Goal: Task Accomplishment & Management: Complete application form

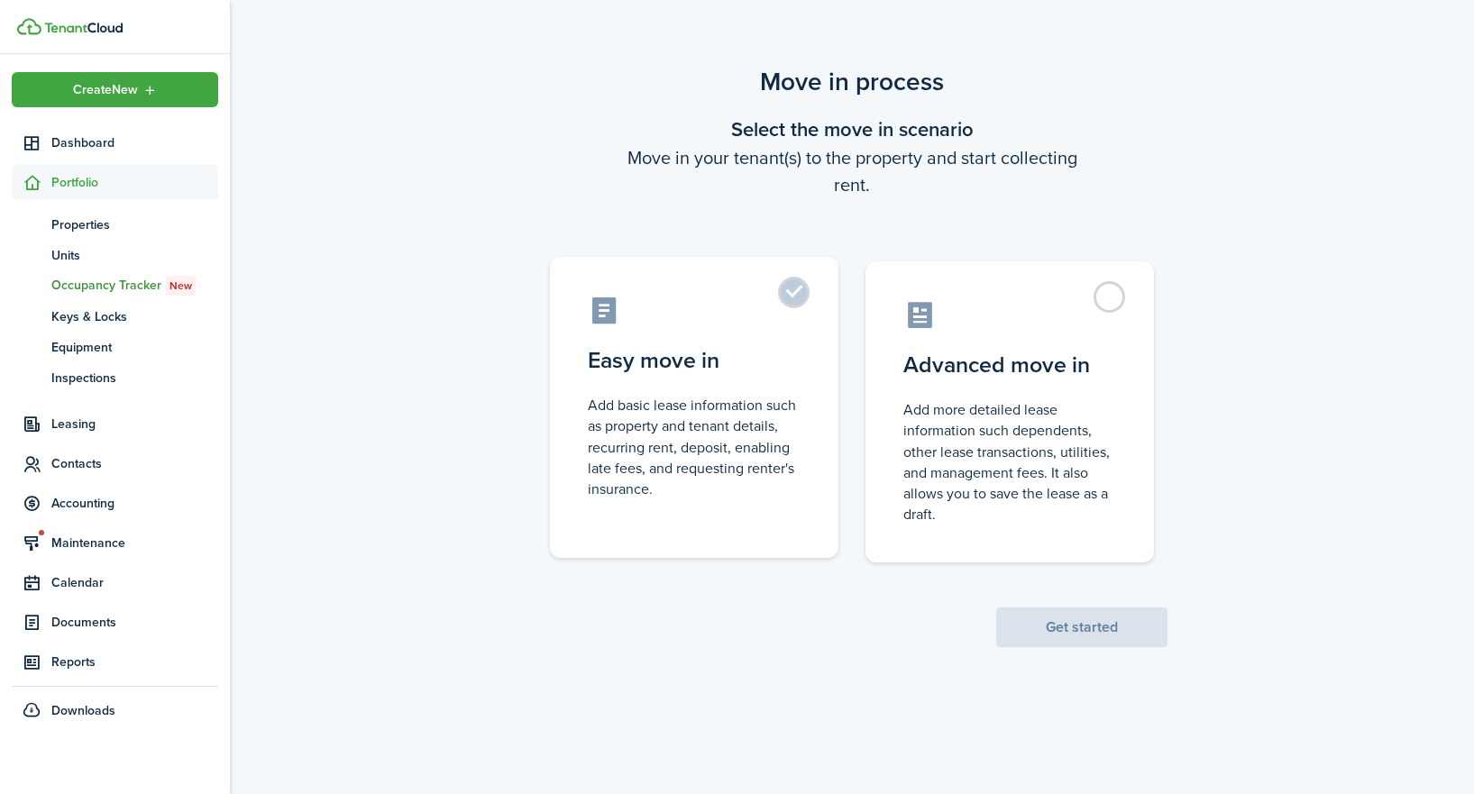
click at [791, 288] on label "Easy move in Add basic lease information such as property and tenant details, r…" at bounding box center [694, 407] width 289 height 301
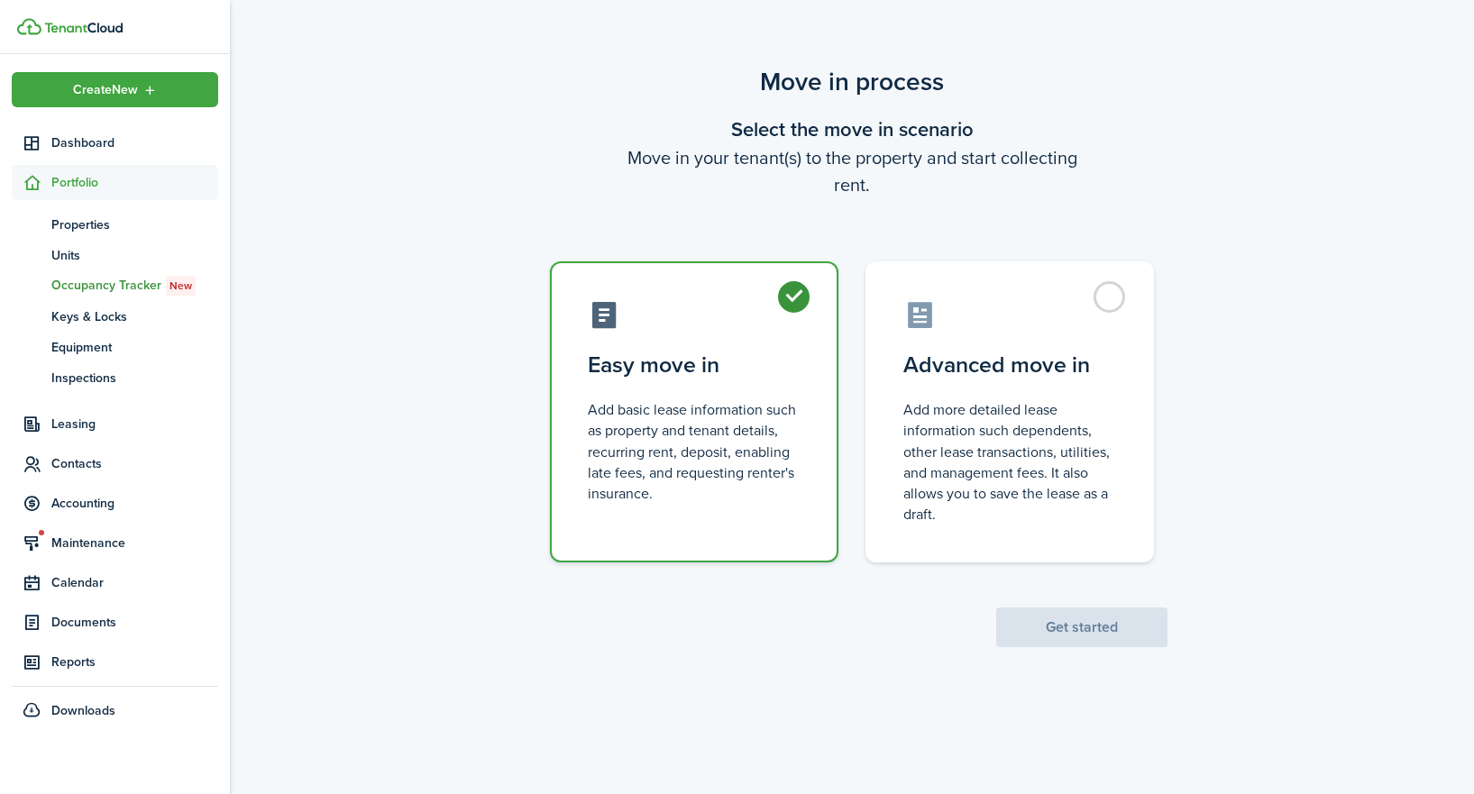
radio input "true"
click at [1113, 630] on button "Get started" at bounding box center [1081, 628] width 171 height 40
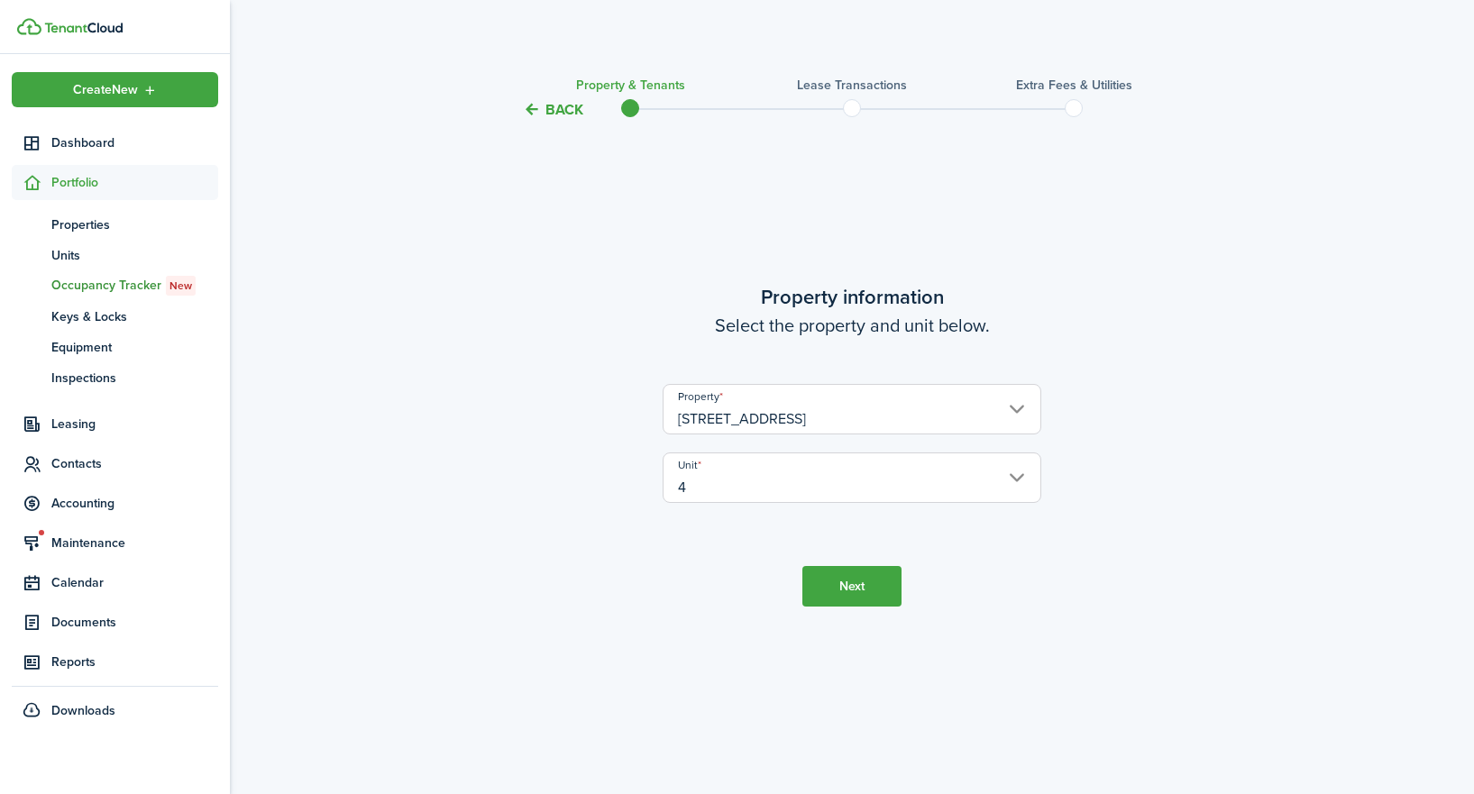
drag, startPoint x: 859, startPoint y: 612, endPoint x: 861, endPoint y: 596, distance: 16.3
click at [861, 605] on tc-wizard-step "Property information Select the property and unit below. Property [STREET_ADDRE…" at bounding box center [851, 444] width 757 height 601
click at [861, 594] on button "Next" at bounding box center [852, 586] width 99 height 41
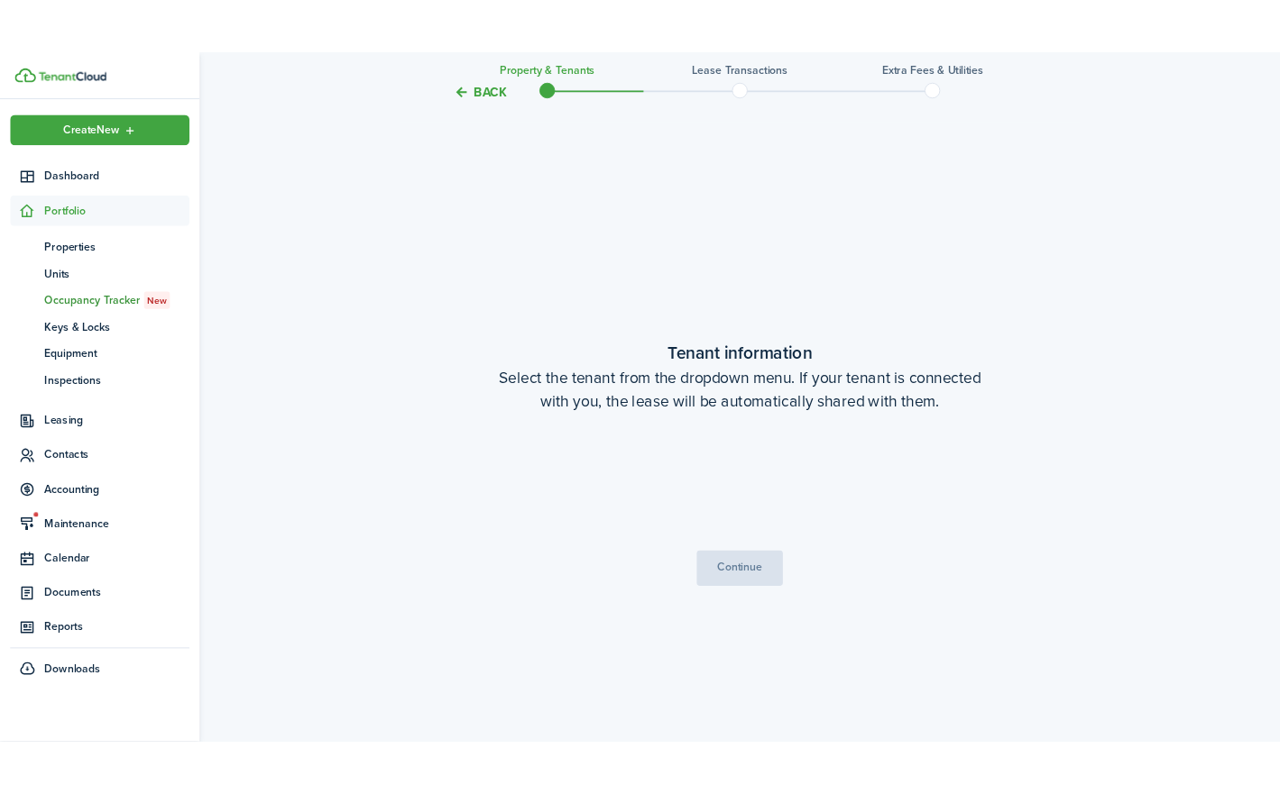
scroll to position [674, 0]
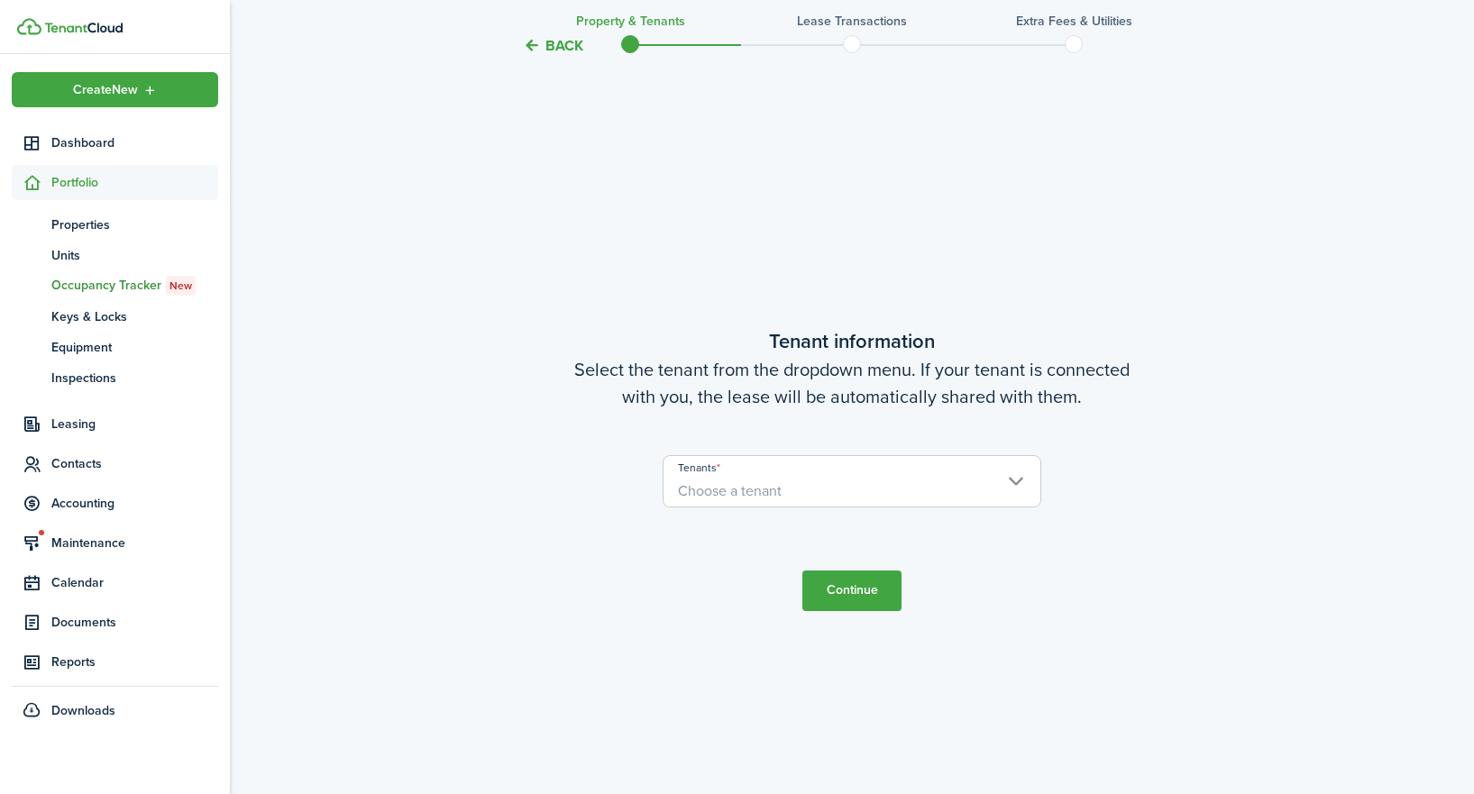
click at [886, 476] on span "Choose a tenant" at bounding box center [852, 491] width 377 height 31
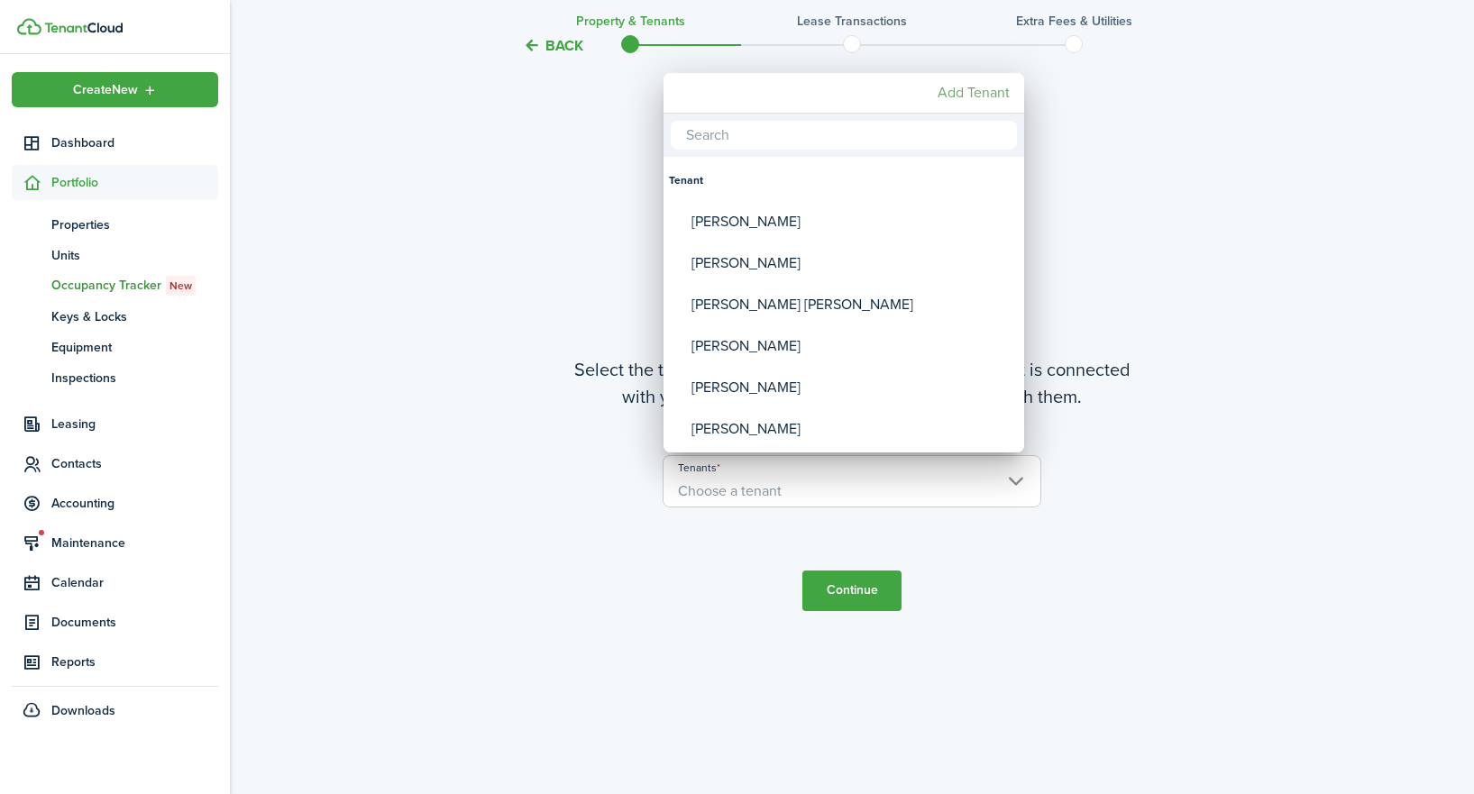
click at [998, 97] on mbsc-button "Add Tenant" at bounding box center [974, 93] width 87 height 32
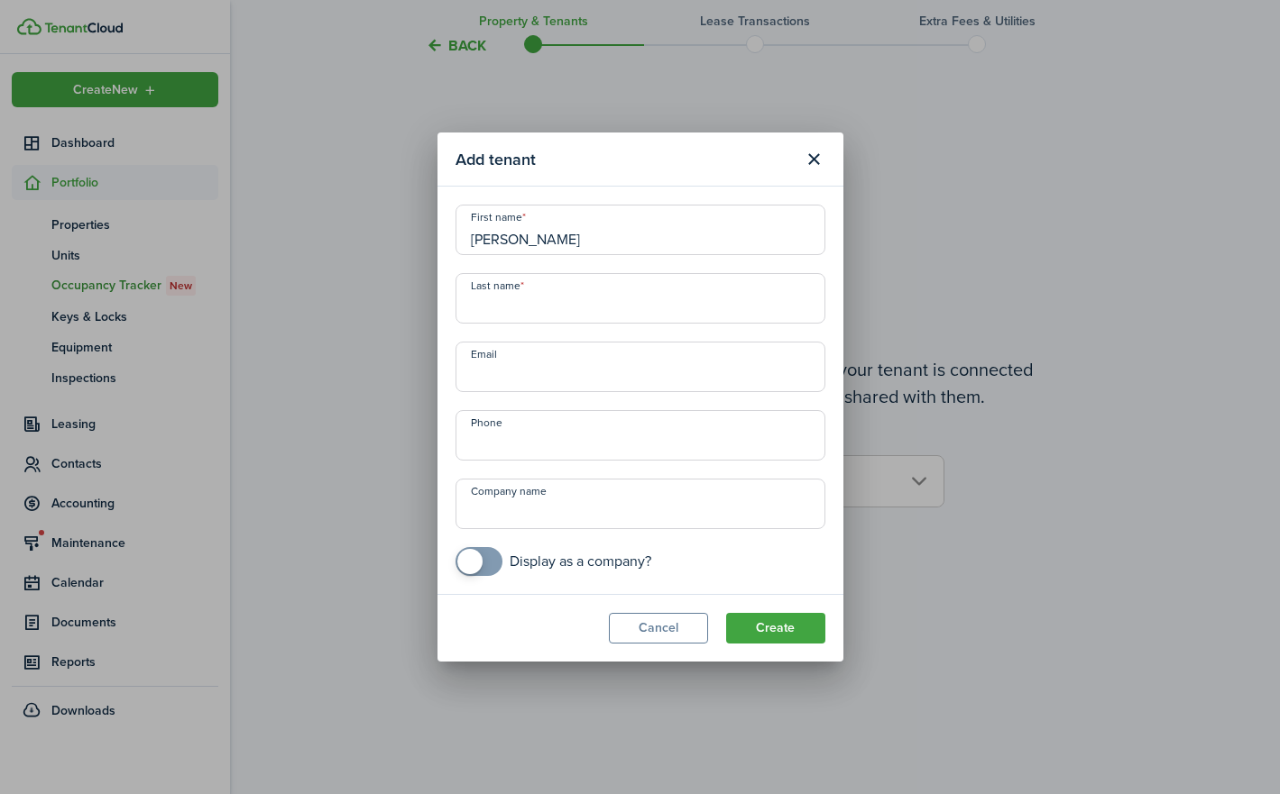
type input "[PERSON_NAME]"
type input "m"
type input "Merchant"
drag, startPoint x: 557, startPoint y: 358, endPoint x: 546, endPoint y: 357, distance: 10.9
type input "[EMAIL_ADDRESS][DOMAIN_NAME]"
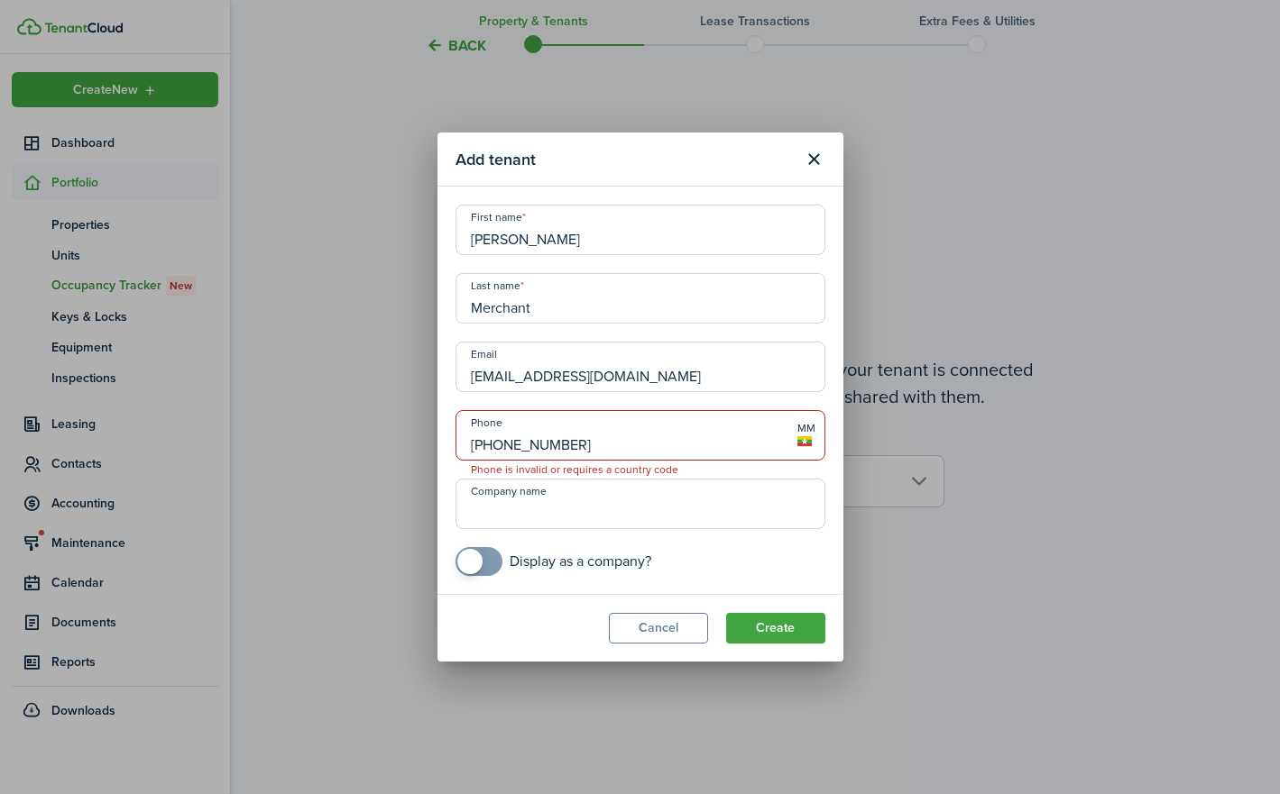
click at [478, 449] on input "[PHONE_NUMBER]" at bounding box center [640, 435] width 370 height 50
type input "[PHONE_NUMBER]"
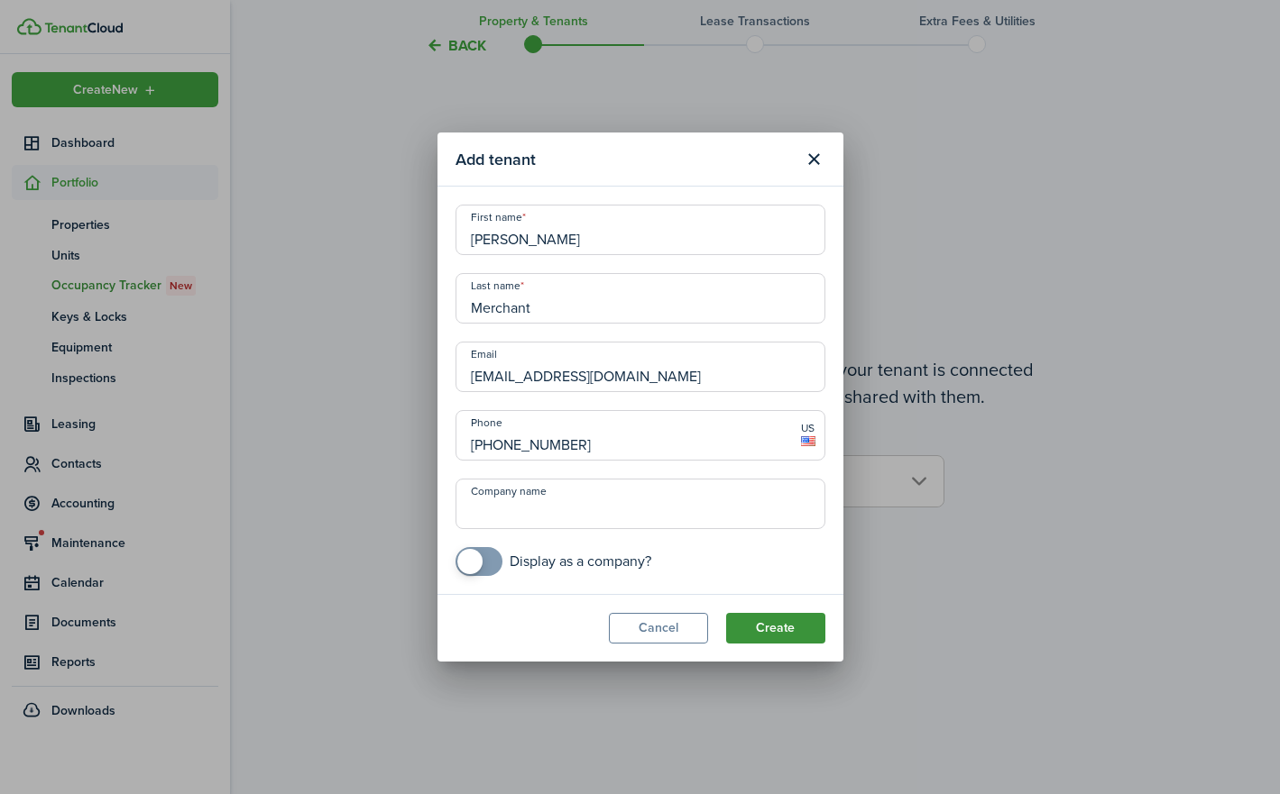
click at [778, 630] on button "Create" at bounding box center [775, 628] width 99 height 31
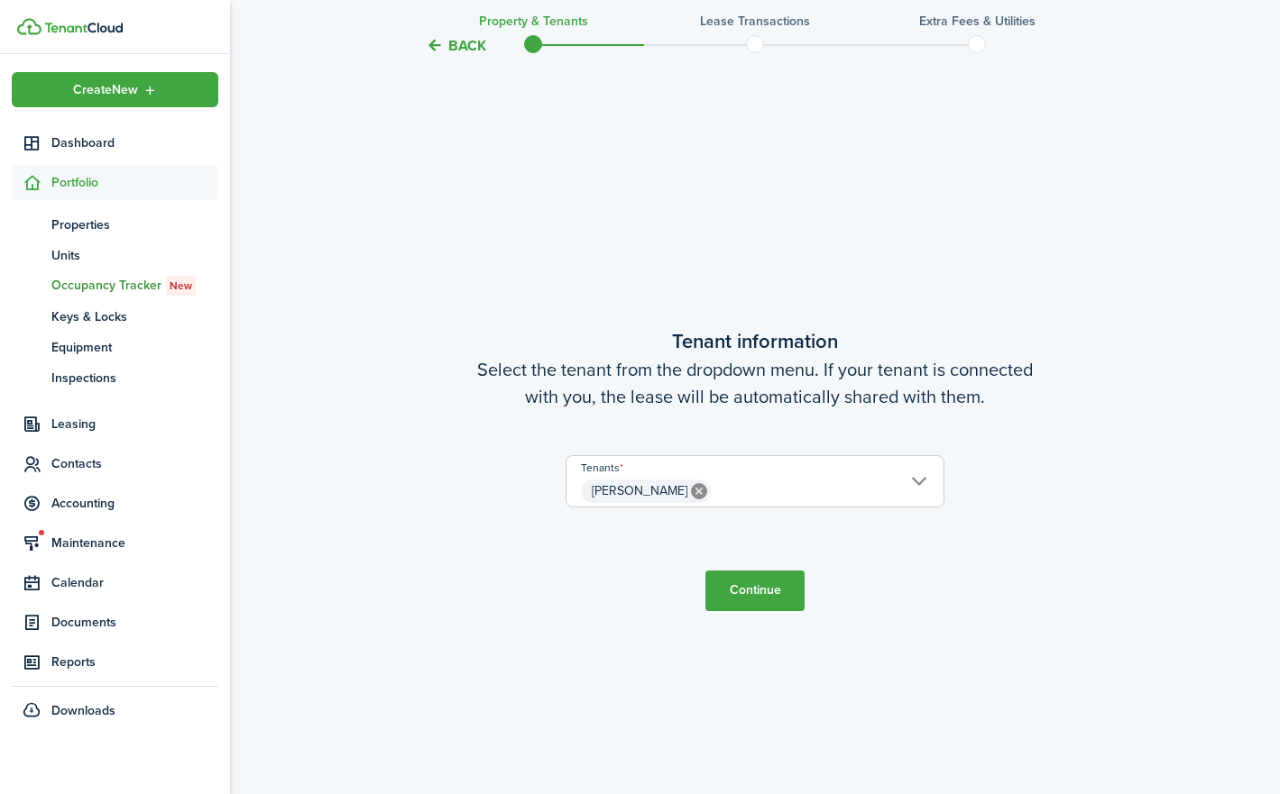
click at [915, 482] on span "[PERSON_NAME]" at bounding box center [754, 491] width 377 height 31
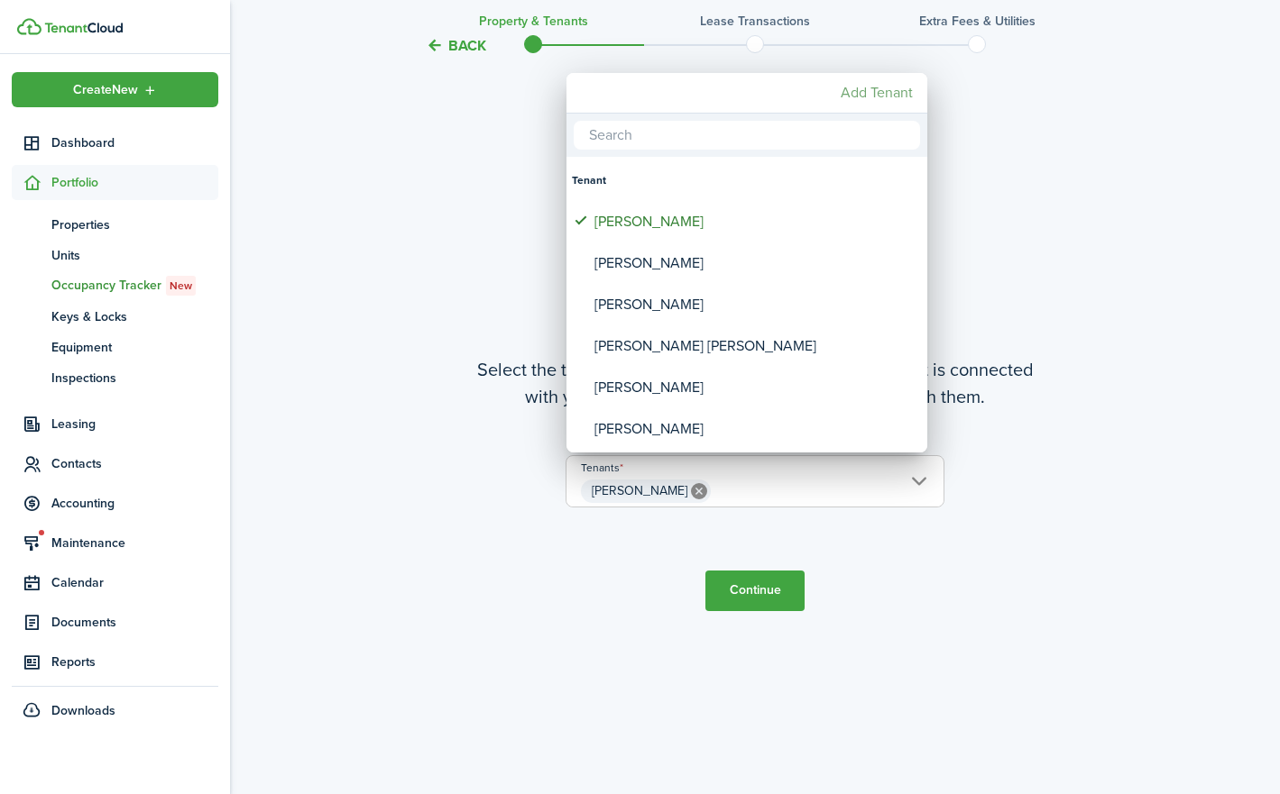
click at [879, 92] on mbsc-button "Add Tenant" at bounding box center [876, 93] width 87 height 32
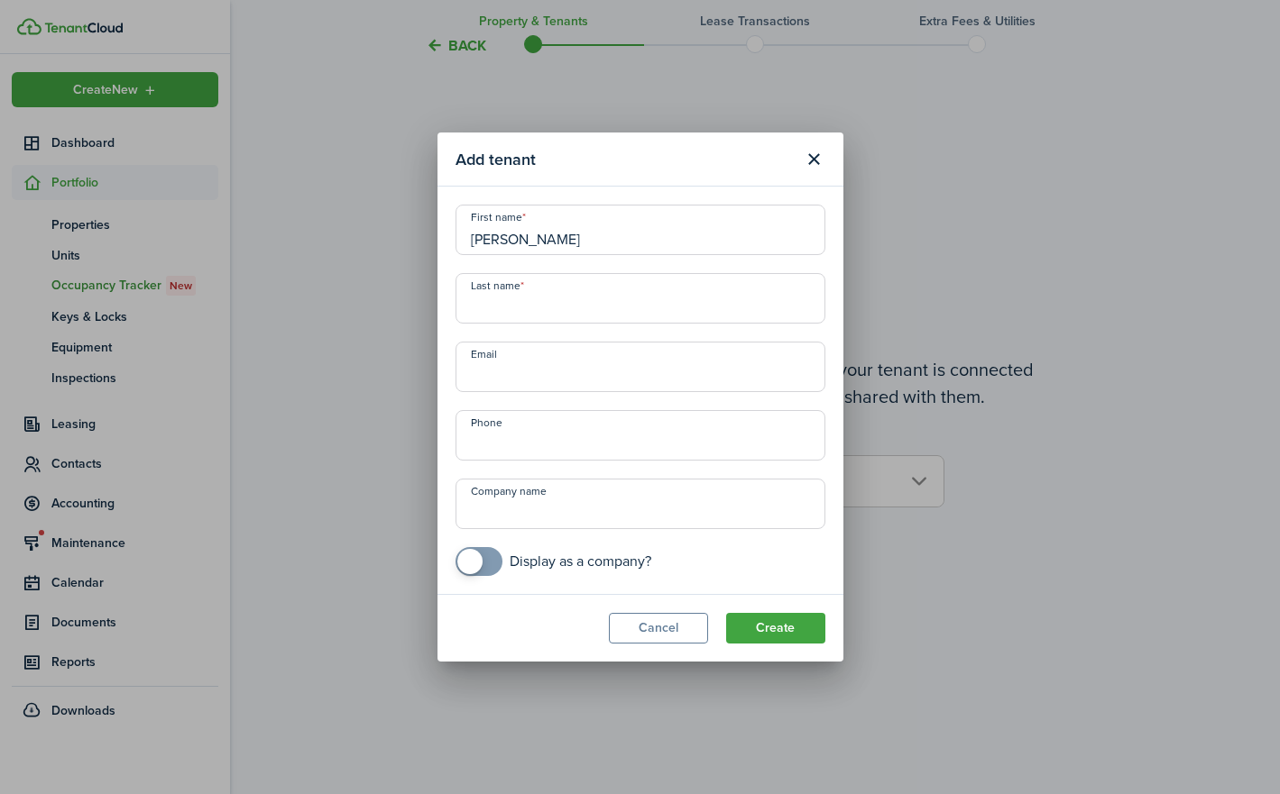
type input "[PERSON_NAME]"
type input "[EMAIL_ADDRESS][DOMAIN_NAME]"
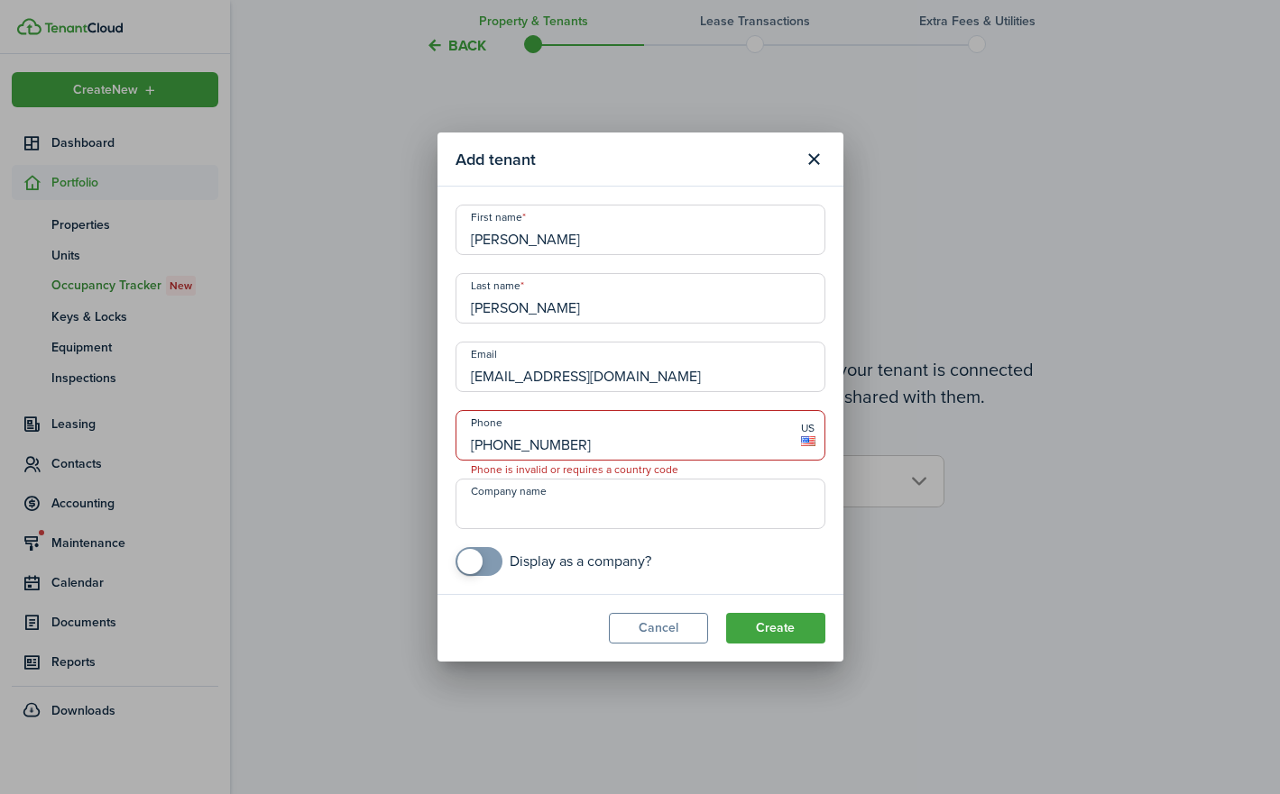
type input "[PHONE_NUMBER]"
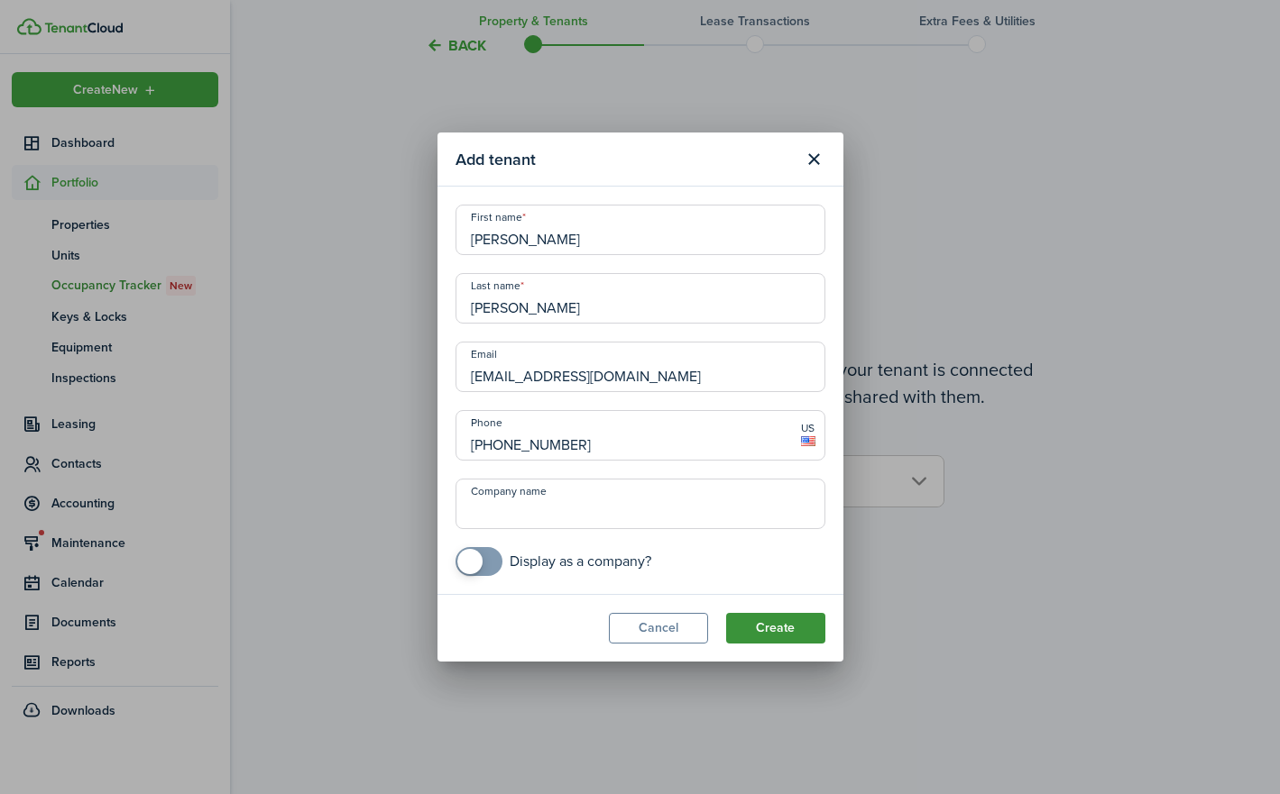
drag, startPoint x: 804, startPoint y: 632, endPoint x: 795, endPoint y: 629, distance: 9.4
click at [803, 632] on button "Create" at bounding box center [775, 628] width 99 height 31
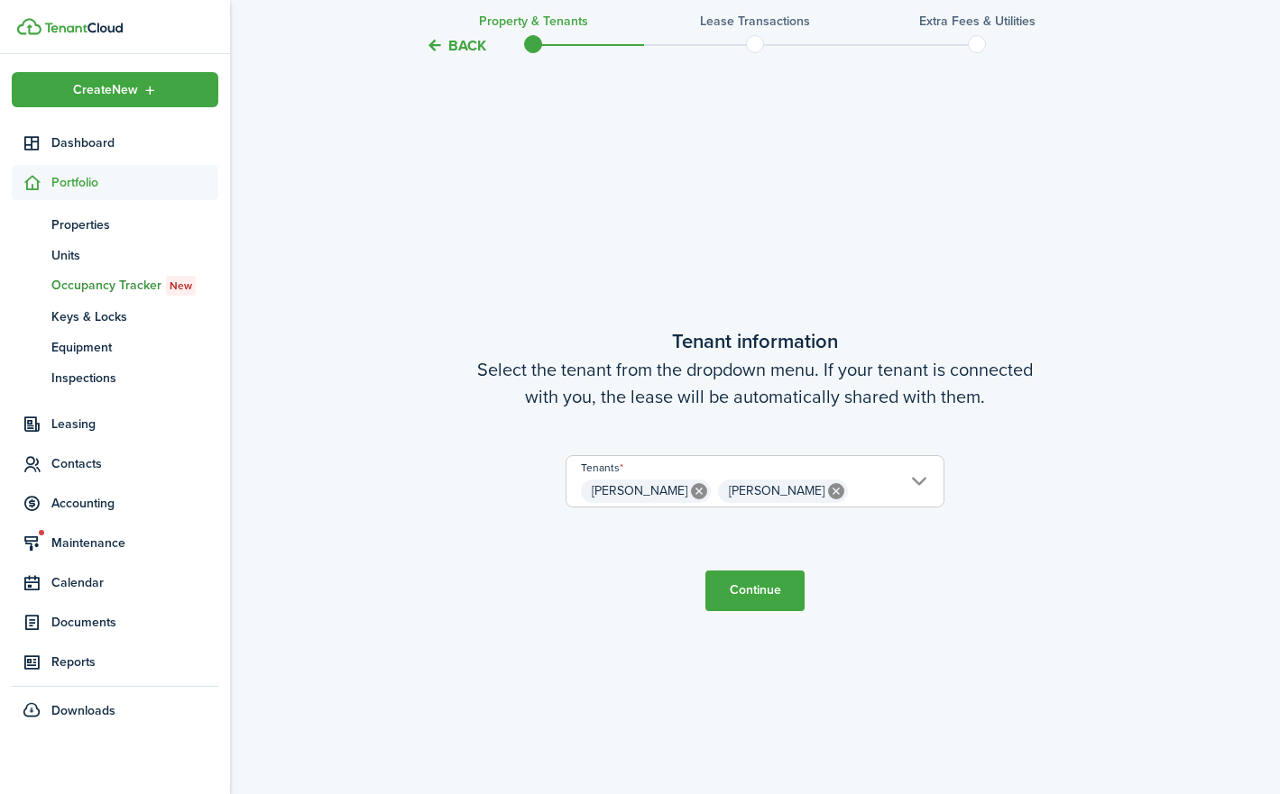
scroll to position [674, 1]
click at [784, 592] on button "Continue" at bounding box center [754, 591] width 99 height 41
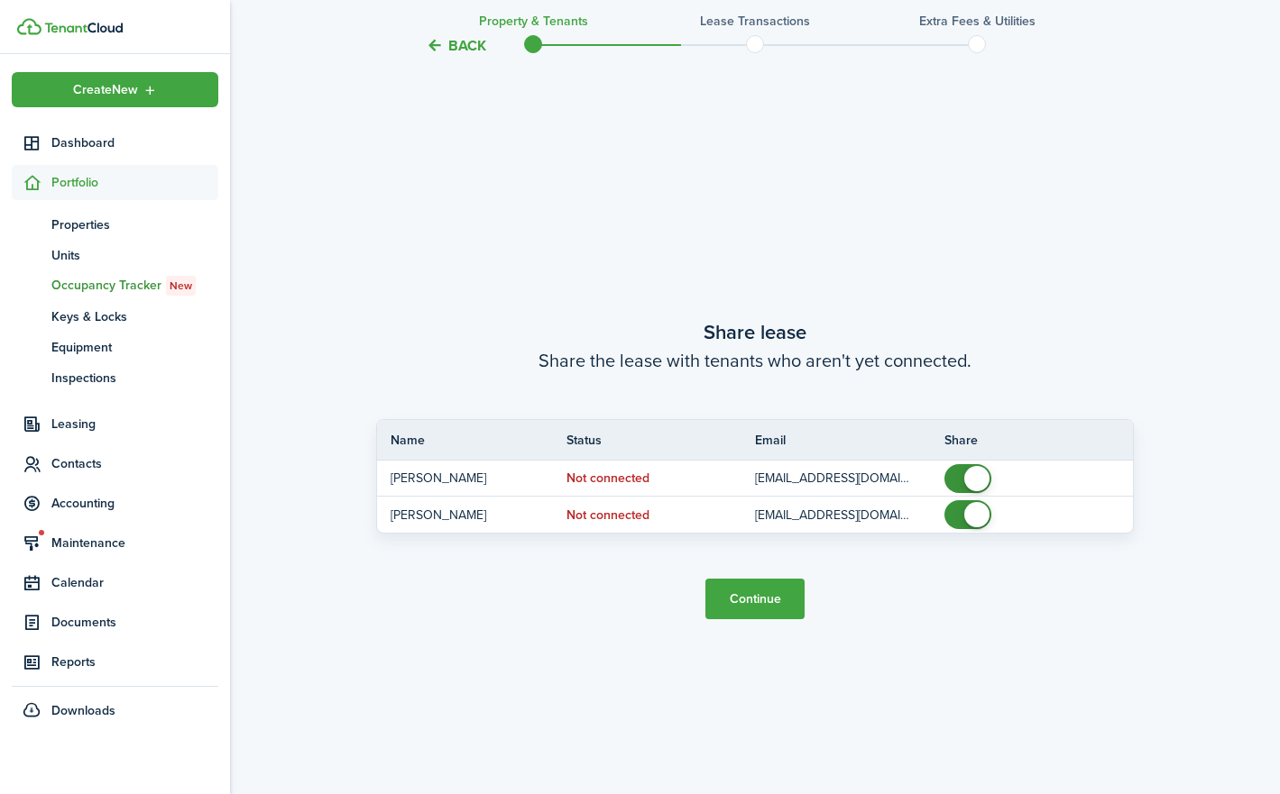
scroll to position [1472, 0]
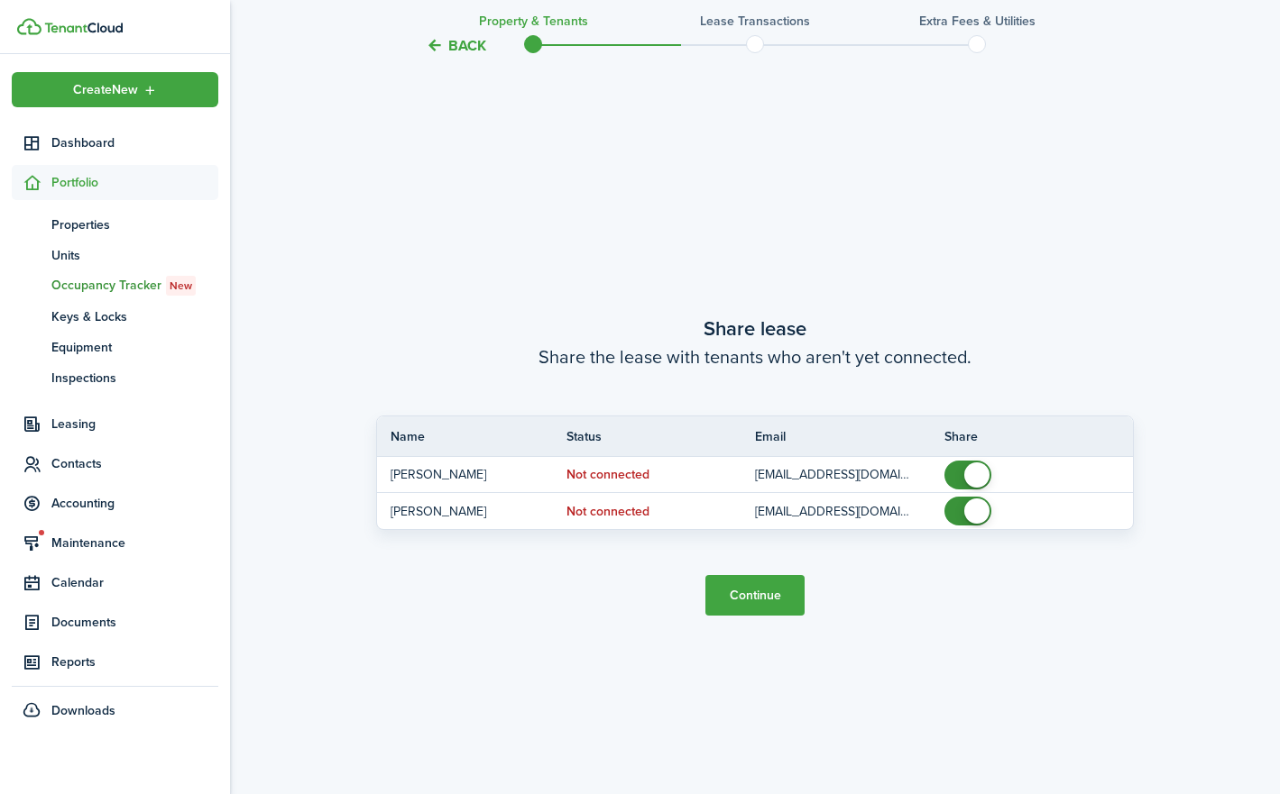
click at [765, 596] on button "Continue" at bounding box center [754, 595] width 99 height 41
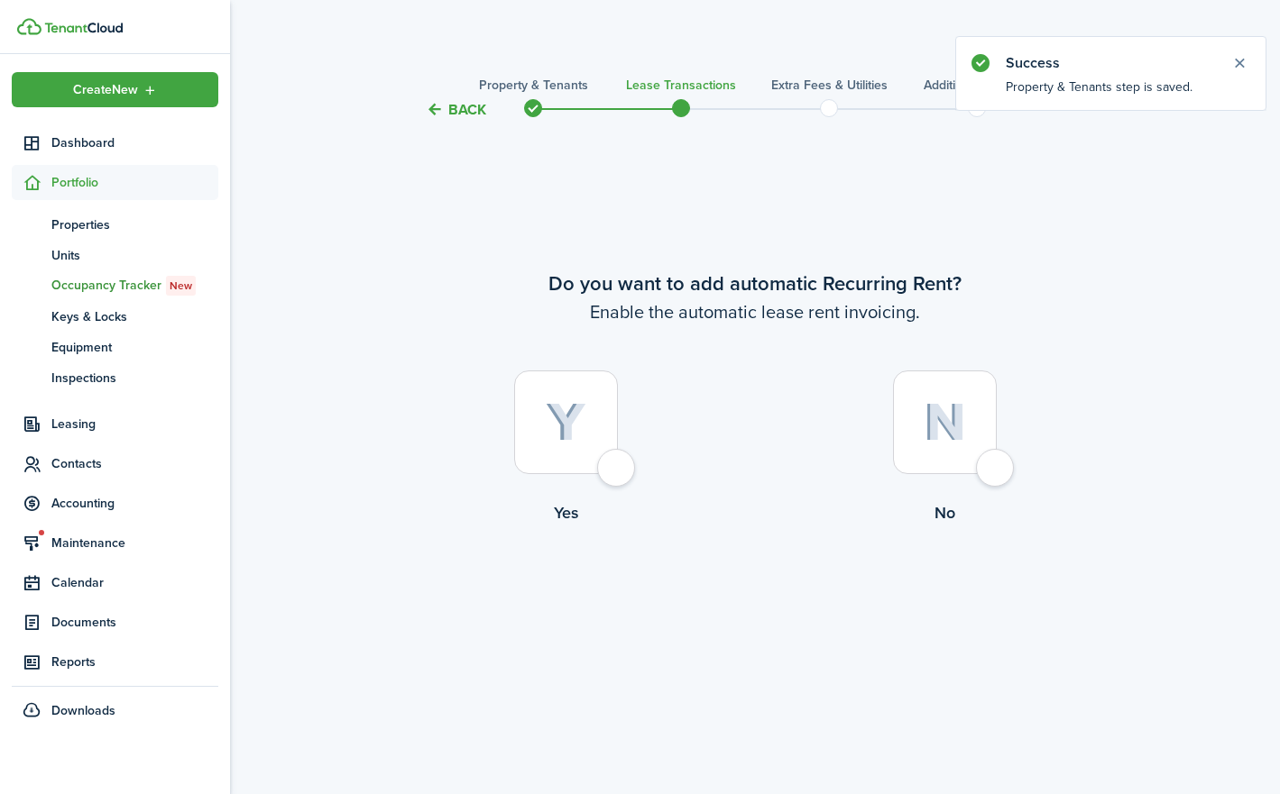
click at [611, 463] on div at bounding box center [566, 423] width 104 height 104
radio input "true"
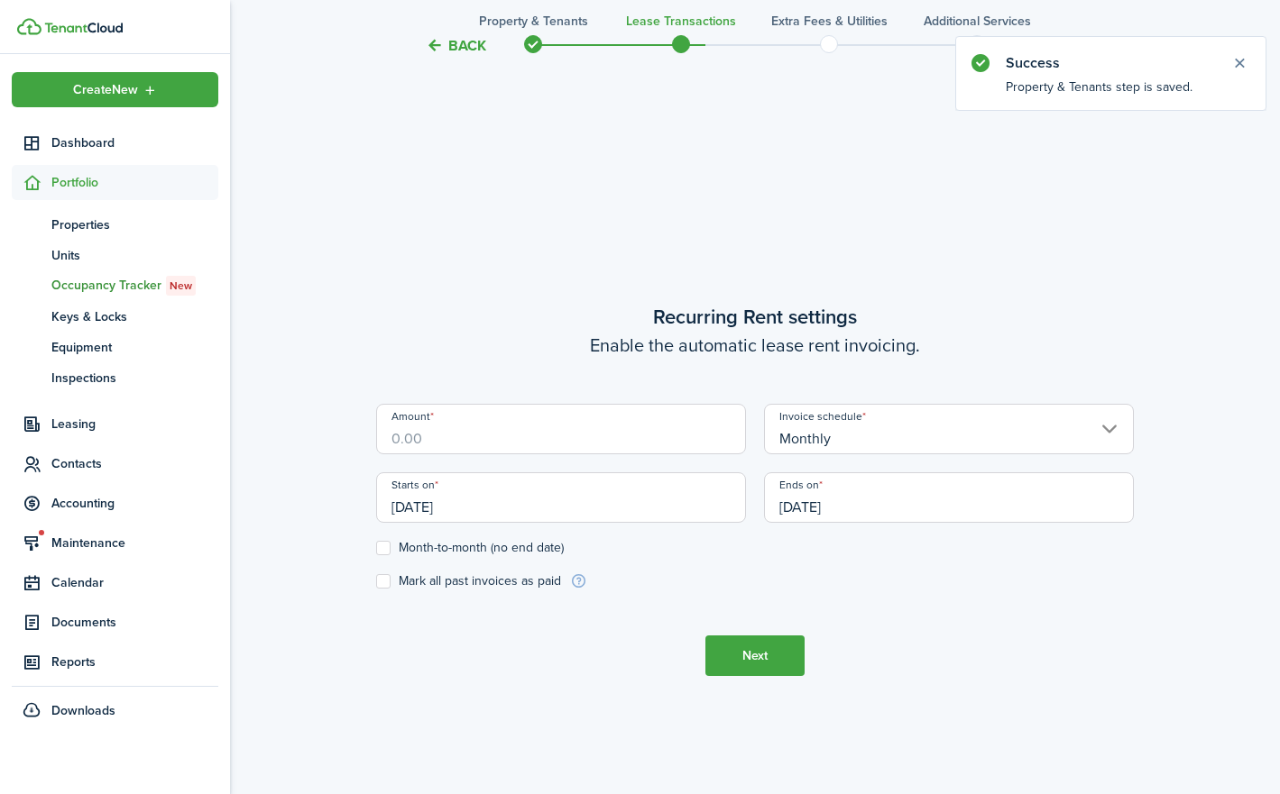
scroll to position [674, 0]
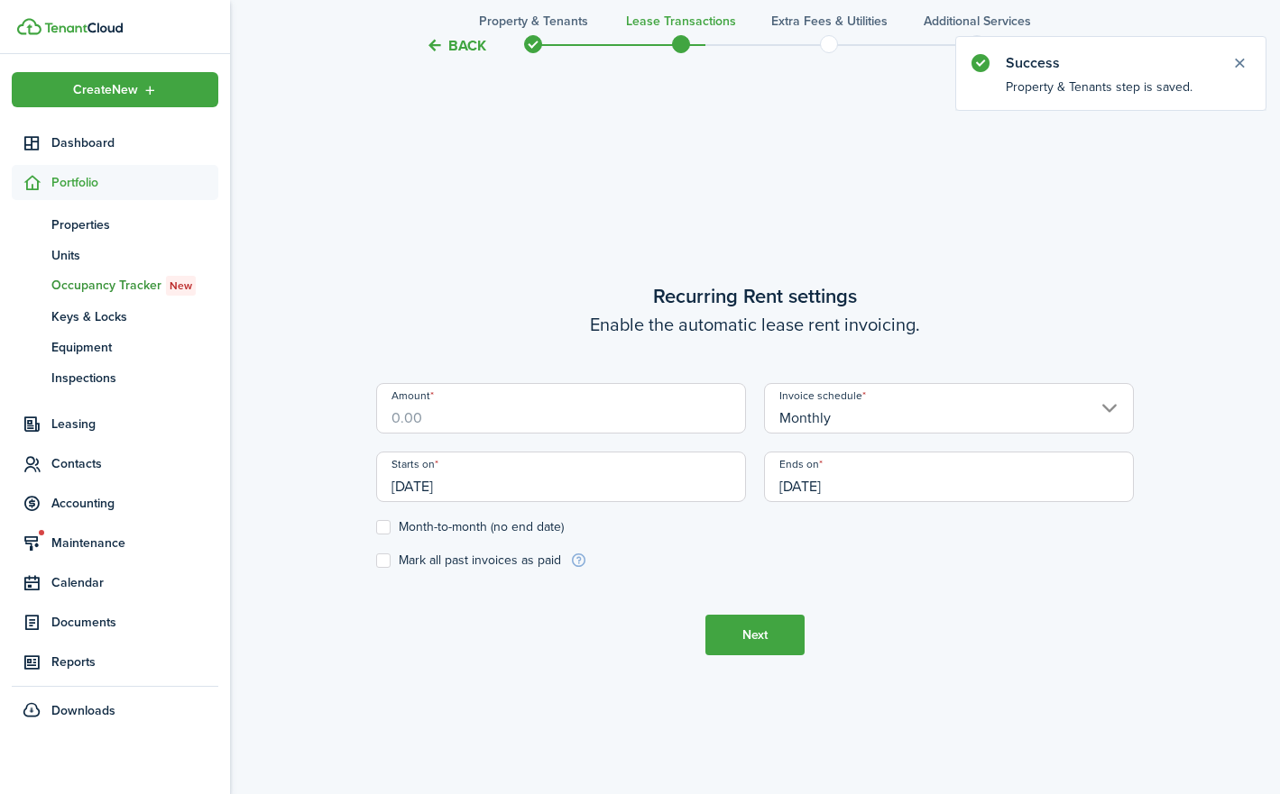
click at [576, 414] on input "Amount" at bounding box center [561, 408] width 370 height 50
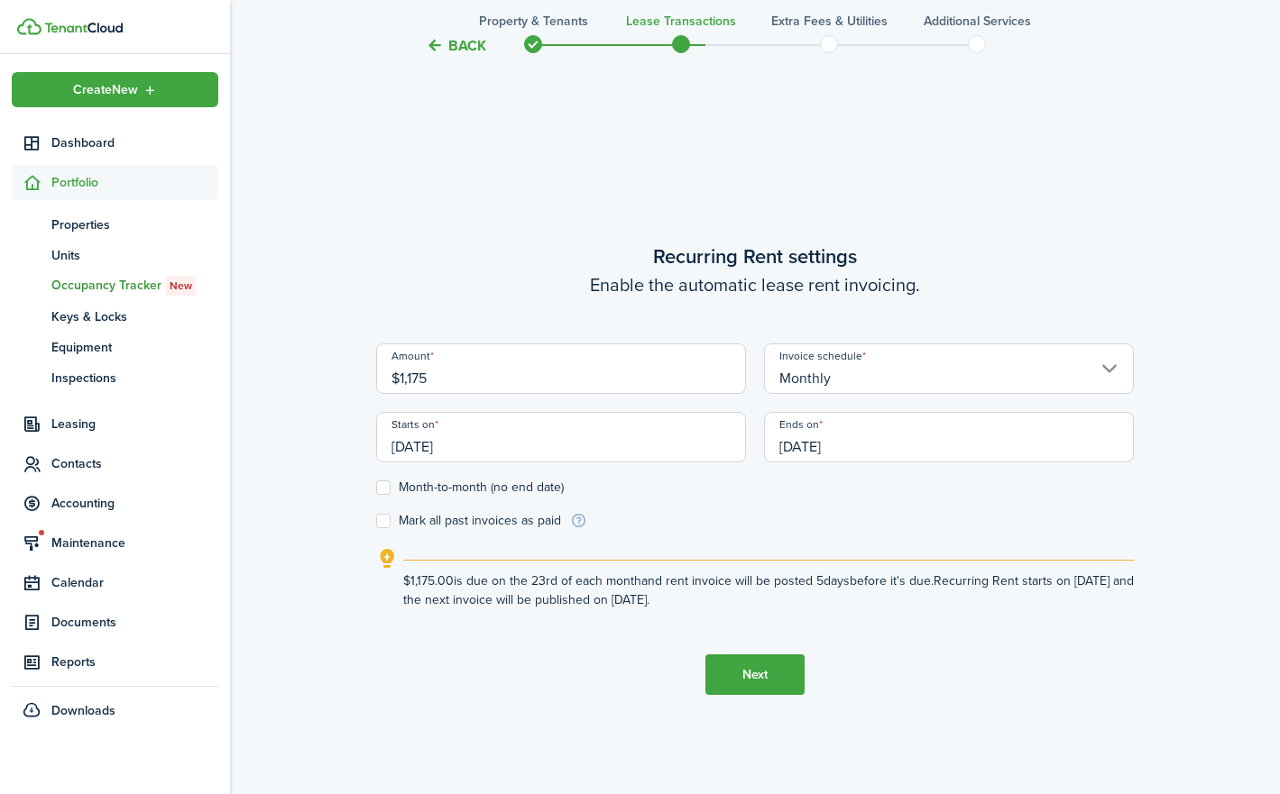
click at [639, 436] on input "[DATE]" at bounding box center [561, 437] width 370 height 50
type input "$1,175.00"
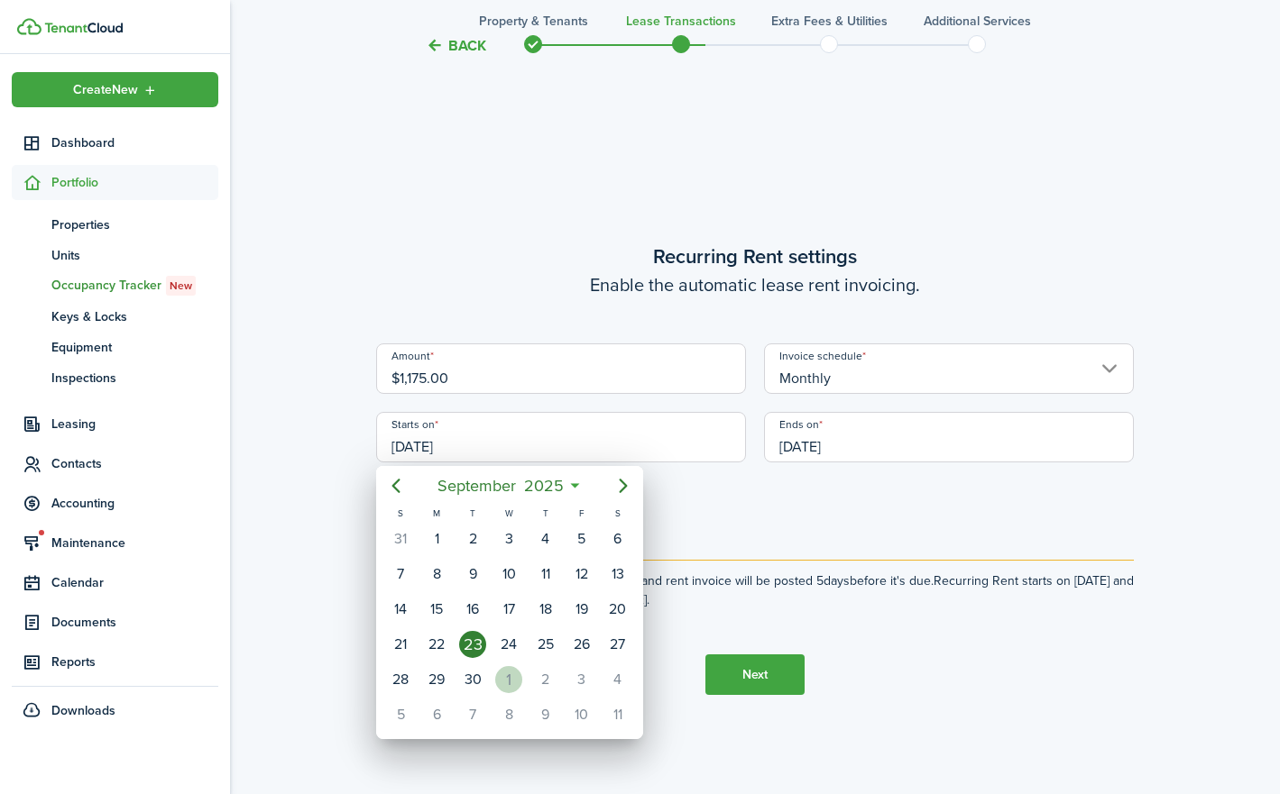
click at [517, 682] on div "1" at bounding box center [508, 679] width 27 height 27
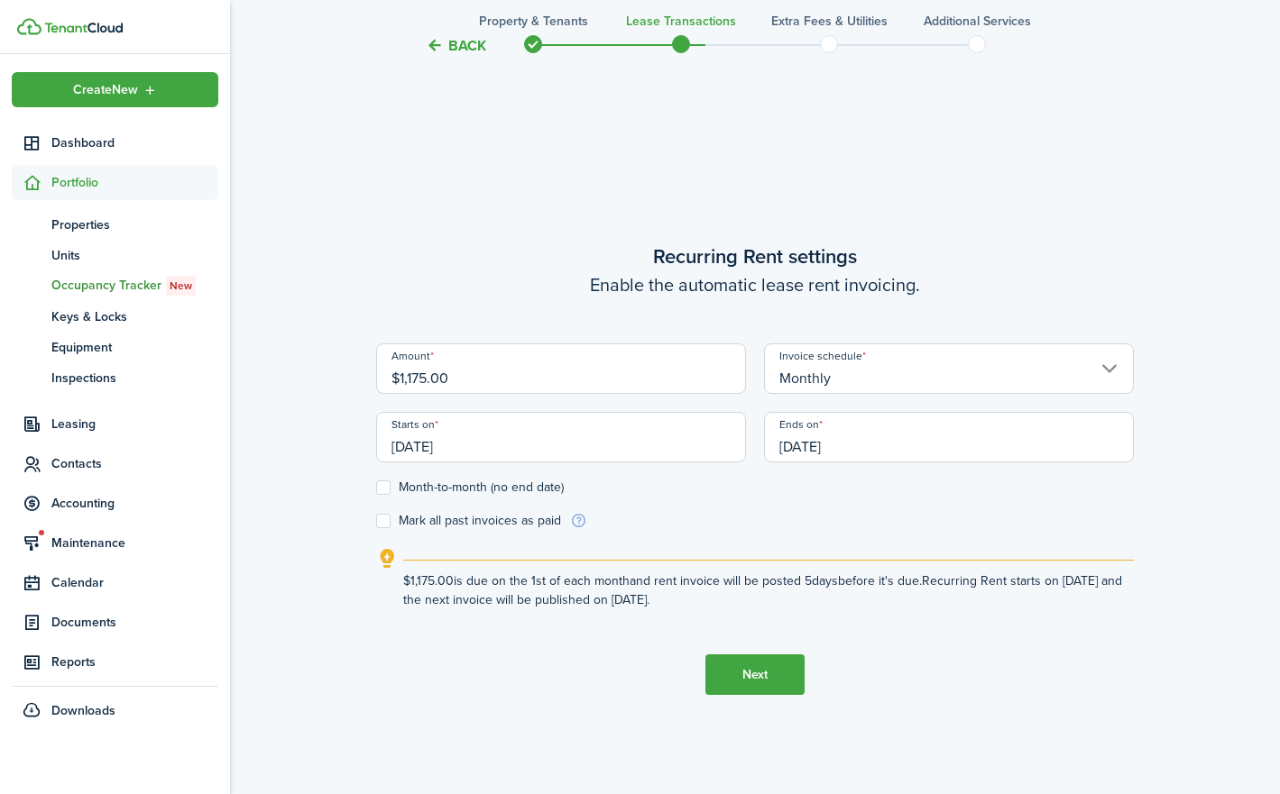
click at [496, 446] on input "[DATE]" at bounding box center [561, 437] width 370 height 50
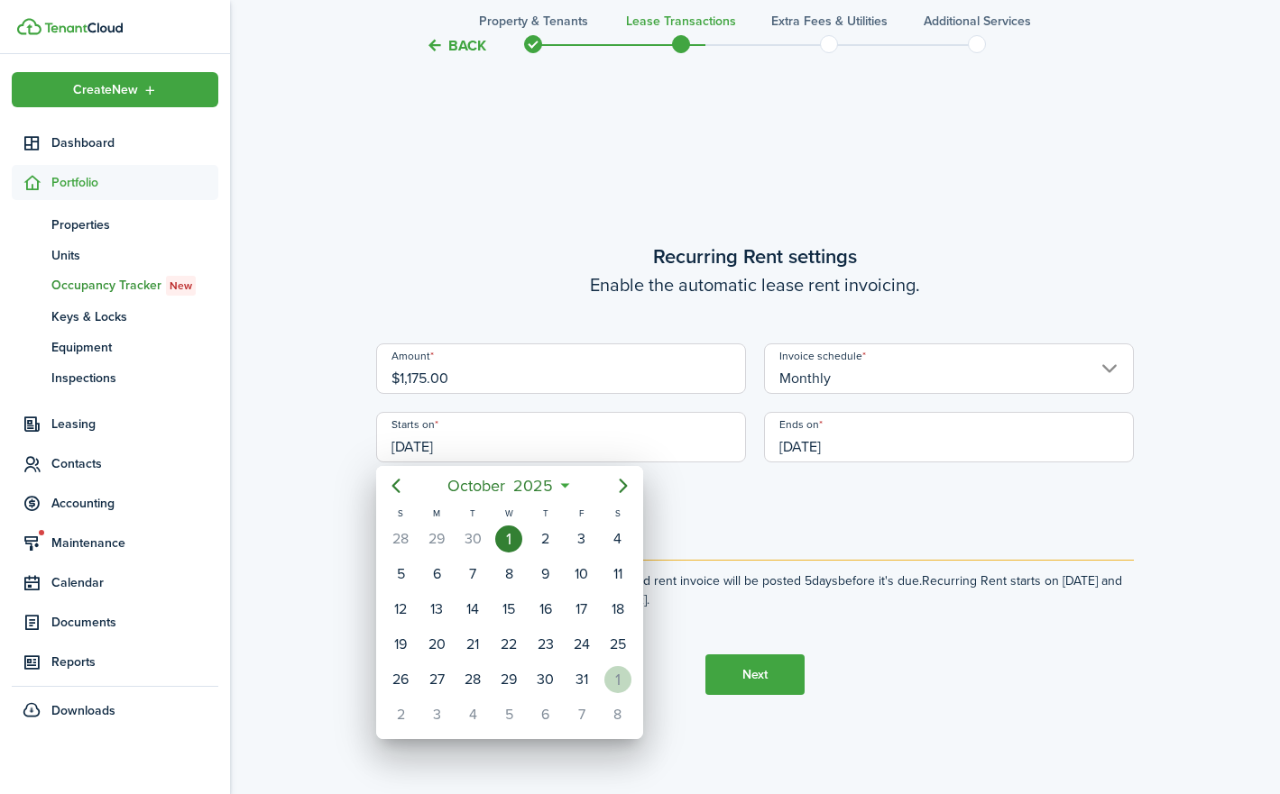
click at [616, 683] on div "1" at bounding box center [617, 679] width 27 height 27
type input "[DATE]"
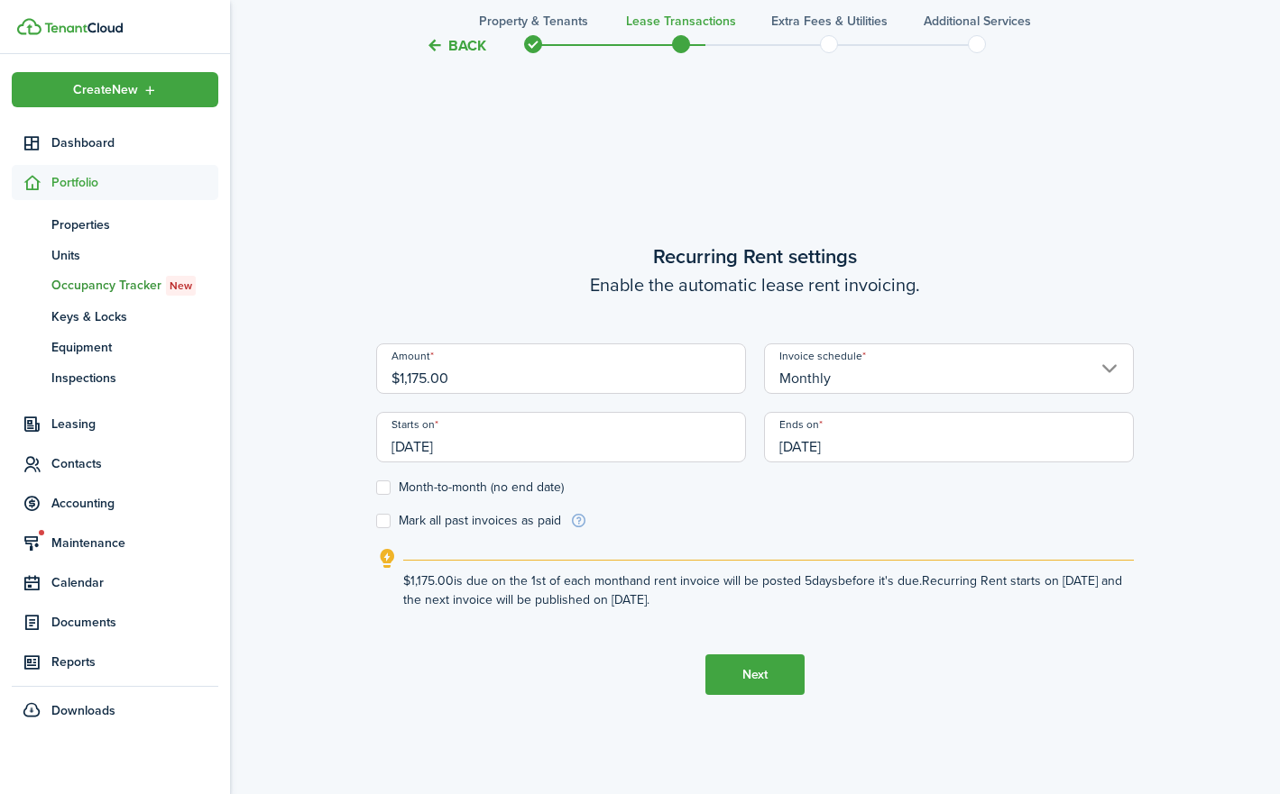
scroll to position [0, 0]
click at [886, 453] on input "[DATE]" at bounding box center [949, 437] width 370 height 50
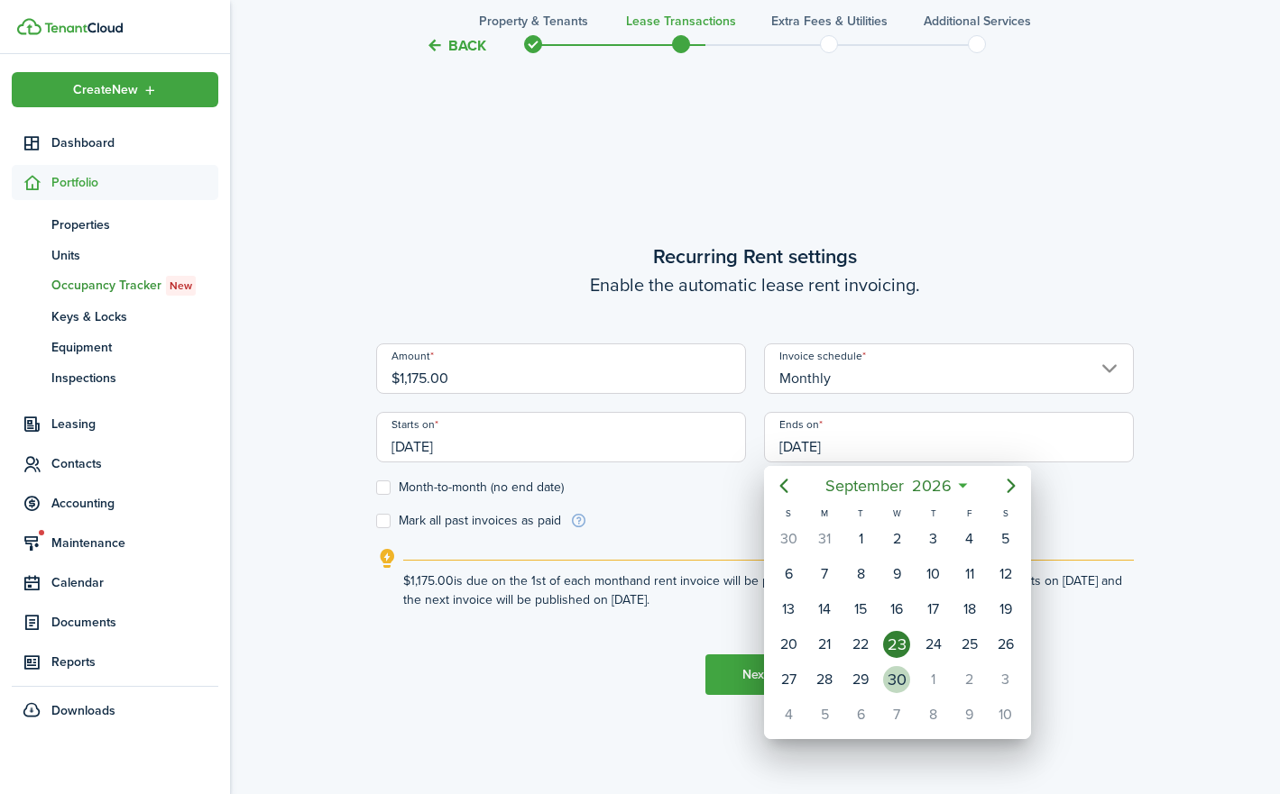
click at [913, 678] on div "30" at bounding box center [896, 680] width 36 height 34
type input "[DATE]"
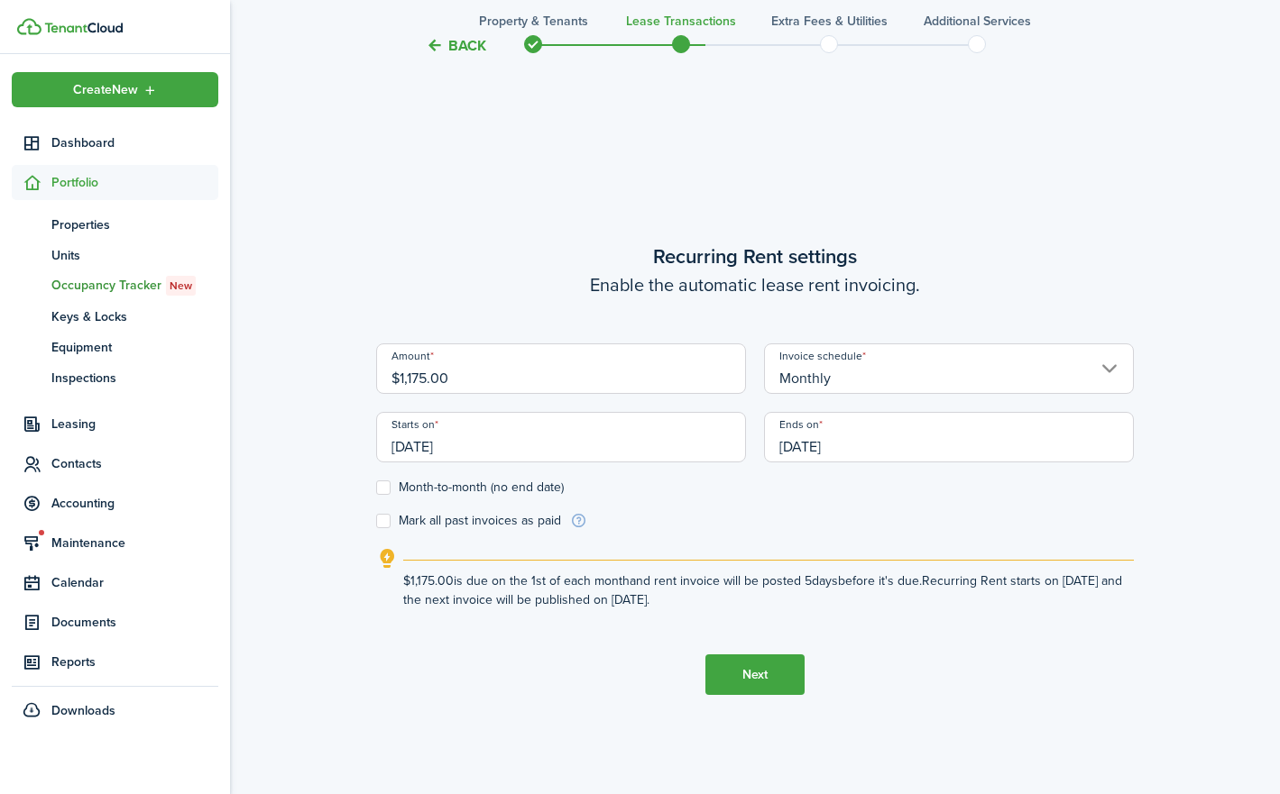
click at [775, 680] on button "Next" at bounding box center [754, 675] width 99 height 41
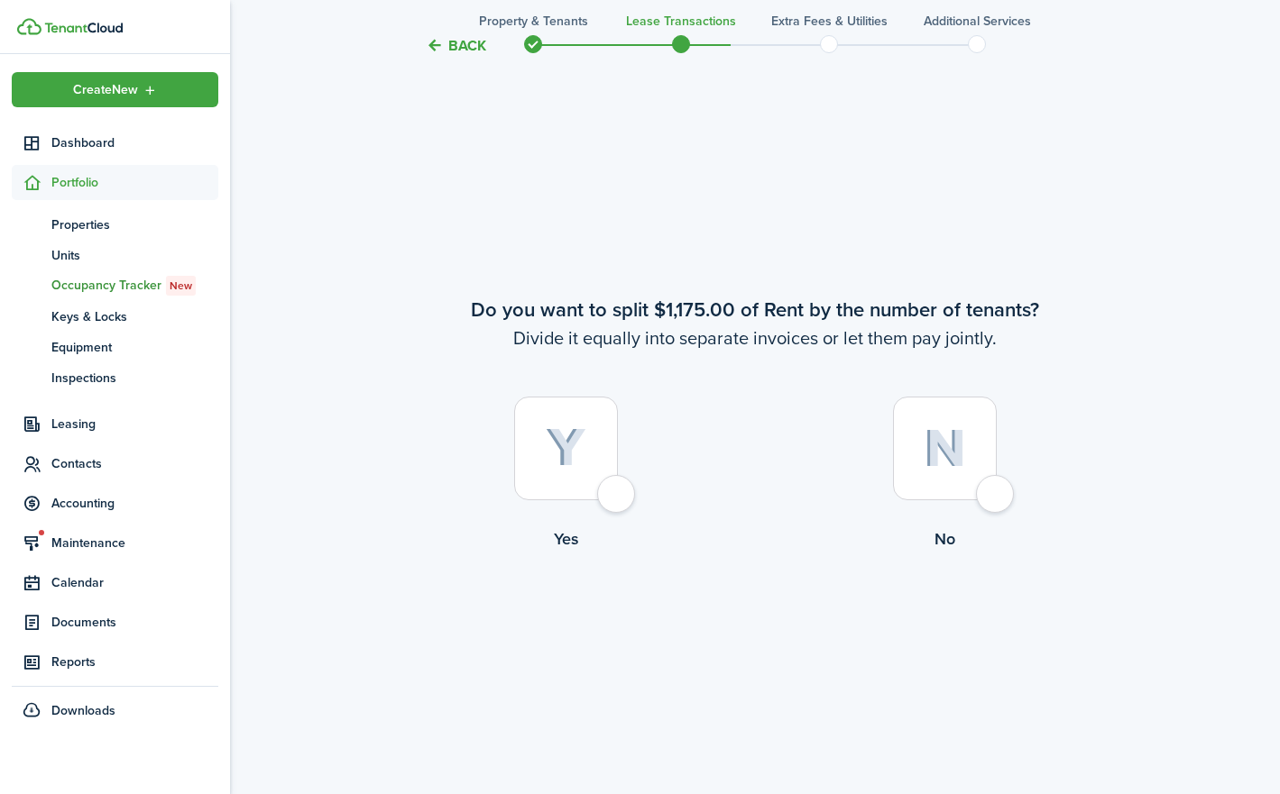
scroll to position [1468, 0]
click at [985, 496] on div at bounding box center [945, 447] width 104 height 104
radio input "true"
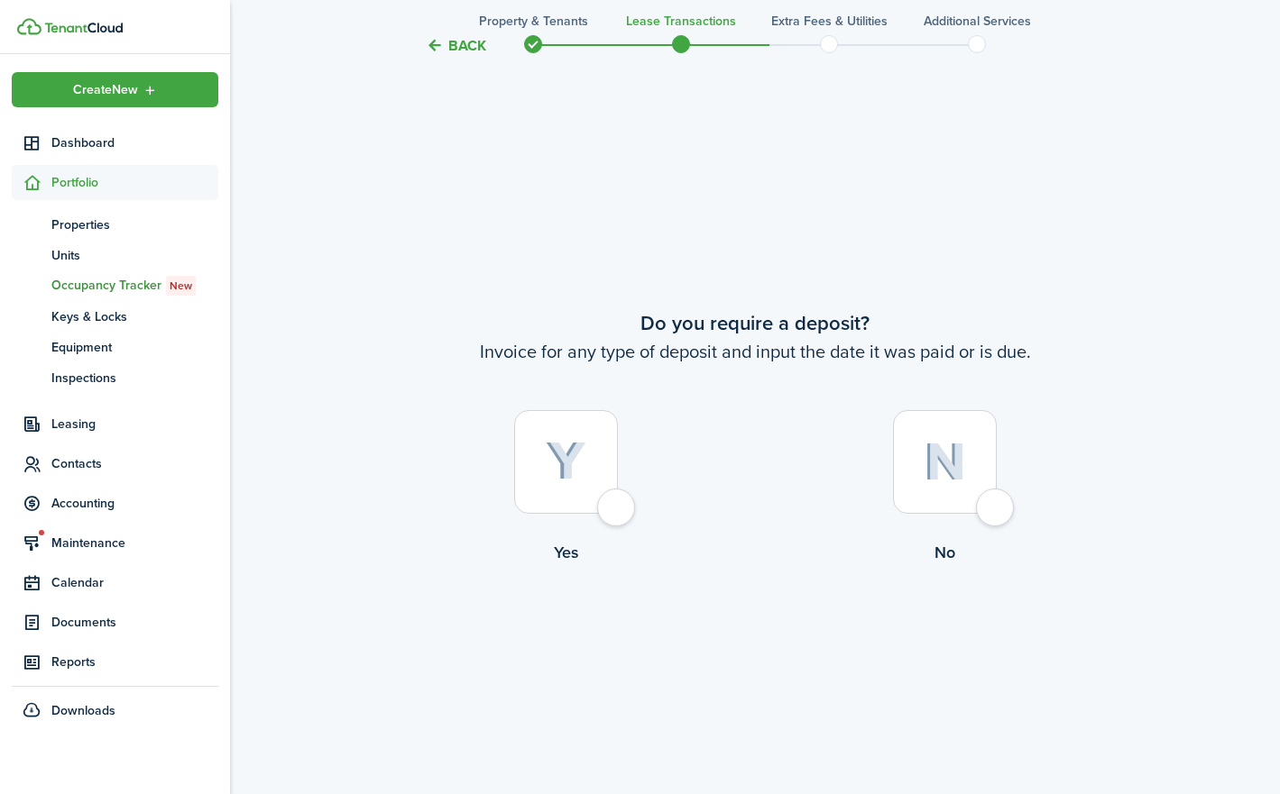
scroll to position [2262, 0]
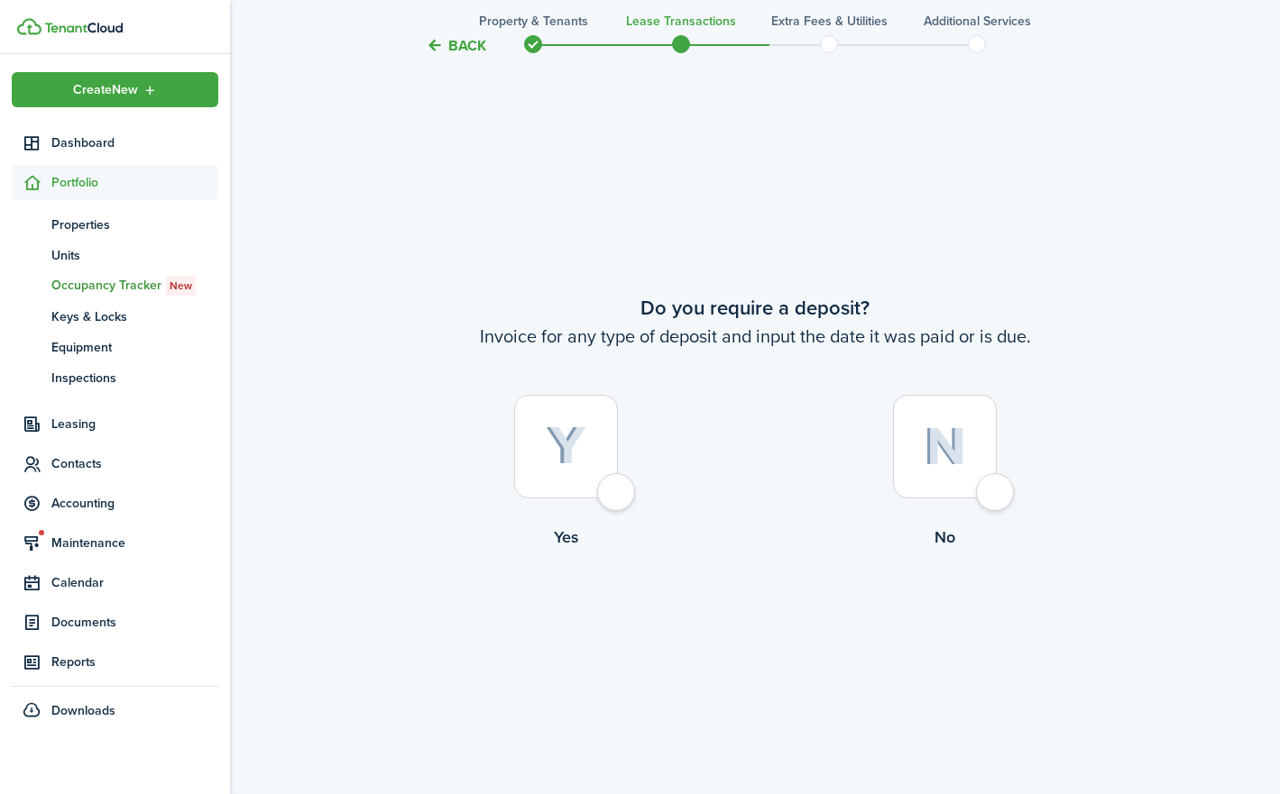
click at [618, 499] on div at bounding box center [566, 447] width 104 height 104
radio input "true"
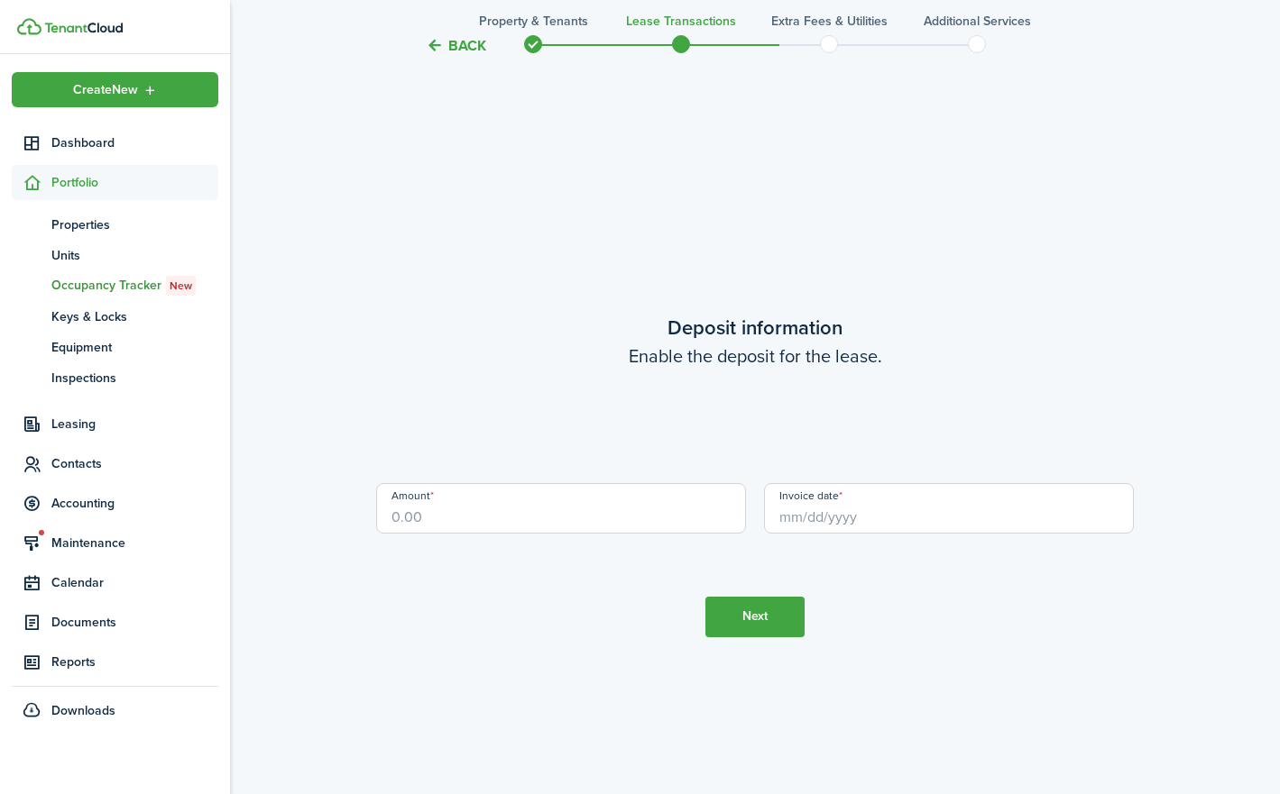
scroll to position [3057, 0]
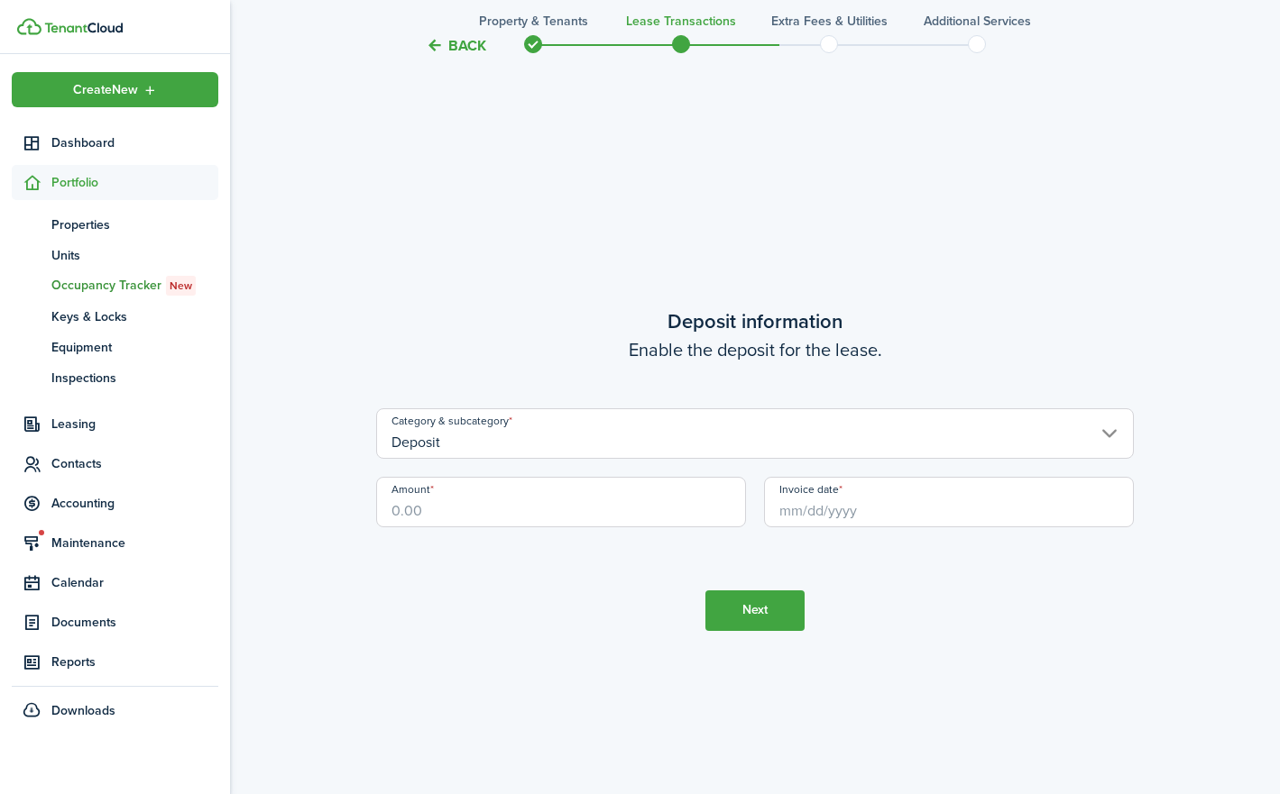
click at [541, 506] on input "Amount" at bounding box center [561, 502] width 370 height 50
click at [828, 503] on input "Invoice date" at bounding box center [949, 502] width 370 height 50
type input "$750.00"
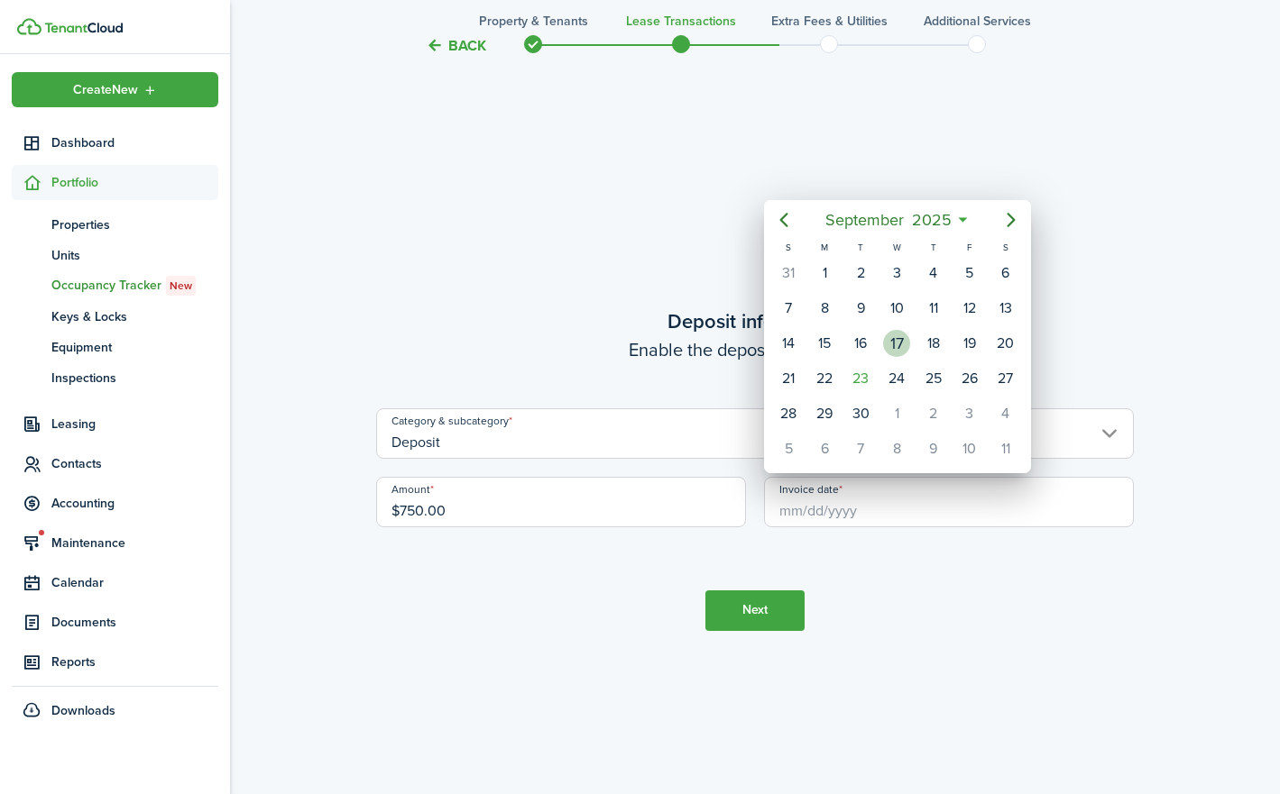
click at [902, 339] on div "17" at bounding box center [896, 343] width 27 height 27
type input "[DATE]"
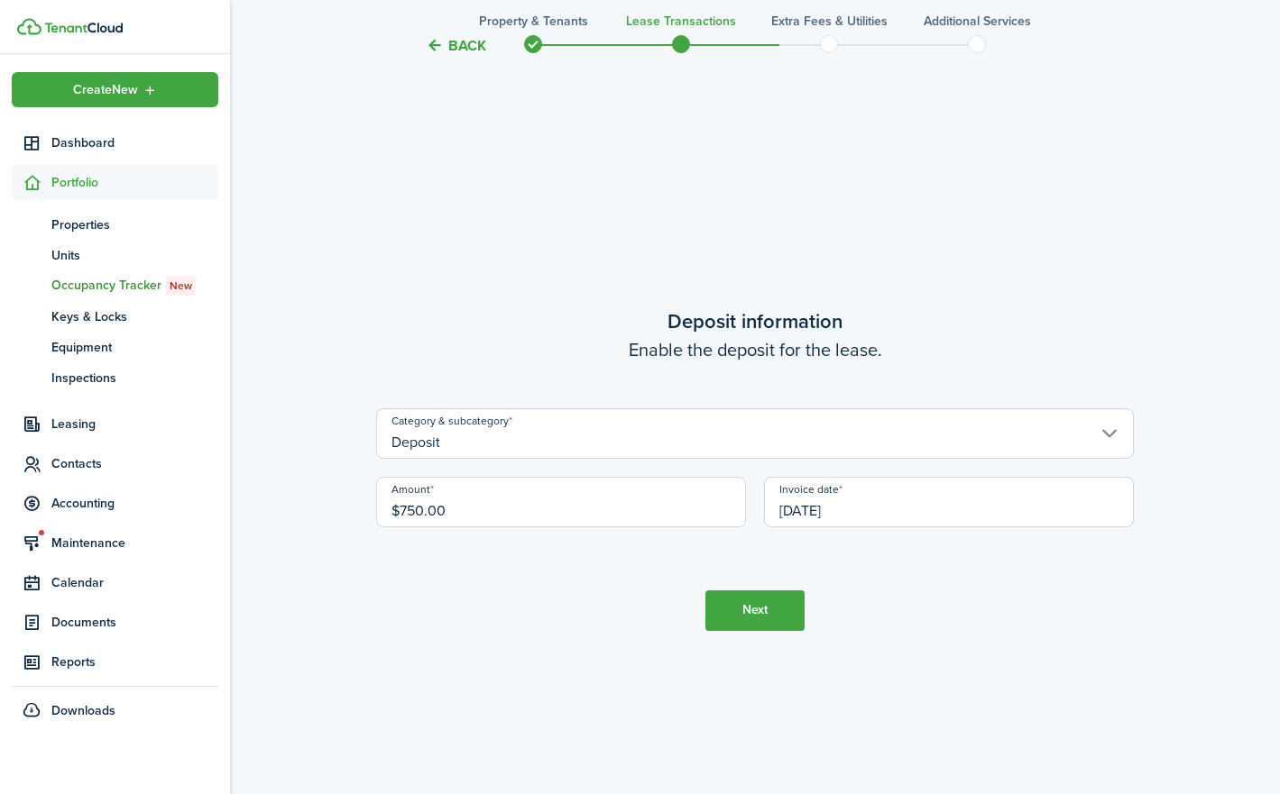
click at [778, 612] on button "Next" at bounding box center [754, 611] width 99 height 41
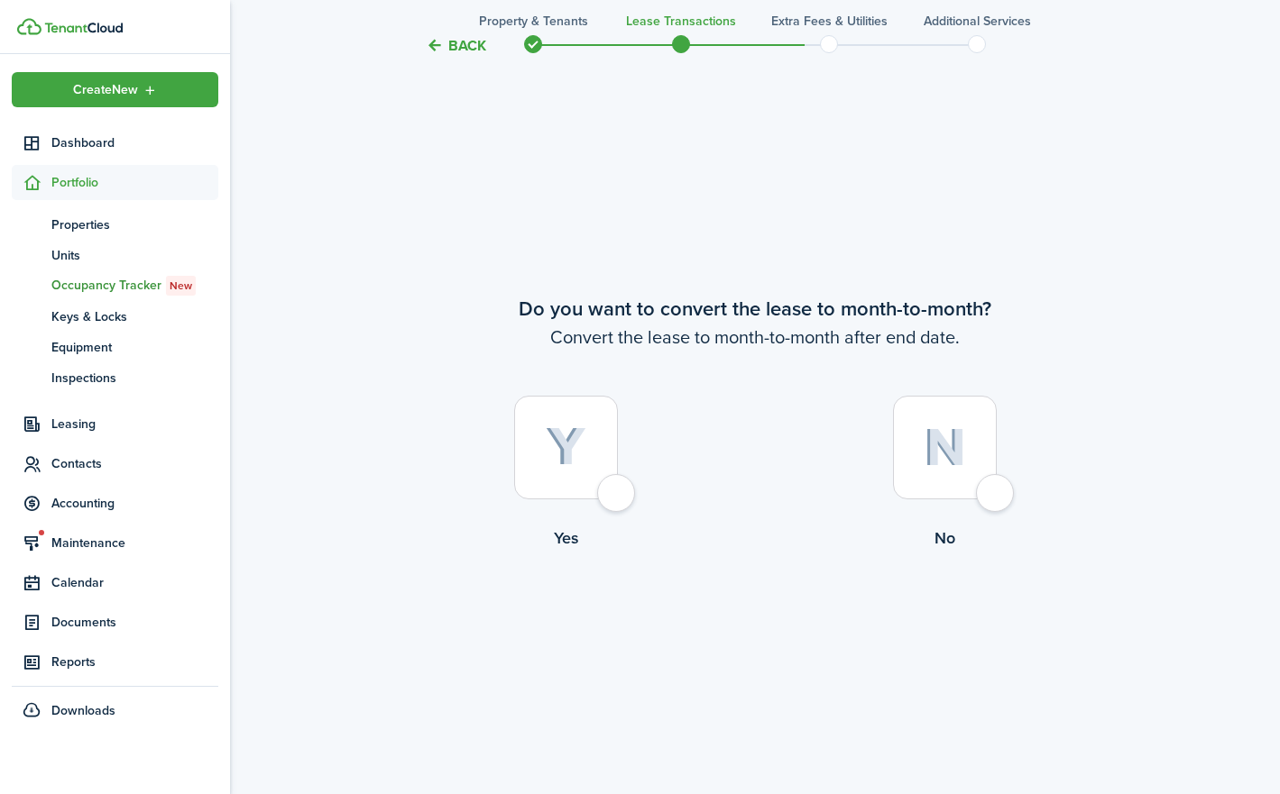
scroll to position [3851, 0]
click at [617, 499] on div at bounding box center [566, 447] width 104 height 104
radio input "true"
click at [772, 646] on tc-wizard-step "Do you want to convert the lease to month-to-month? Convert the lease to month-…" at bounding box center [754, 468] width 757 height 794
click at [778, 637] on button "Continue" at bounding box center [754, 623] width 99 height 41
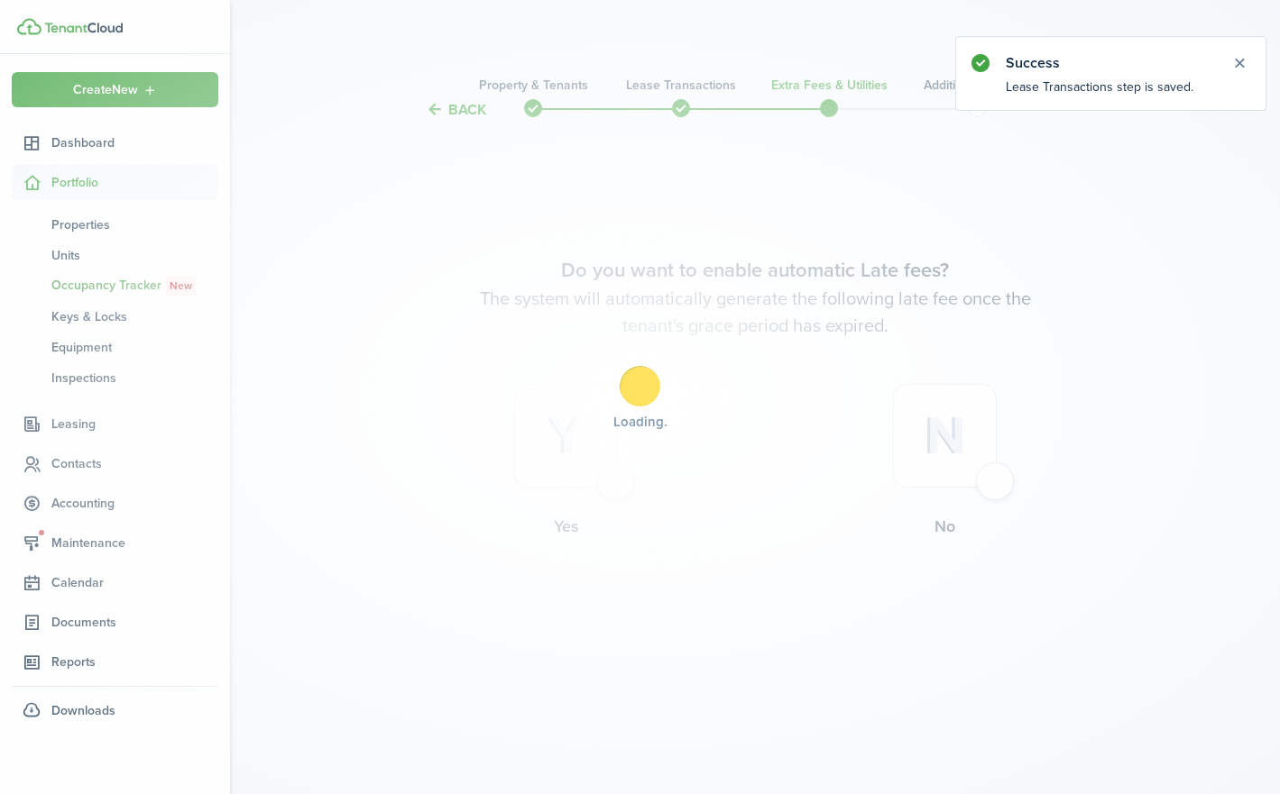
scroll to position [0, 0]
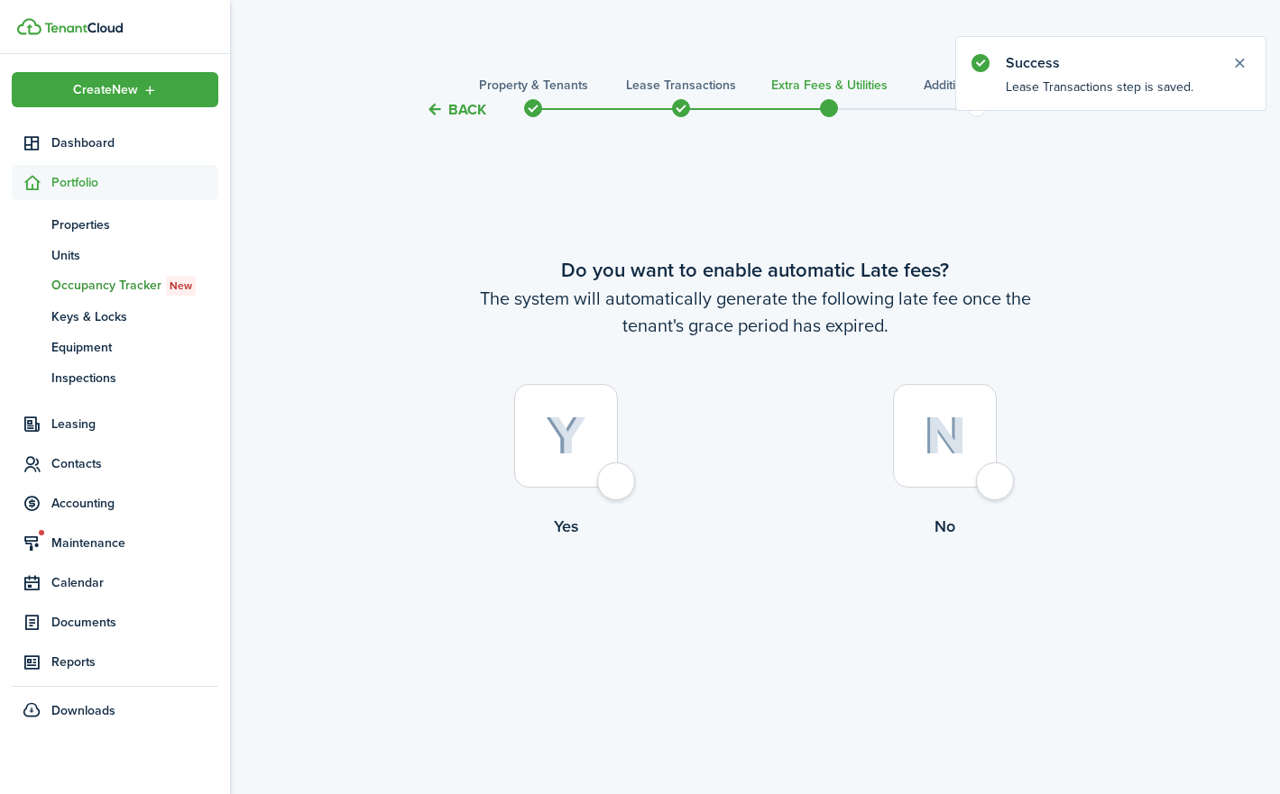
click at [615, 482] on div at bounding box center [566, 436] width 104 height 104
radio input "true"
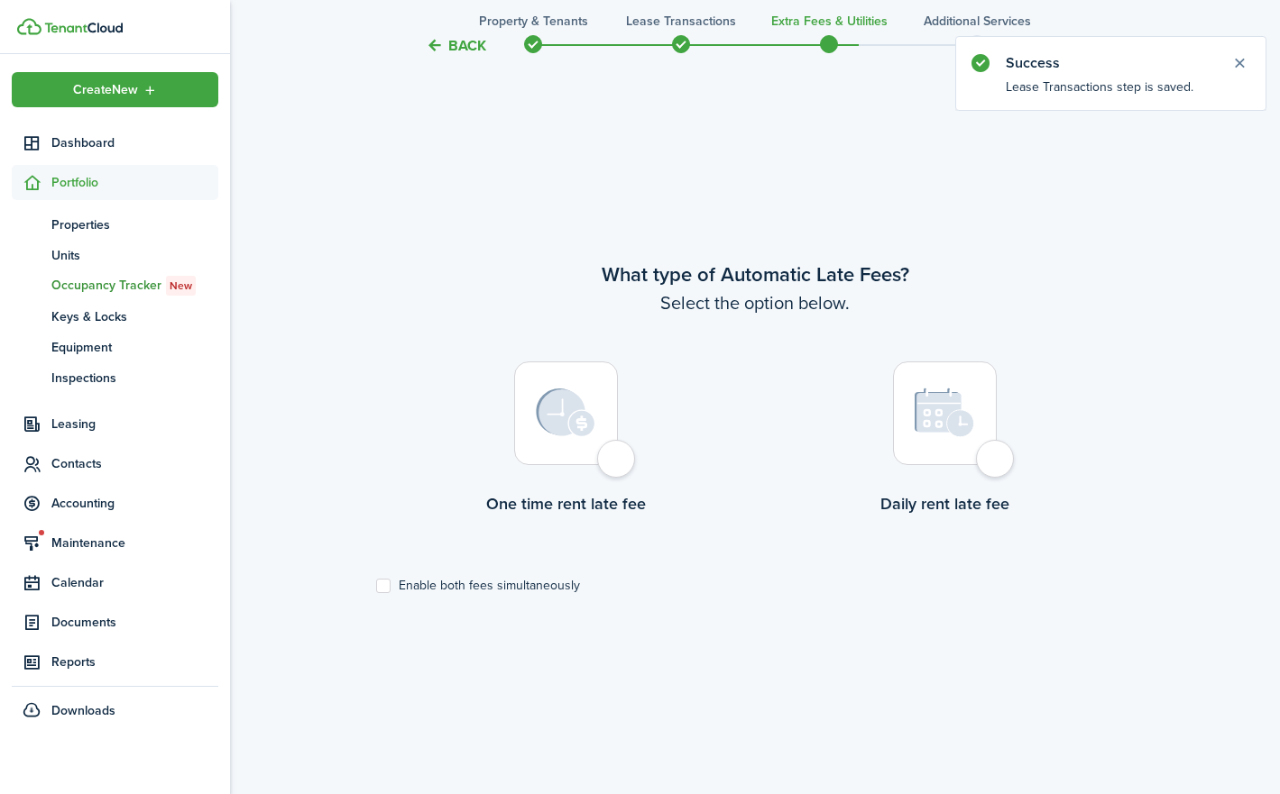
scroll to position [674, 0]
click at [434, 586] on label "Enable both fees simultaneously" at bounding box center [478, 585] width 204 height 14
click at [376, 586] on input "Enable both fees simultaneously" at bounding box center [375, 585] width 1 height 1
checkbox input "true"
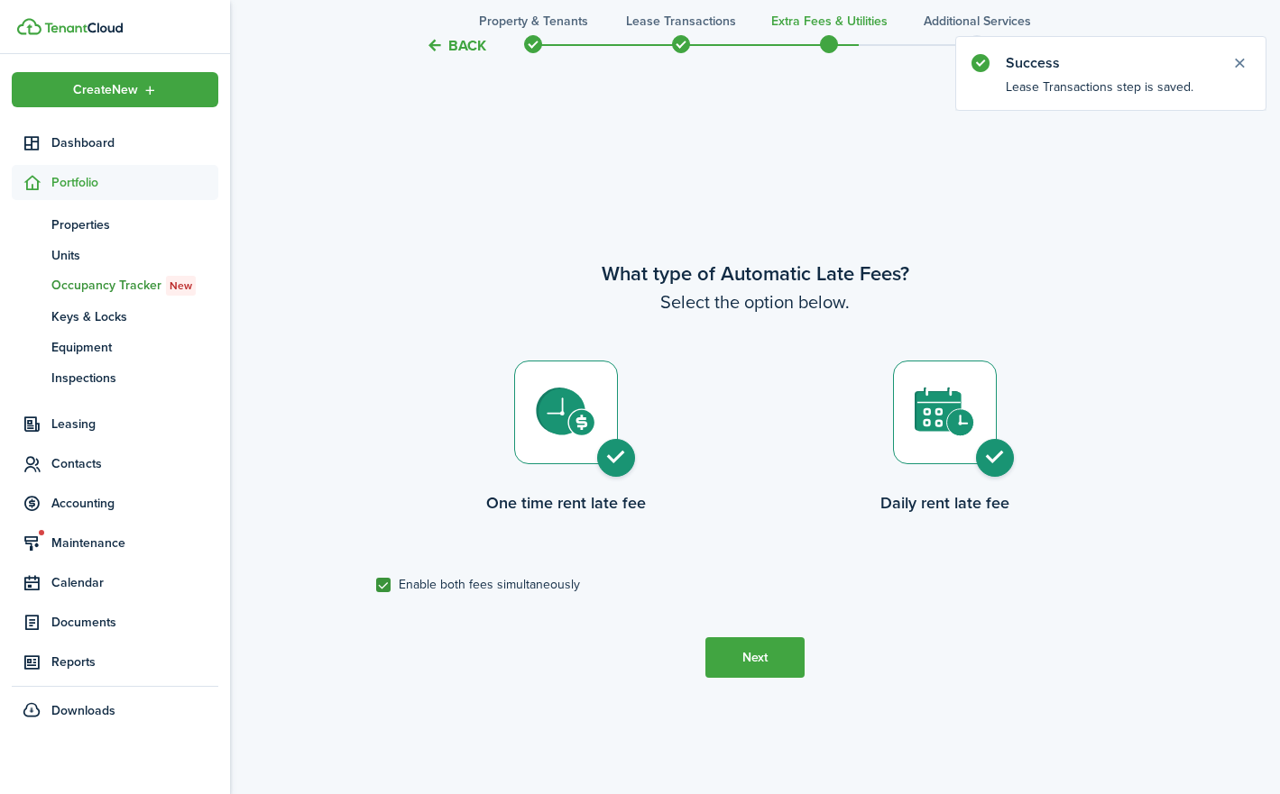
click at [738, 652] on button "Next" at bounding box center [754, 657] width 99 height 41
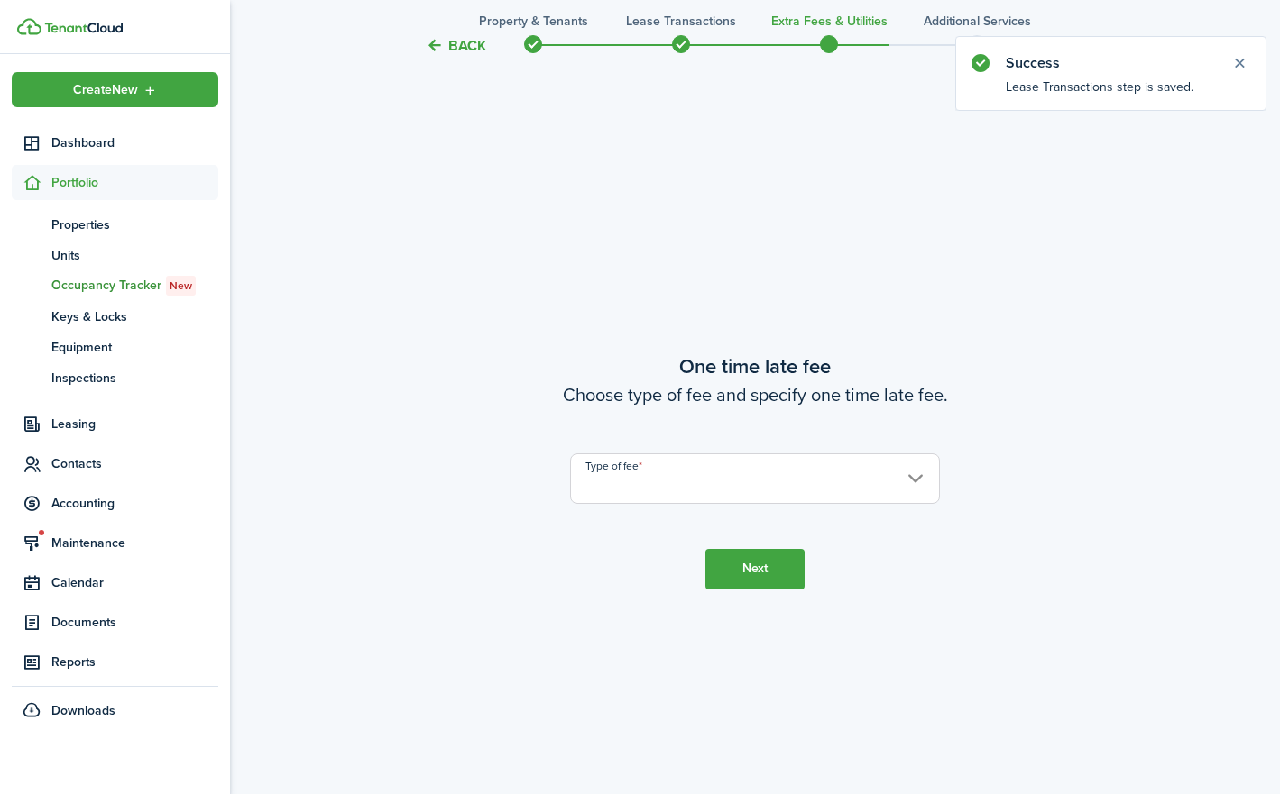
scroll to position [1468, 0]
click at [713, 483] on input "Type of fee" at bounding box center [755, 477] width 370 height 50
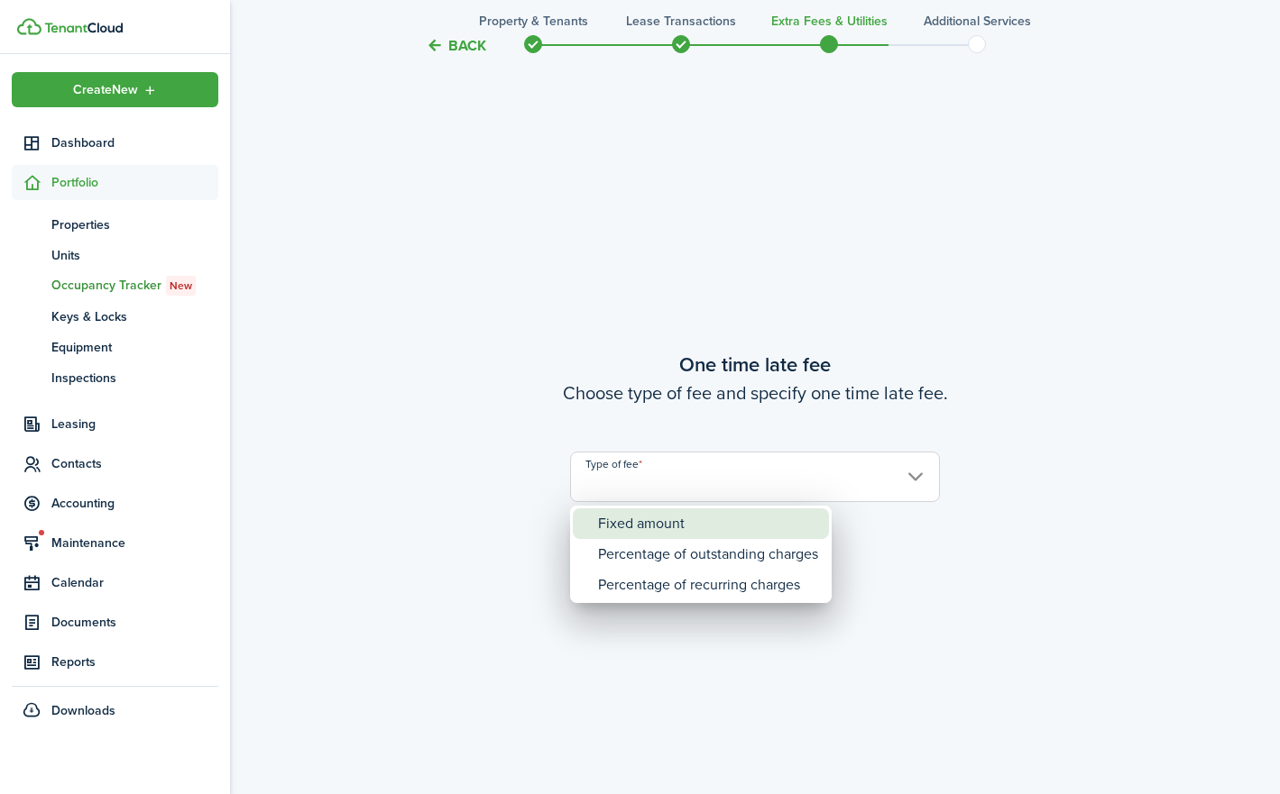
click at [699, 530] on div "Fixed amount" at bounding box center [708, 524] width 220 height 31
type input "Fixed amount"
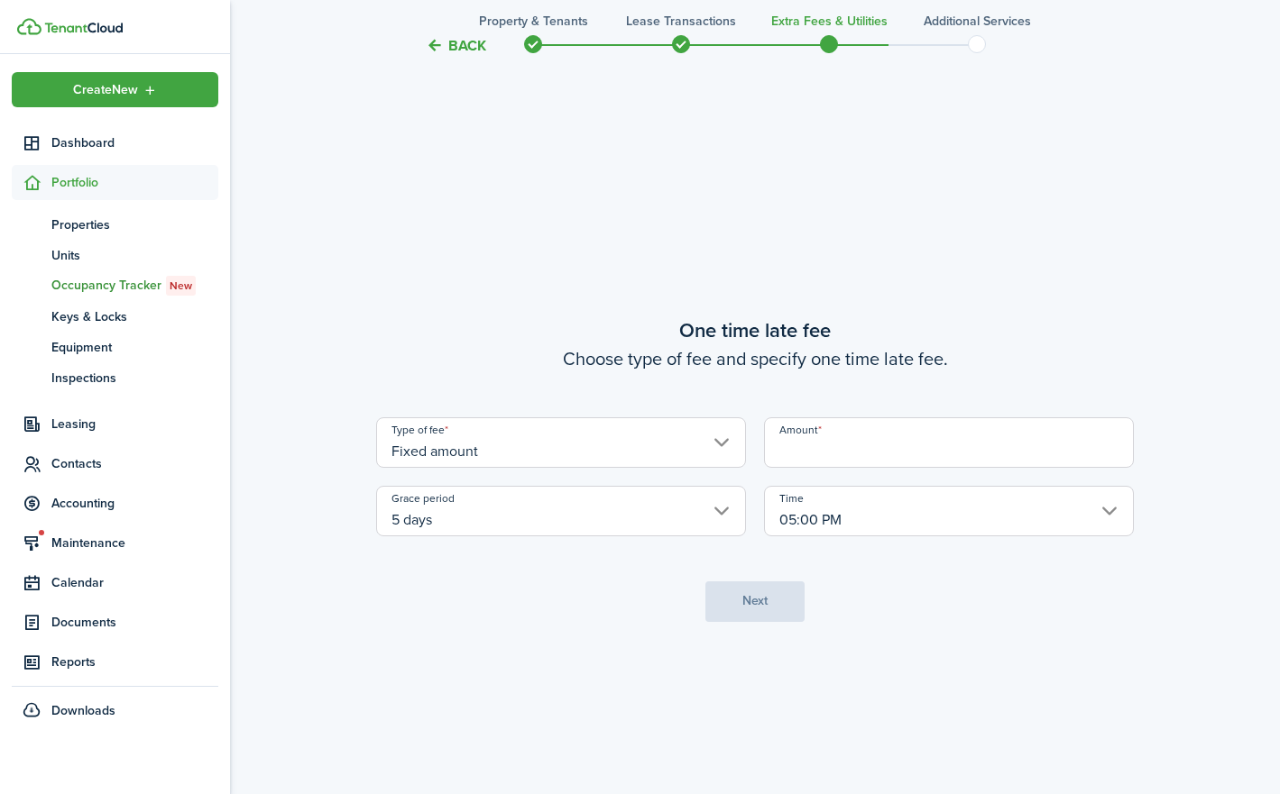
click at [833, 448] on input "Amount" at bounding box center [949, 442] width 370 height 50
type input "$50.00"
click at [751, 609] on button "Next" at bounding box center [754, 602] width 99 height 41
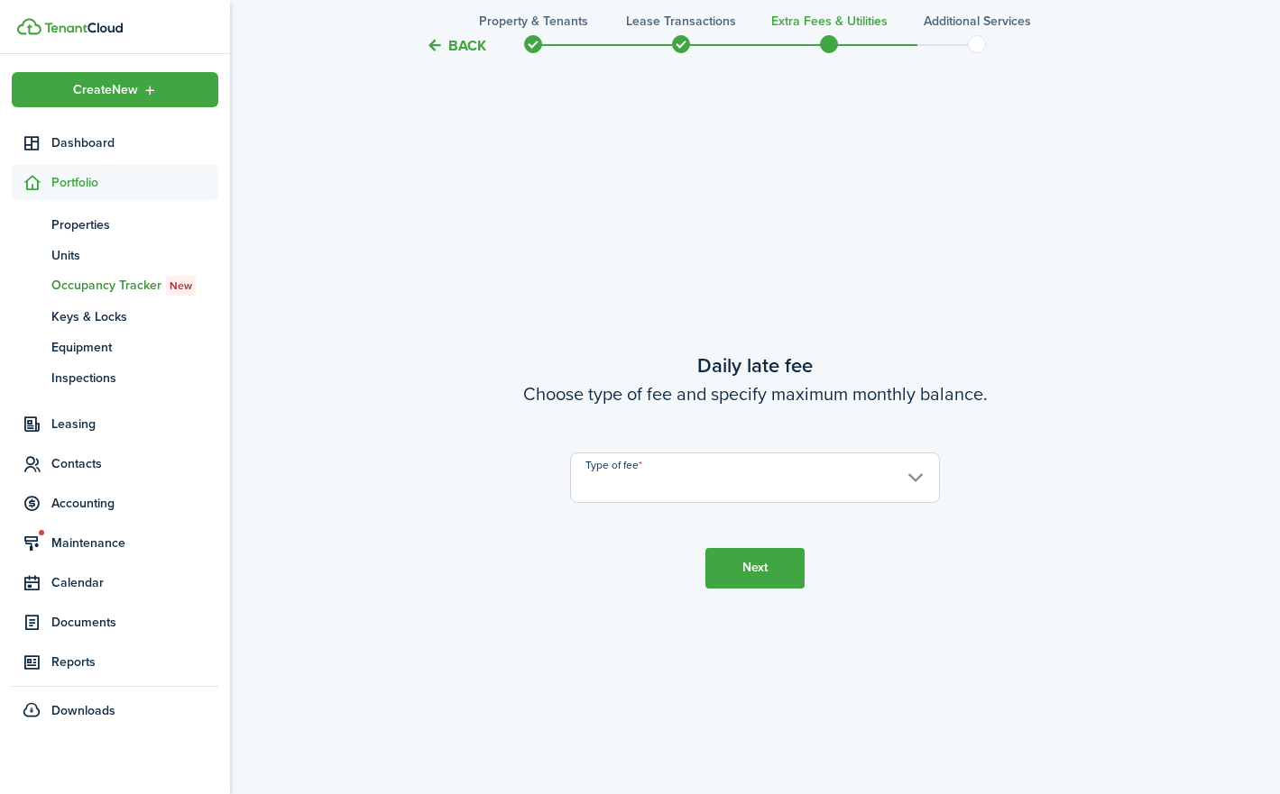
scroll to position [2262, 0]
click at [686, 476] on input "Type of fee" at bounding box center [755, 477] width 370 height 50
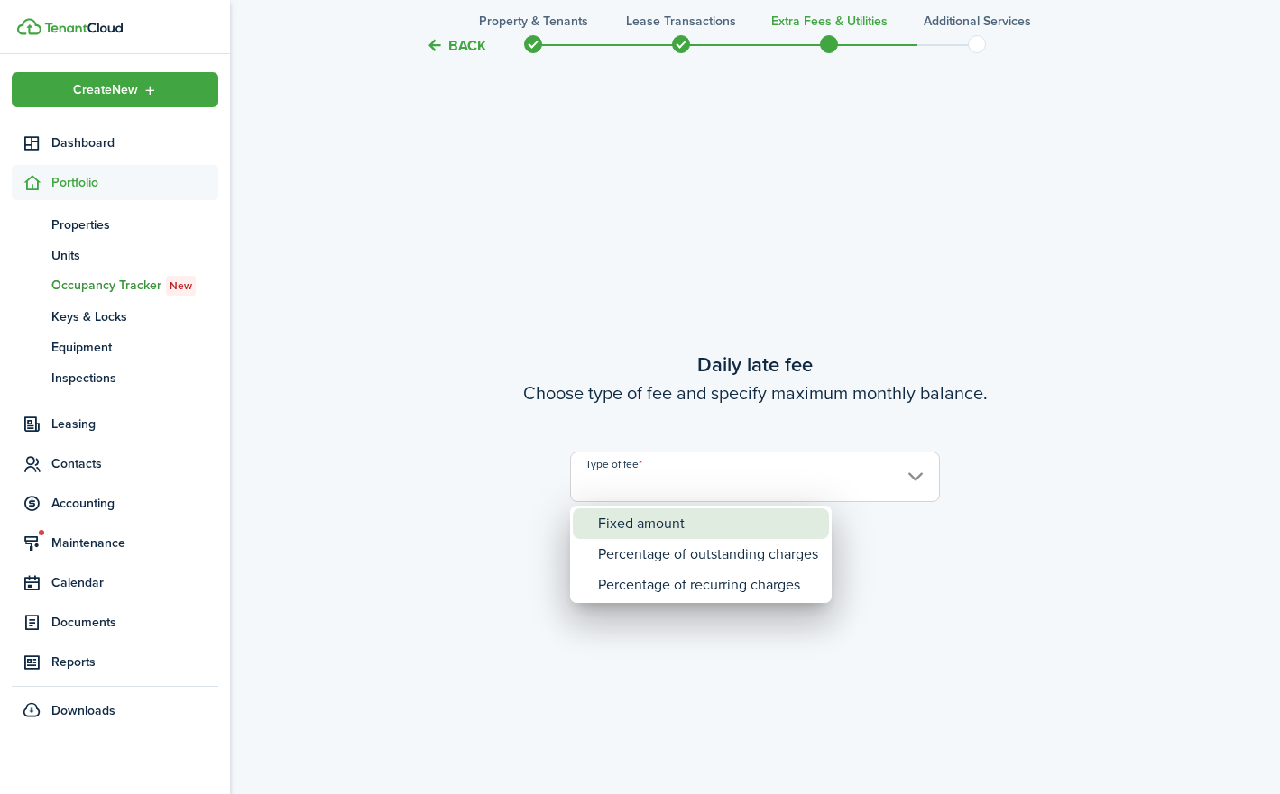
click at [658, 513] on div "Fixed amount" at bounding box center [708, 524] width 220 height 31
type input "Fixed amount"
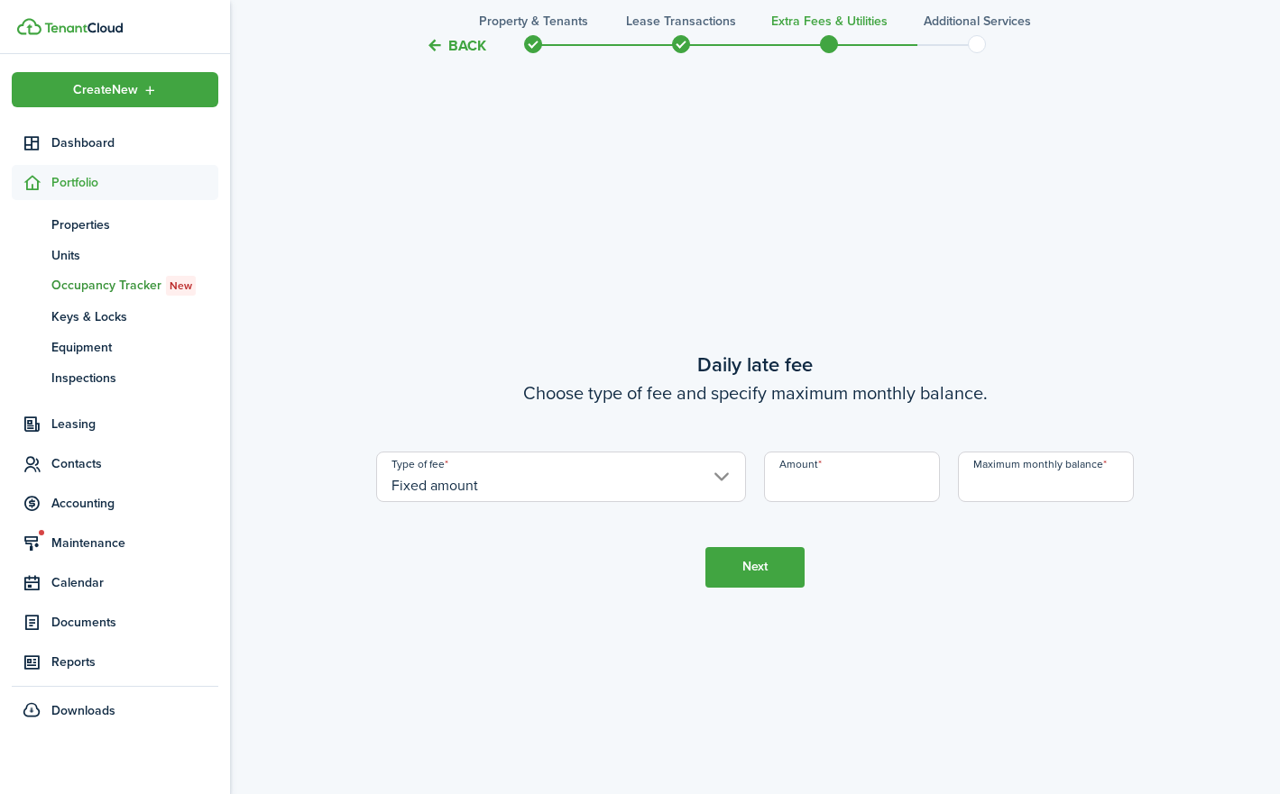
click at [837, 482] on input "Amount" at bounding box center [852, 477] width 176 height 50
type input "$10.00"
drag, startPoint x: 1045, startPoint y: 509, endPoint x: 1046, endPoint y: 495, distance: 13.6
click at [1045, 509] on tc-wizard-step "Daily late fee Choose type of fee and specify maximum monthly balance. Type of …" at bounding box center [754, 468] width 757 height 794
click at [1046, 493] on input "Maximum monthly balance" at bounding box center [1046, 477] width 176 height 50
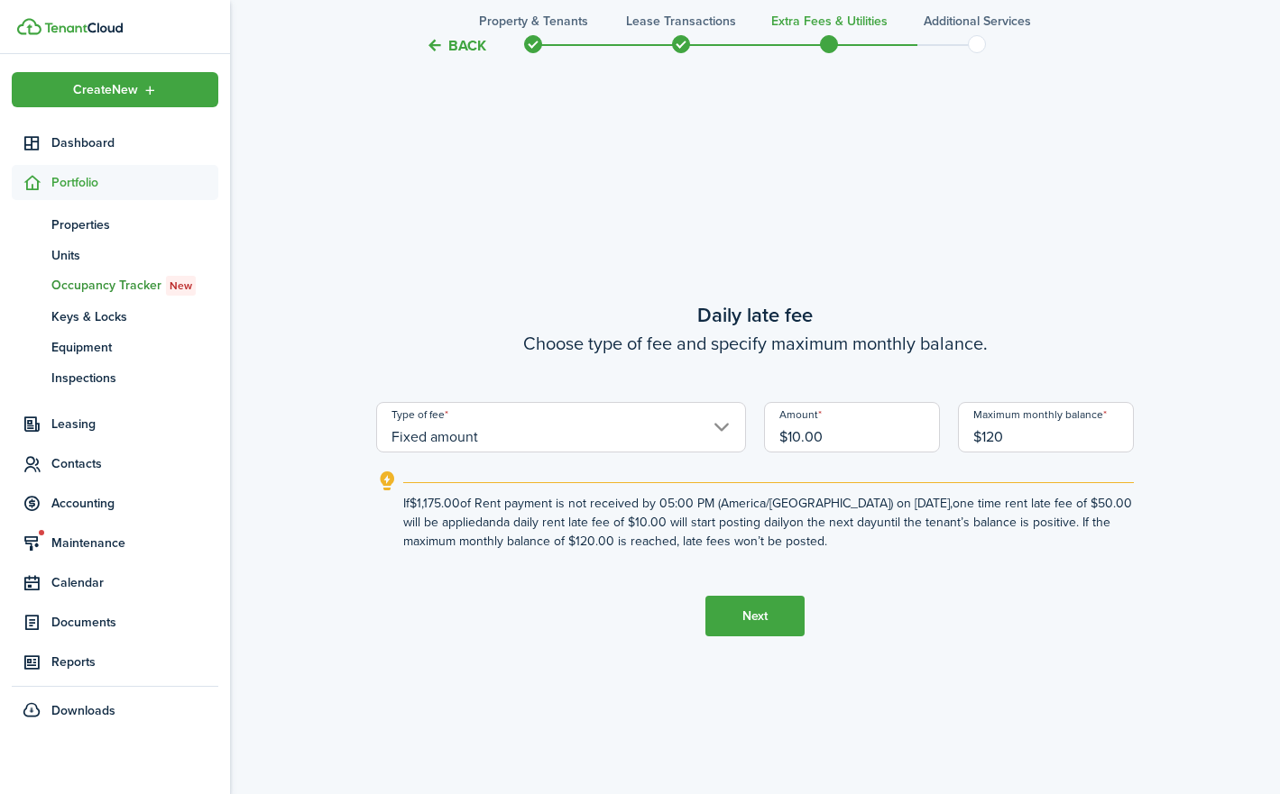
type input "$120.00"
click at [741, 611] on button "Next" at bounding box center [754, 616] width 99 height 41
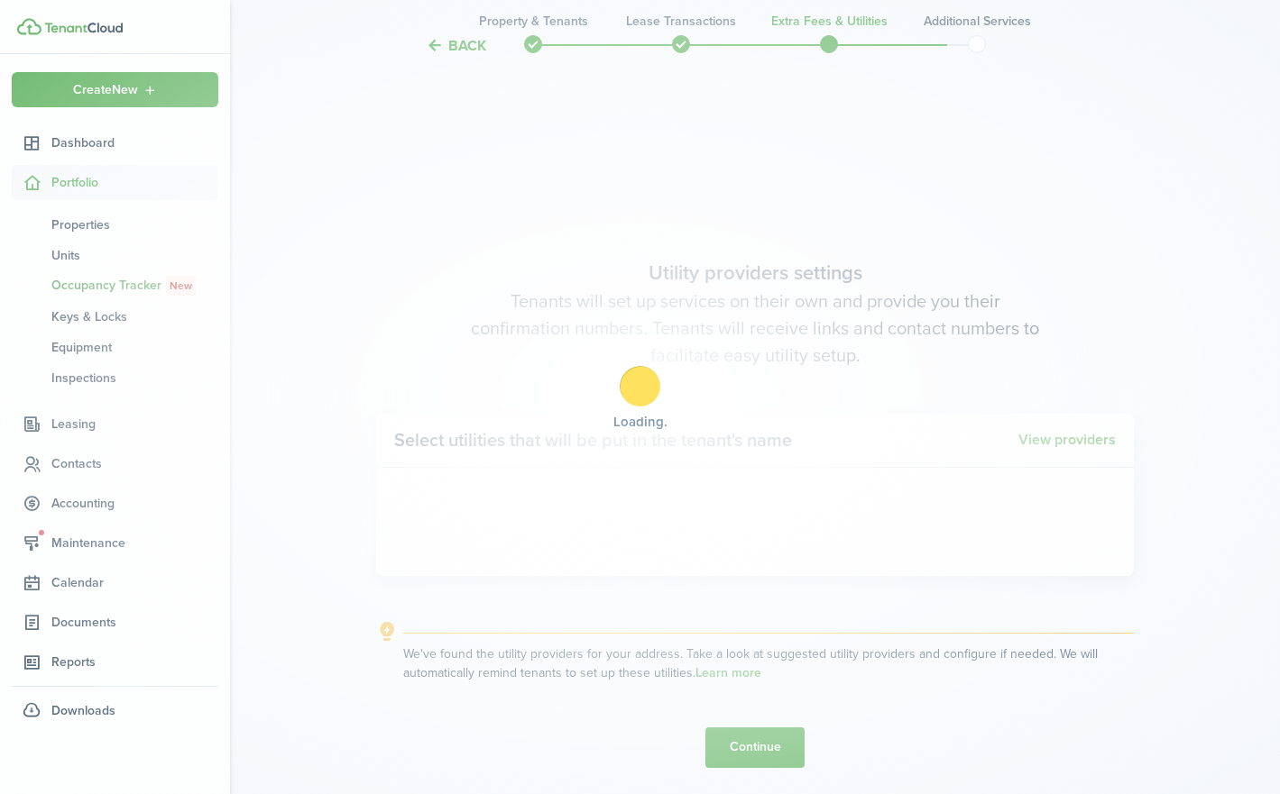
scroll to position [3057, 0]
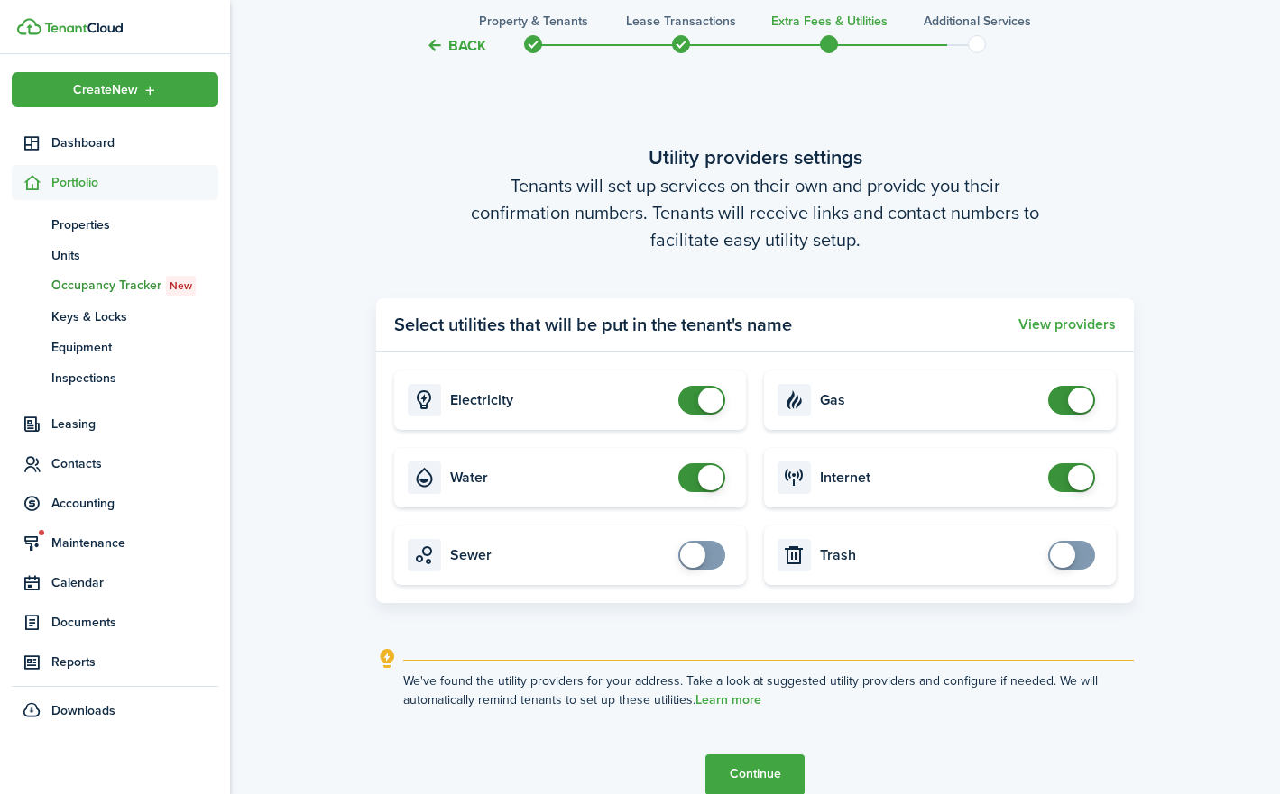
checkbox input "false"
click at [693, 398] on span at bounding box center [702, 400] width 18 height 29
checkbox input "false"
click at [693, 482] on span at bounding box center [702, 477] width 18 height 29
checkbox input "false"
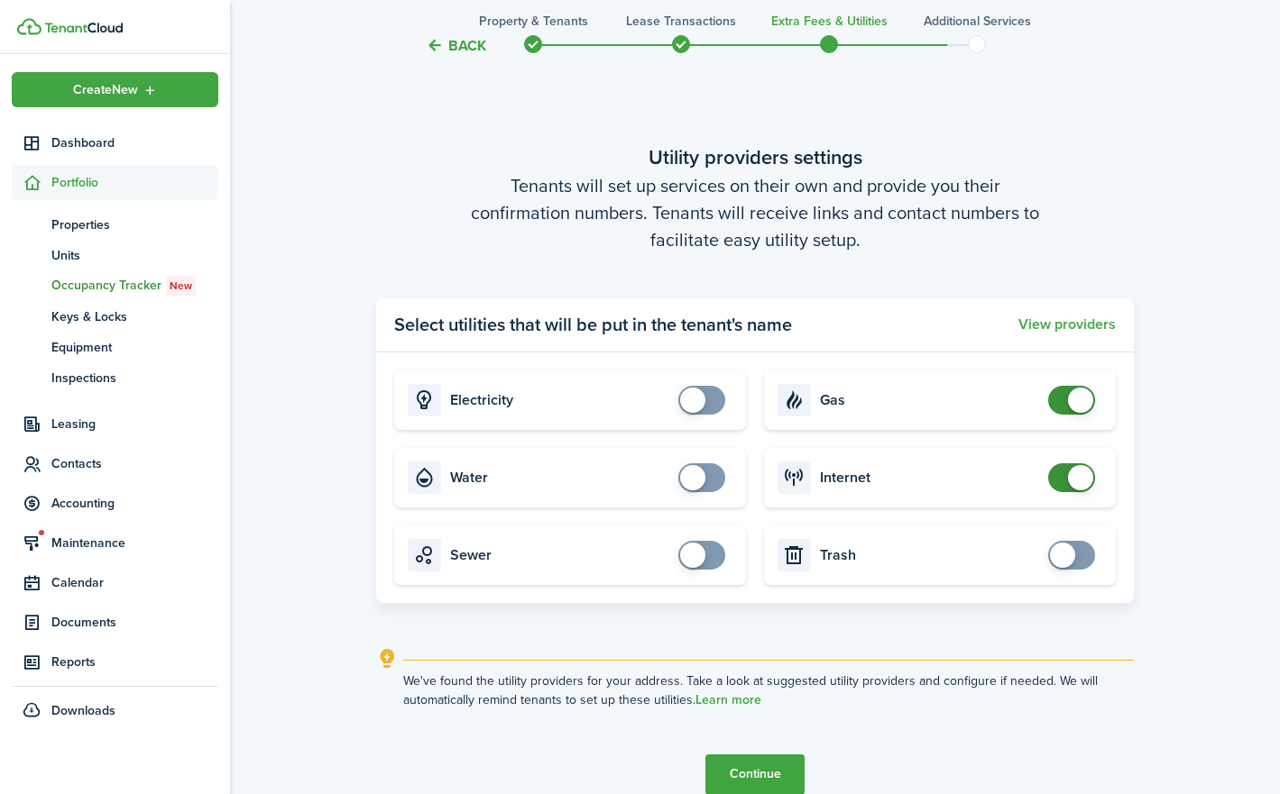
click at [1064, 403] on span at bounding box center [1071, 400] width 18 height 29
checkbox input "false"
click at [1065, 479] on span at bounding box center [1071, 477] width 18 height 29
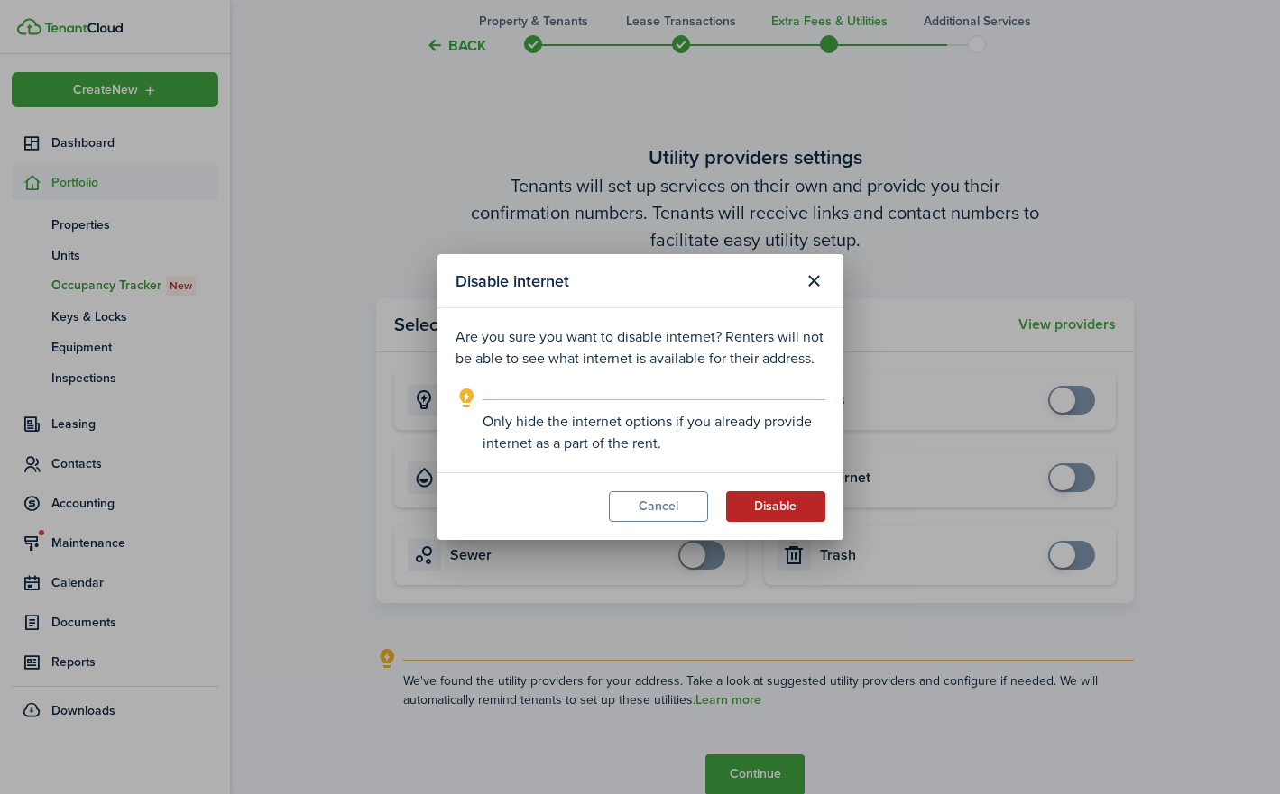
click at [786, 500] on button "Disable" at bounding box center [775, 506] width 99 height 31
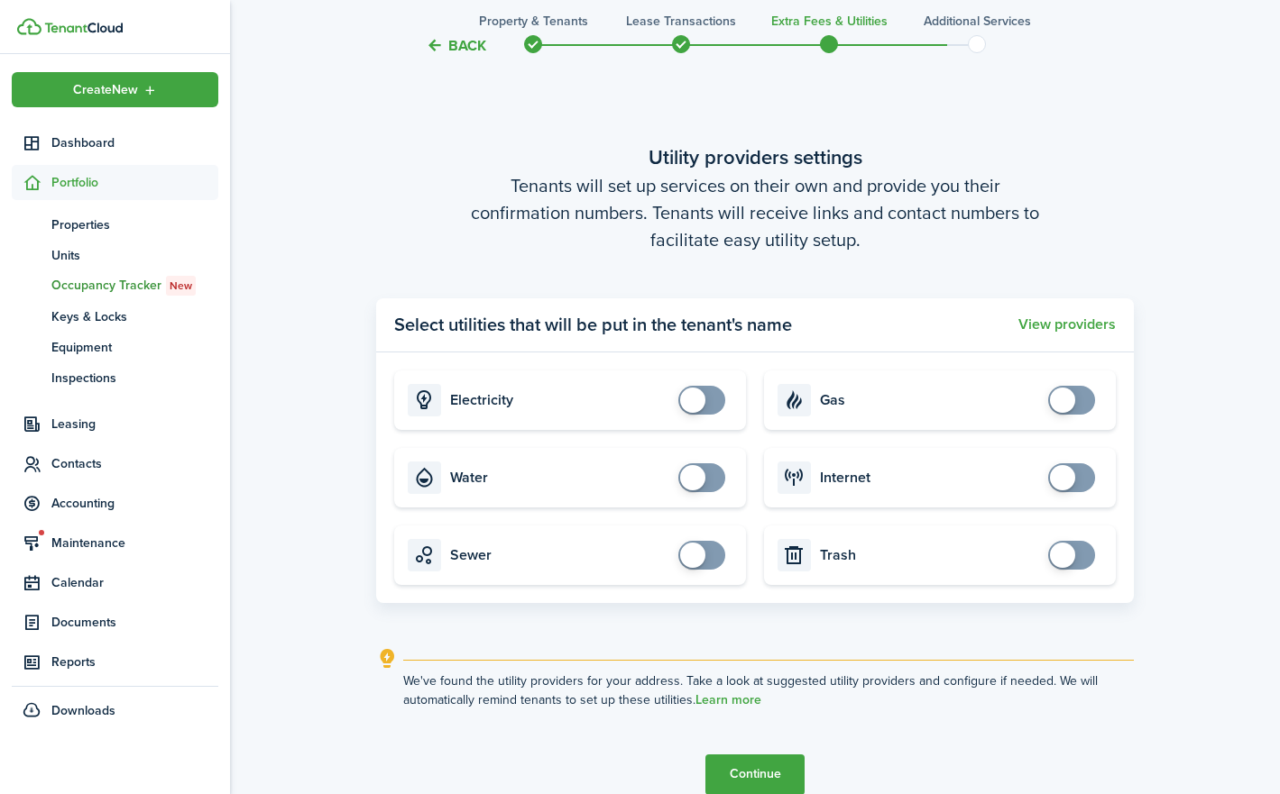
click at [765, 776] on button "Continue" at bounding box center [754, 775] width 99 height 41
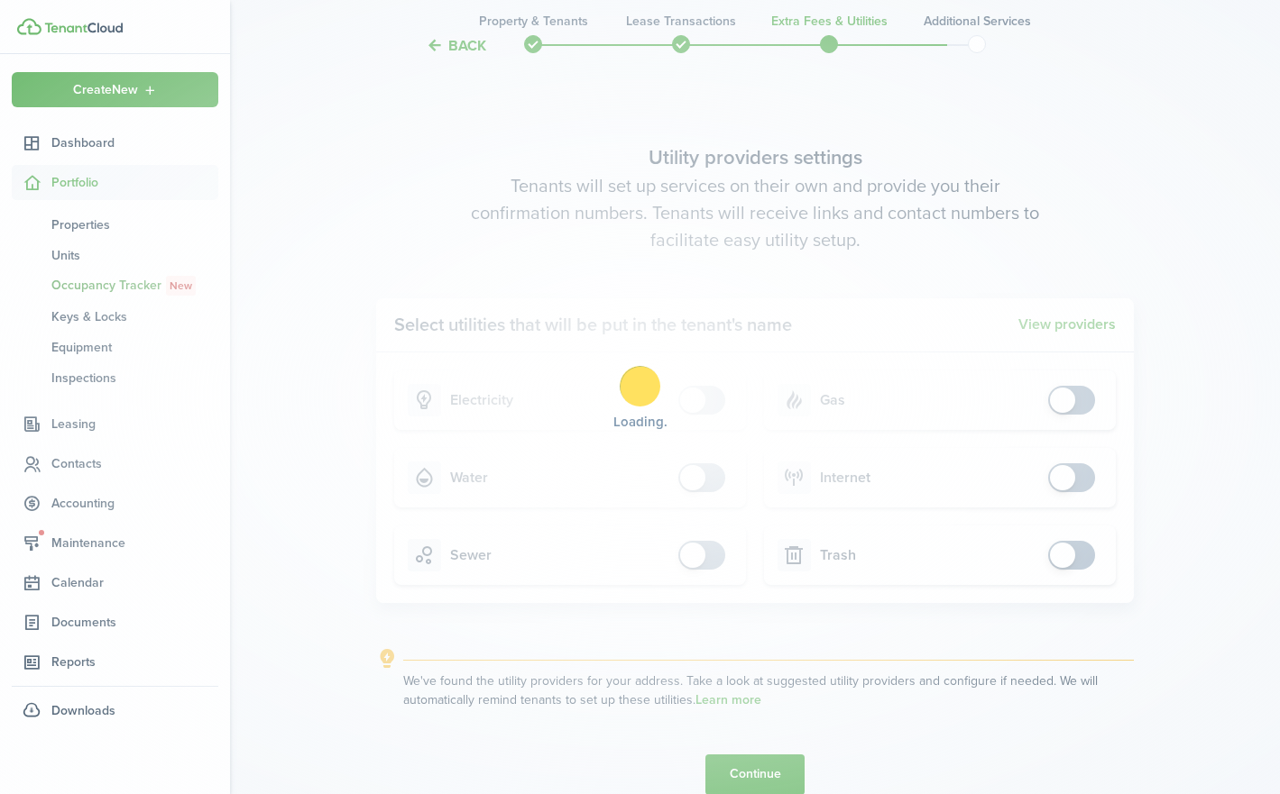
scroll to position [0, 0]
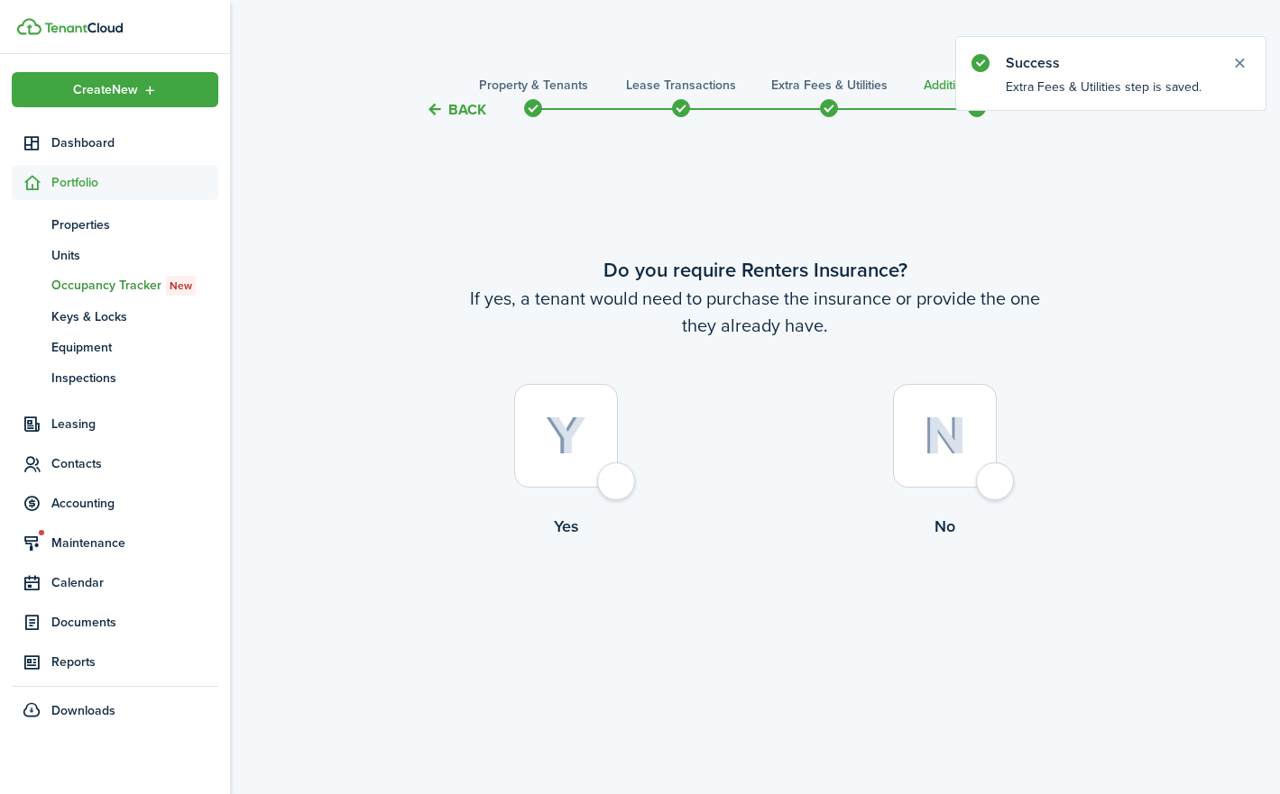
drag, startPoint x: 991, startPoint y: 484, endPoint x: 982, endPoint y: 476, distance: 12.1
click at [991, 485] on div at bounding box center [945, 436] width 104 height 104
radio input "true"
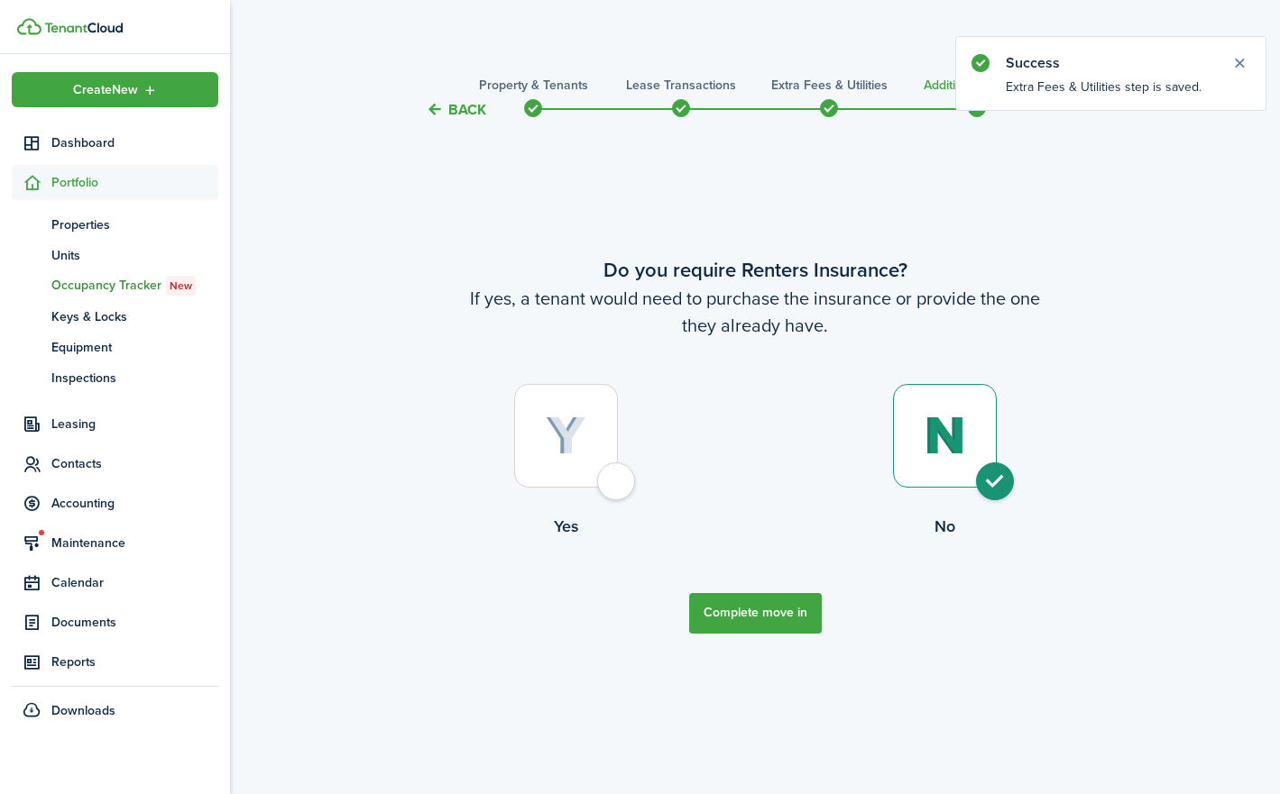
click at [757, 617] on button "Complete move in" at bounding box center [755, 613] width 133 height 41
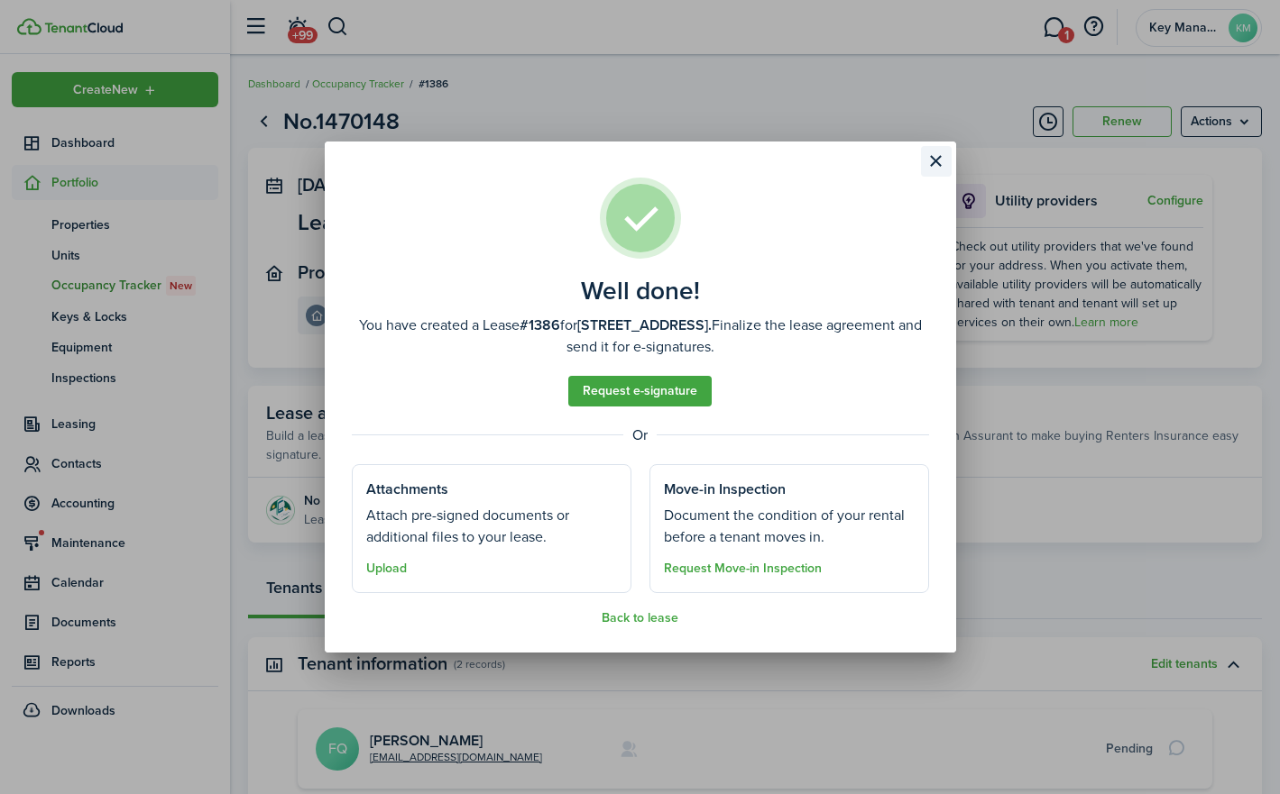
click at [923, 165] on button "Close modal" at bounding box center [936, 161] width 31 height 31
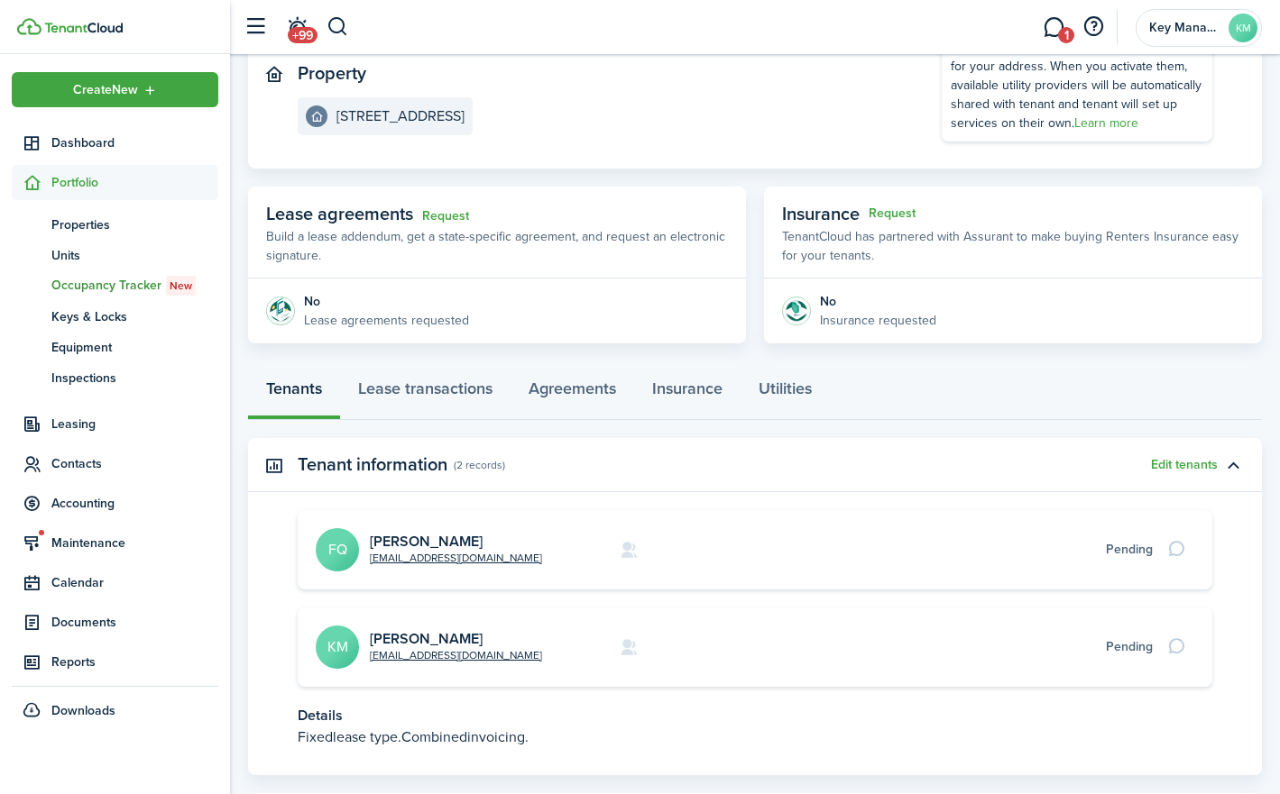
scroll to position [200, 0]
click at [436, 539] on link "[PERSON_NAME]" at bounding box center [426, 540] width 113 height 21
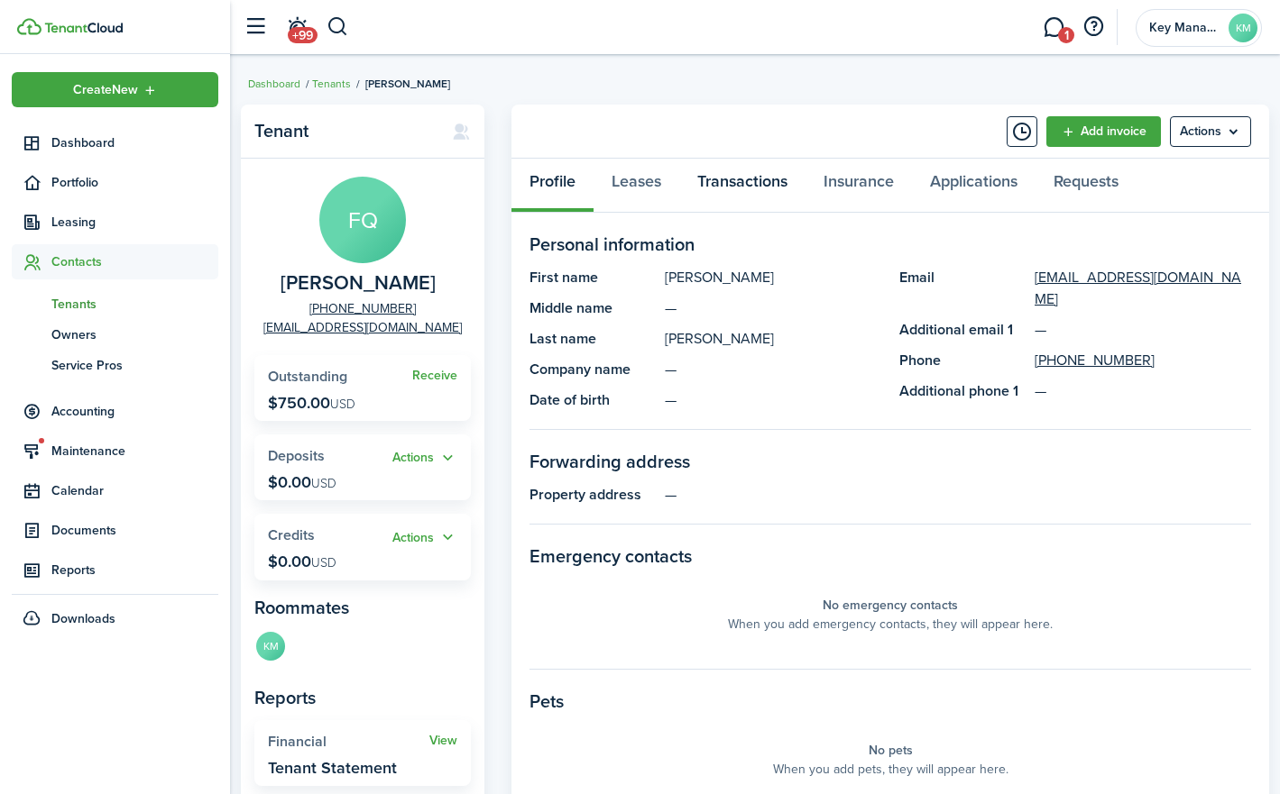
click at [733, 183] on link "Transactions" at bounding box center [742, 186] width 126 height 54
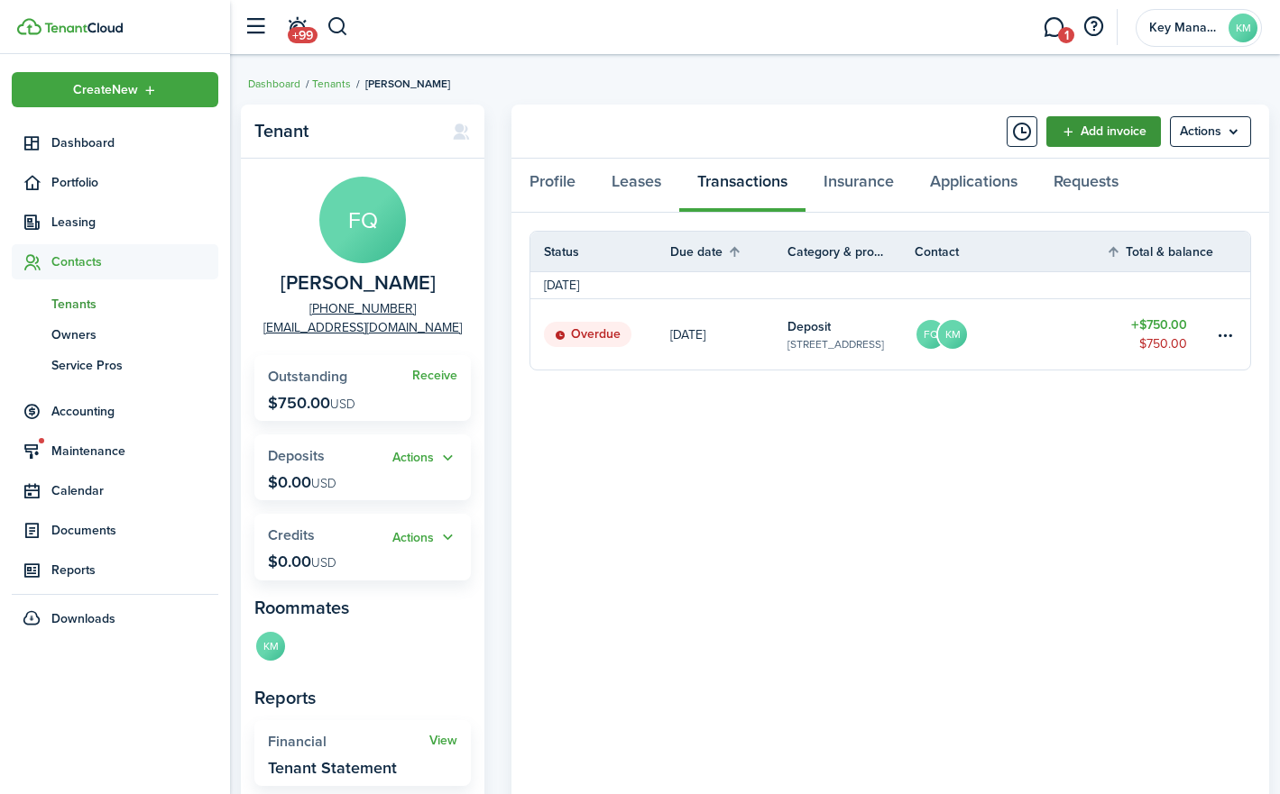
click at [1131, 134] on link "Add invoice" at bounding box center [1103, 131] width 115 height 31
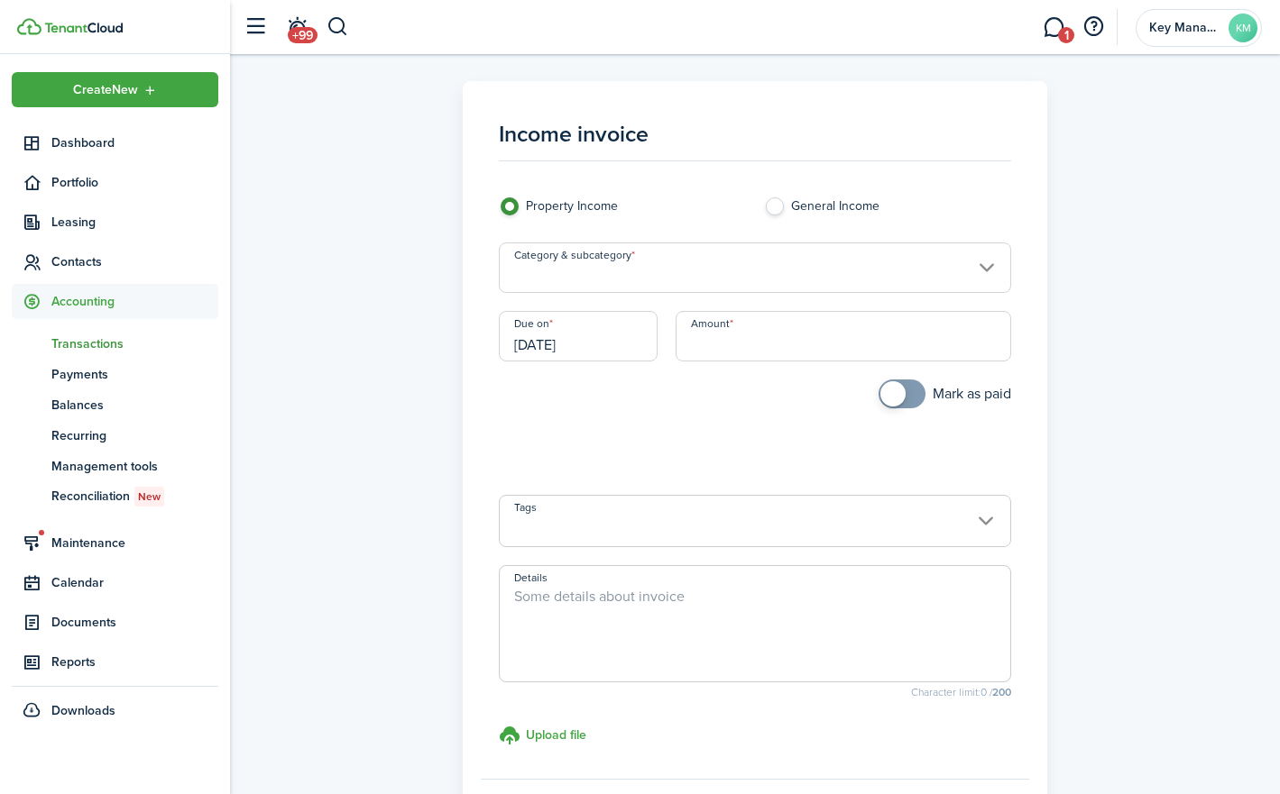
click at [784, 257] on input "Category & subcategory" at bounding box center [754, 268] width 511 height 50
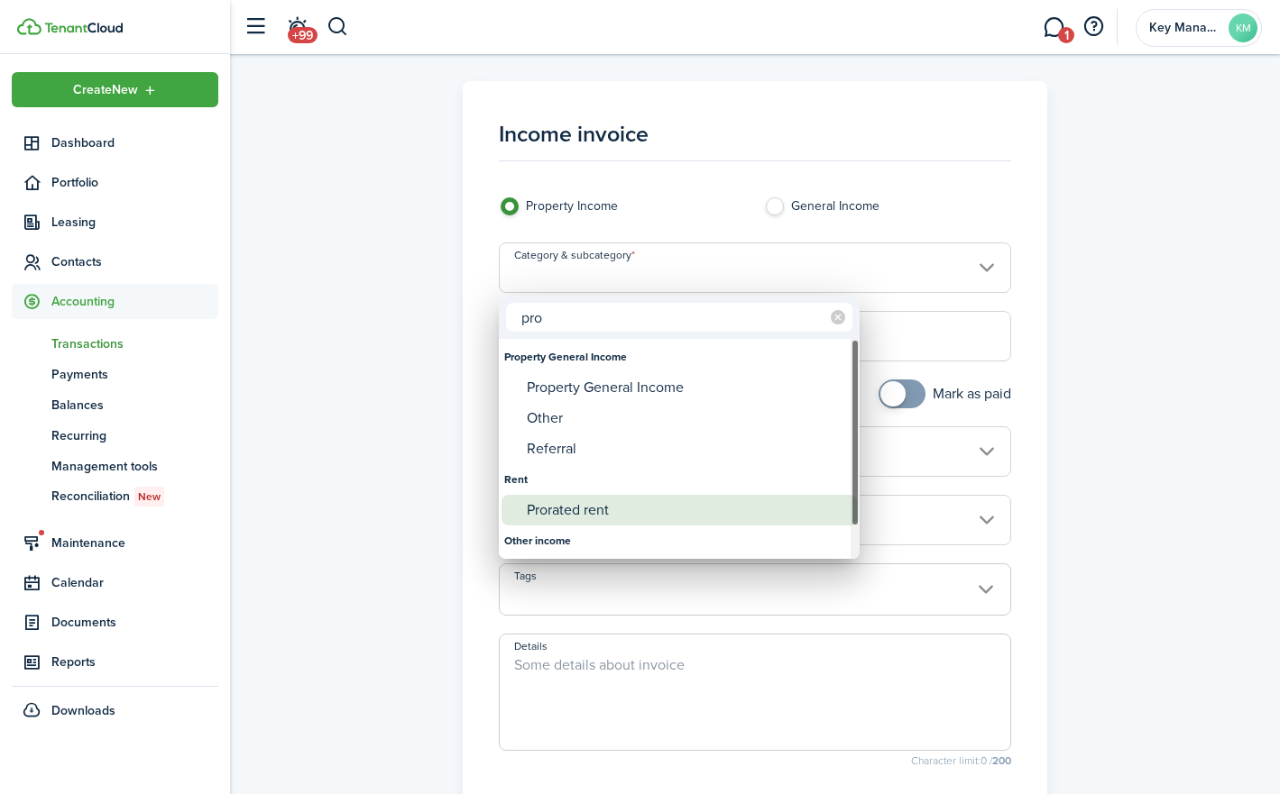
type input "pro"
click at [617, 514] on div "Prorated rent" at bounding box center [686, 510] width 319 height 31
type input "Rent / Prorated rent"
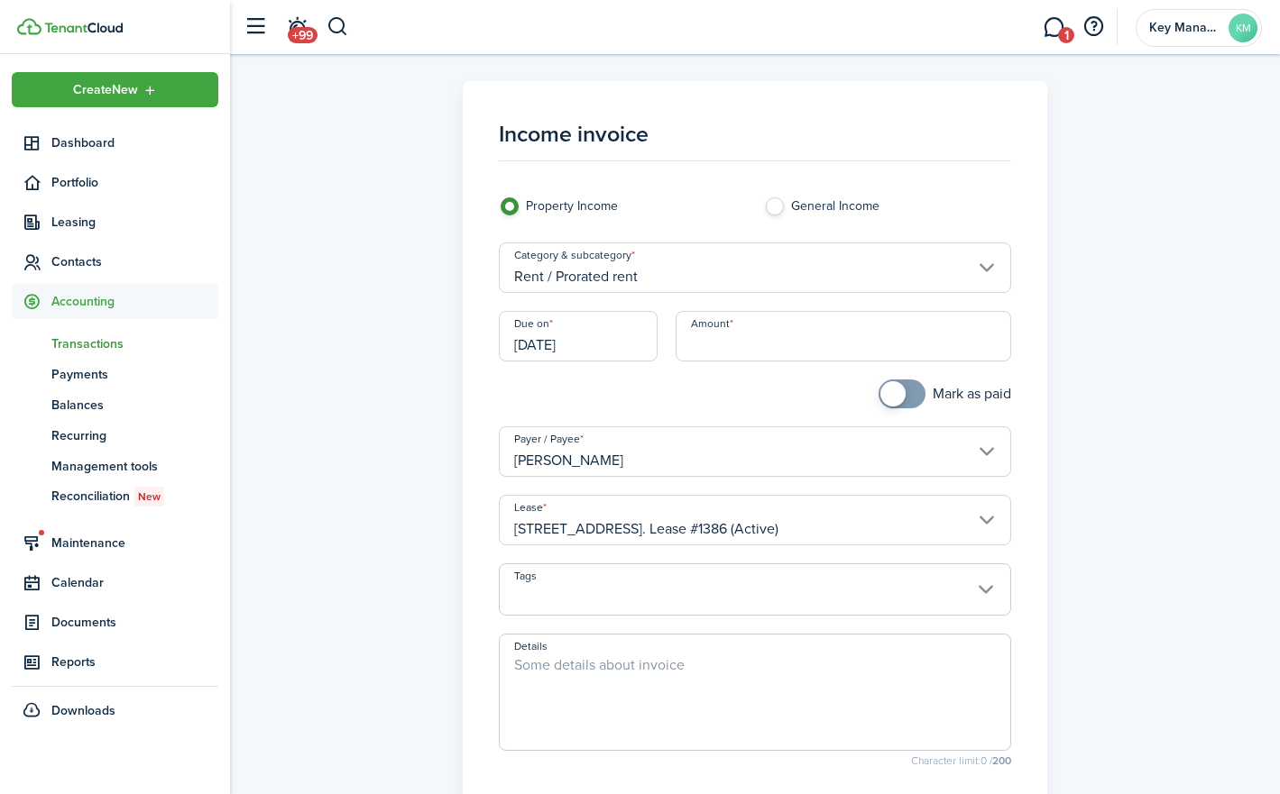
click at [599, 342] on input "[DATE]" at bounding box center [578, 336] width 159 height 50
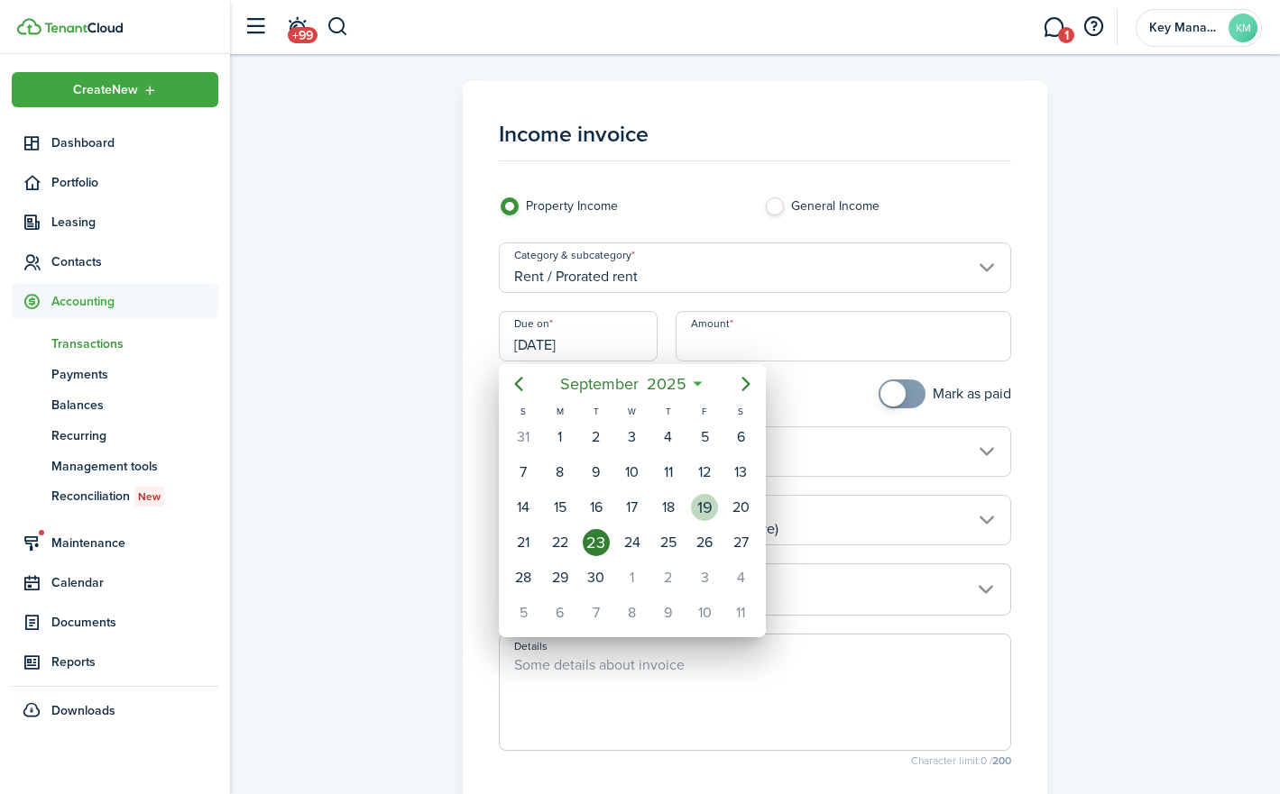
click at [710, 518] on div "19" at bounding box center [704, 507] width 27 height 27
type input "[DATE]"
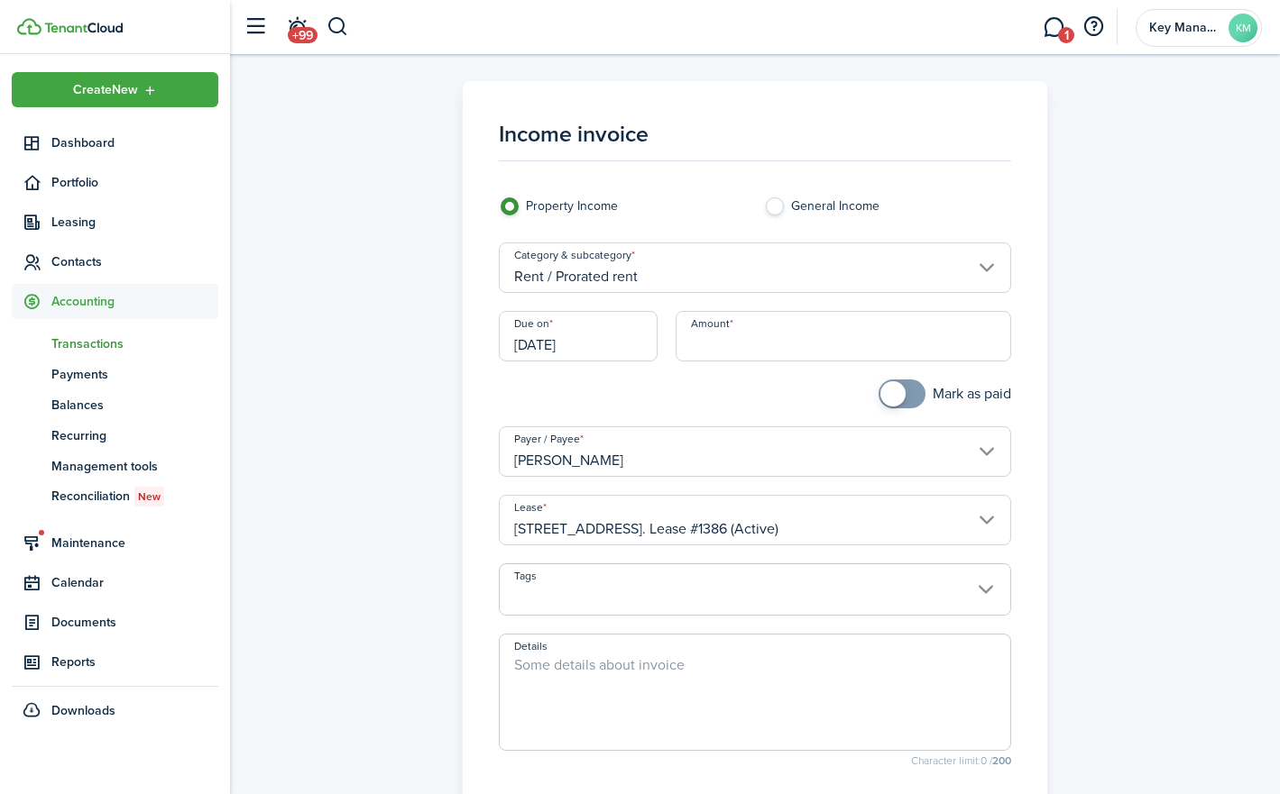
click at [732, 339] on input "Amount" at bounding box center [842, 336] width 335 height 50
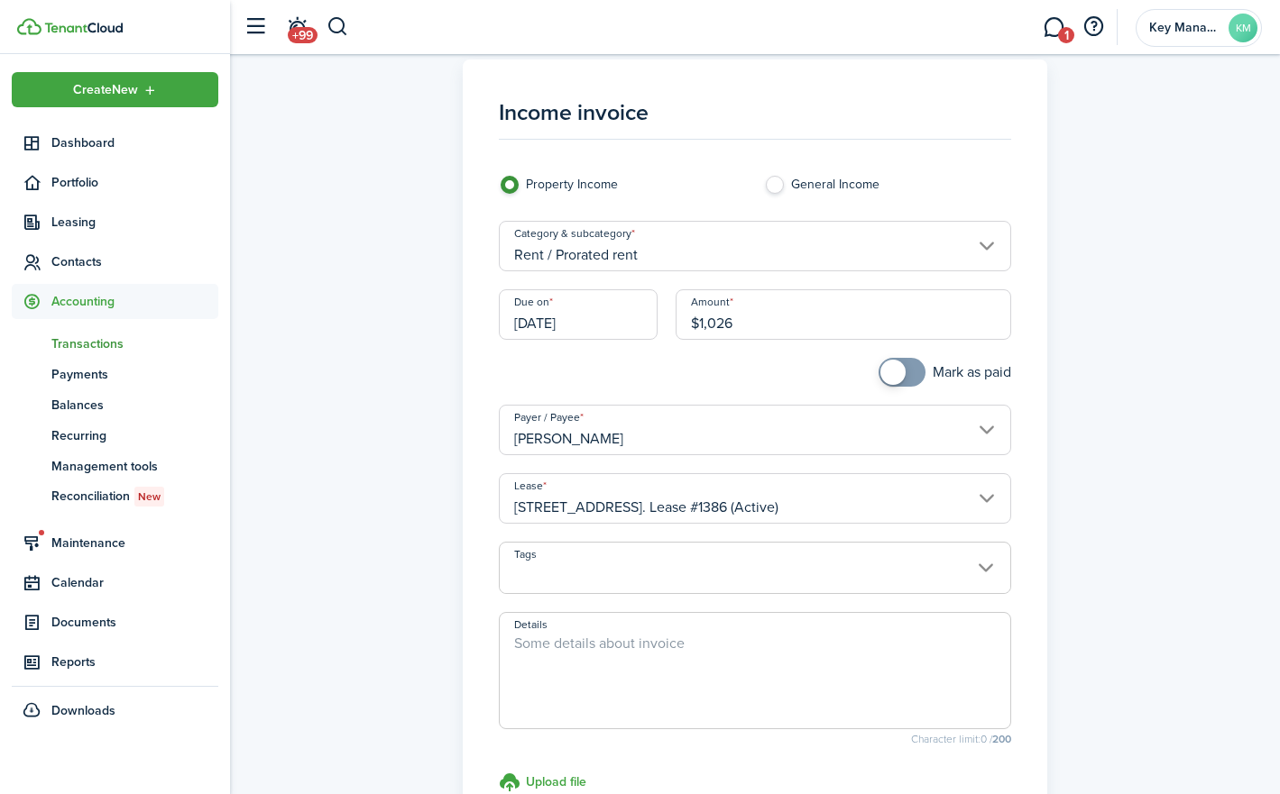
scroll to position [25, 0]
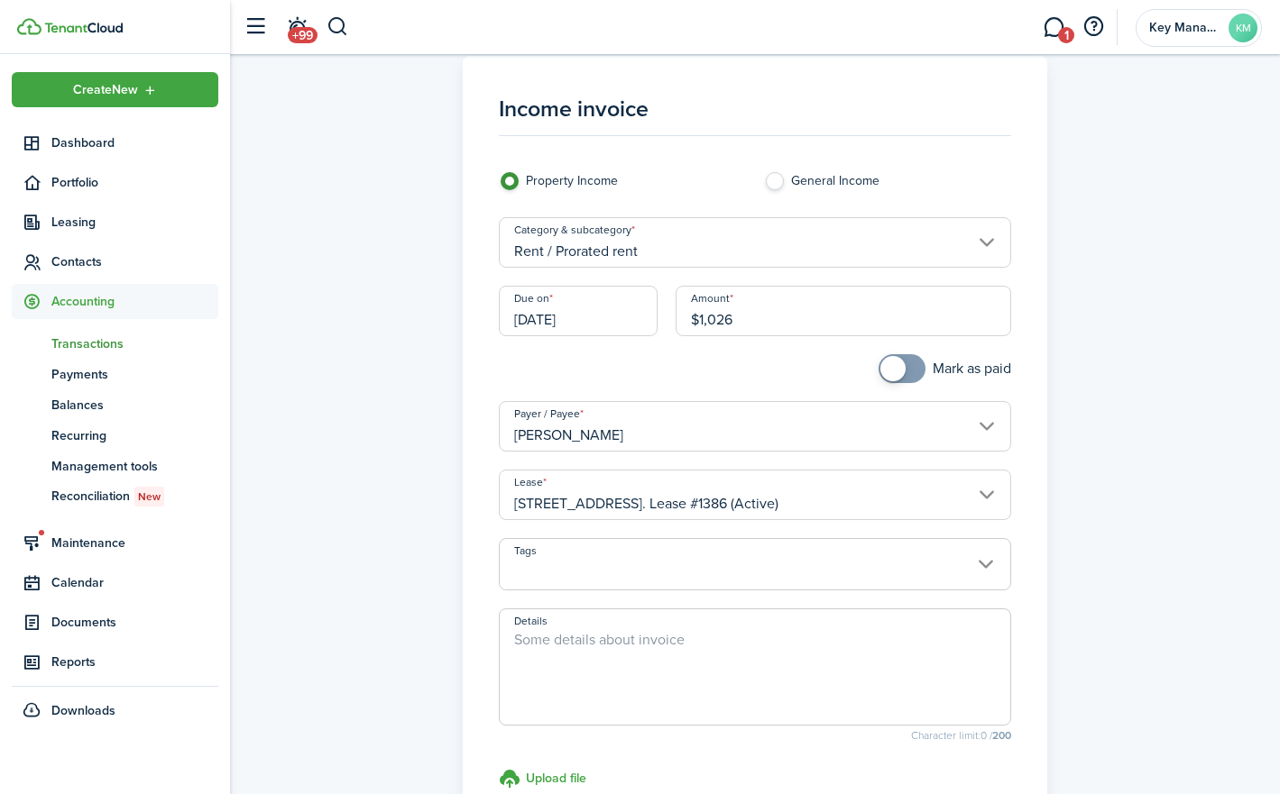
type input "$1,026.00"
click at [1030, 592] on panel-main "Income invoice Property Income General Income Category & subcategory Rent / Pro…" at bounding box center [754, 486] width 583 height 861
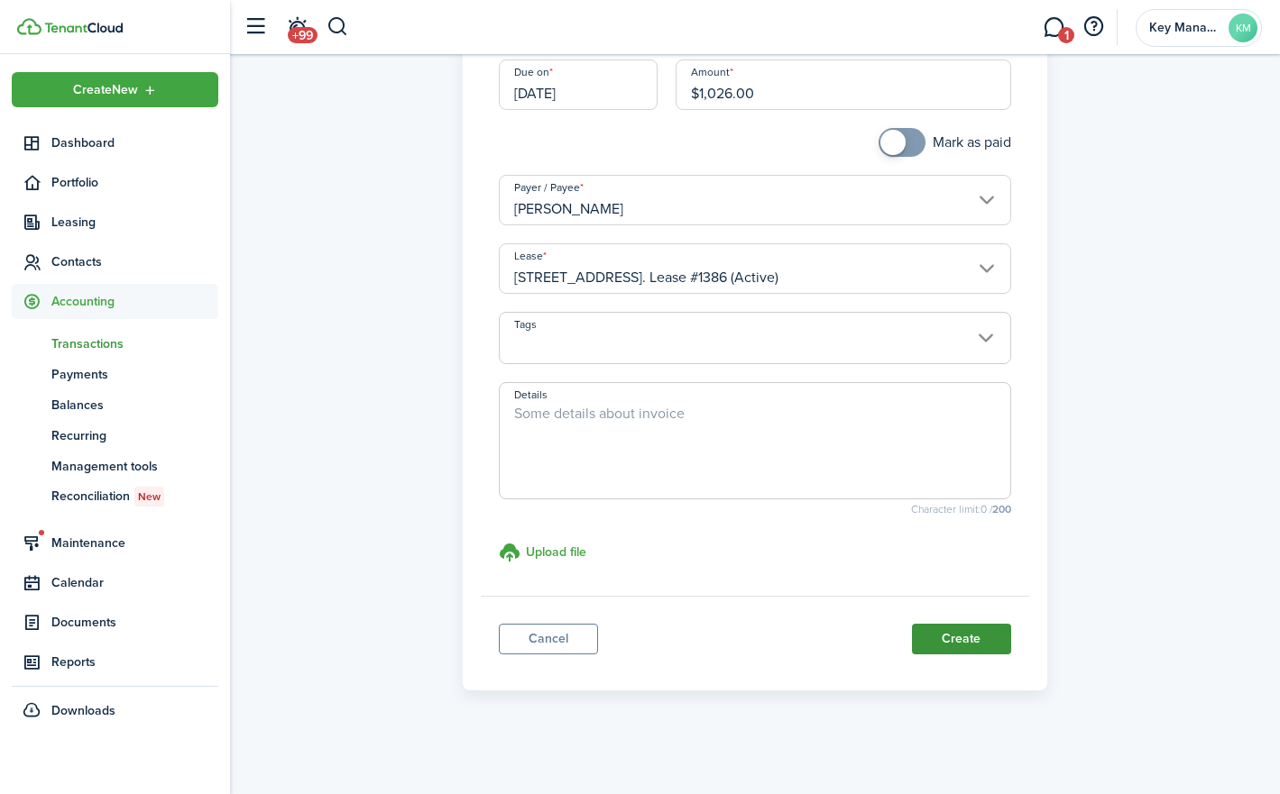
scroll to position [251, 0]
click at [957, 644] on button "Create" at bounding box center [961, 640] width 99 height 31
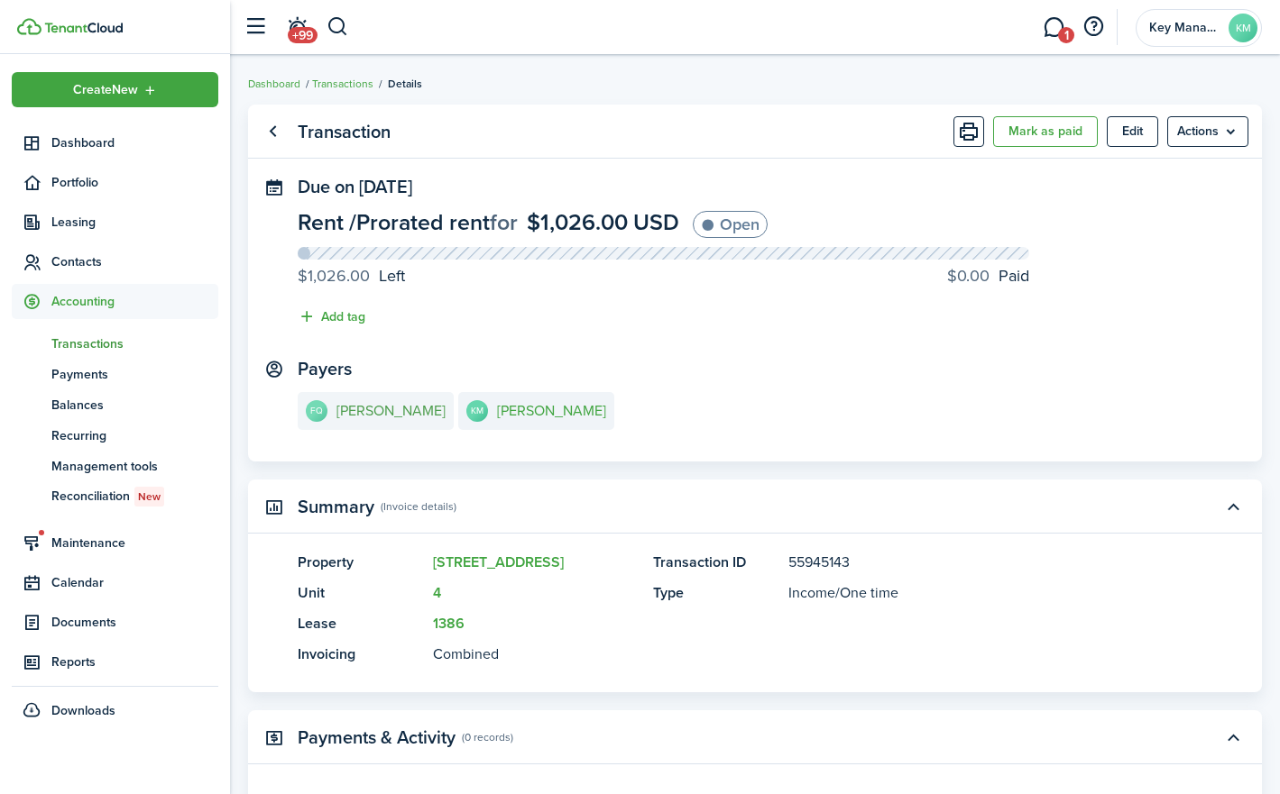
click at [397, 408] on e-details-info-title "[PERSON_NAME]" at bounding box center [390, 411] width 109 height 16
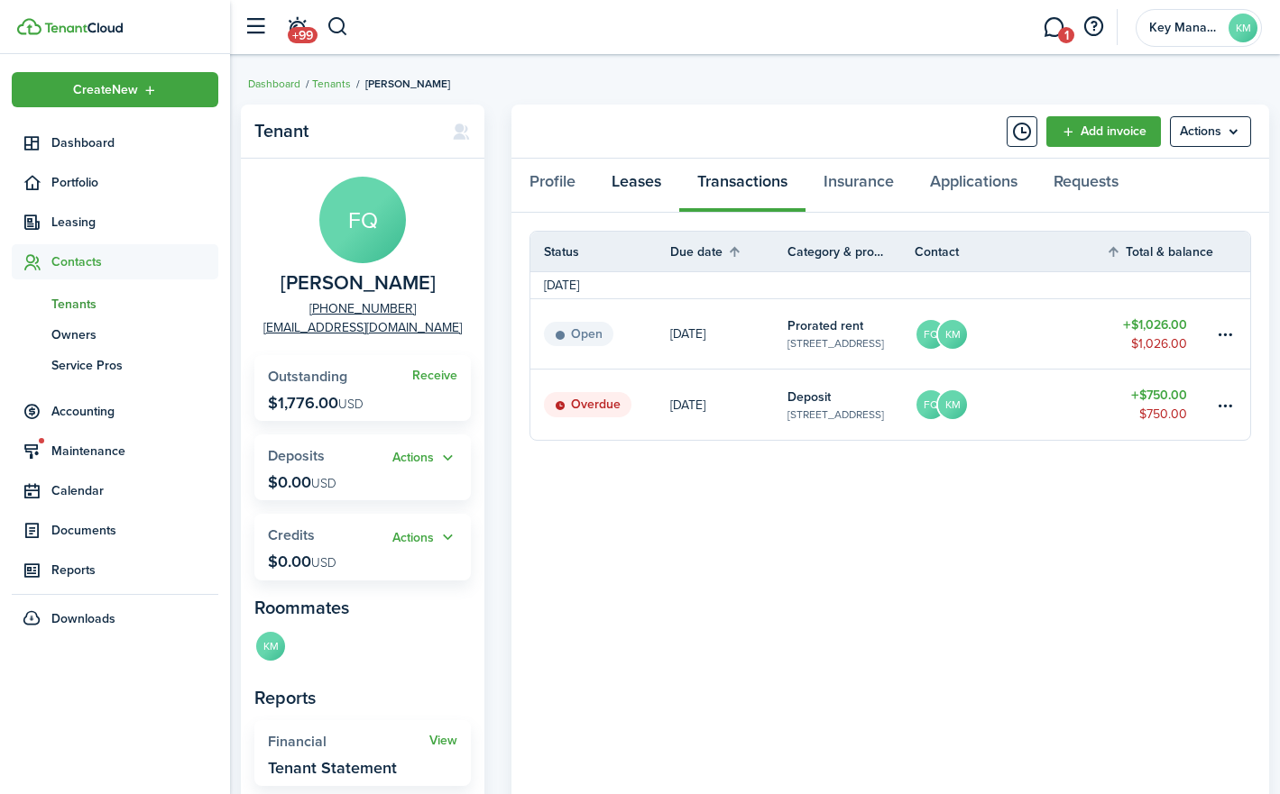
click at [638, 186] on link "Leases" at bounding box center [636, 186] width 86 height 54
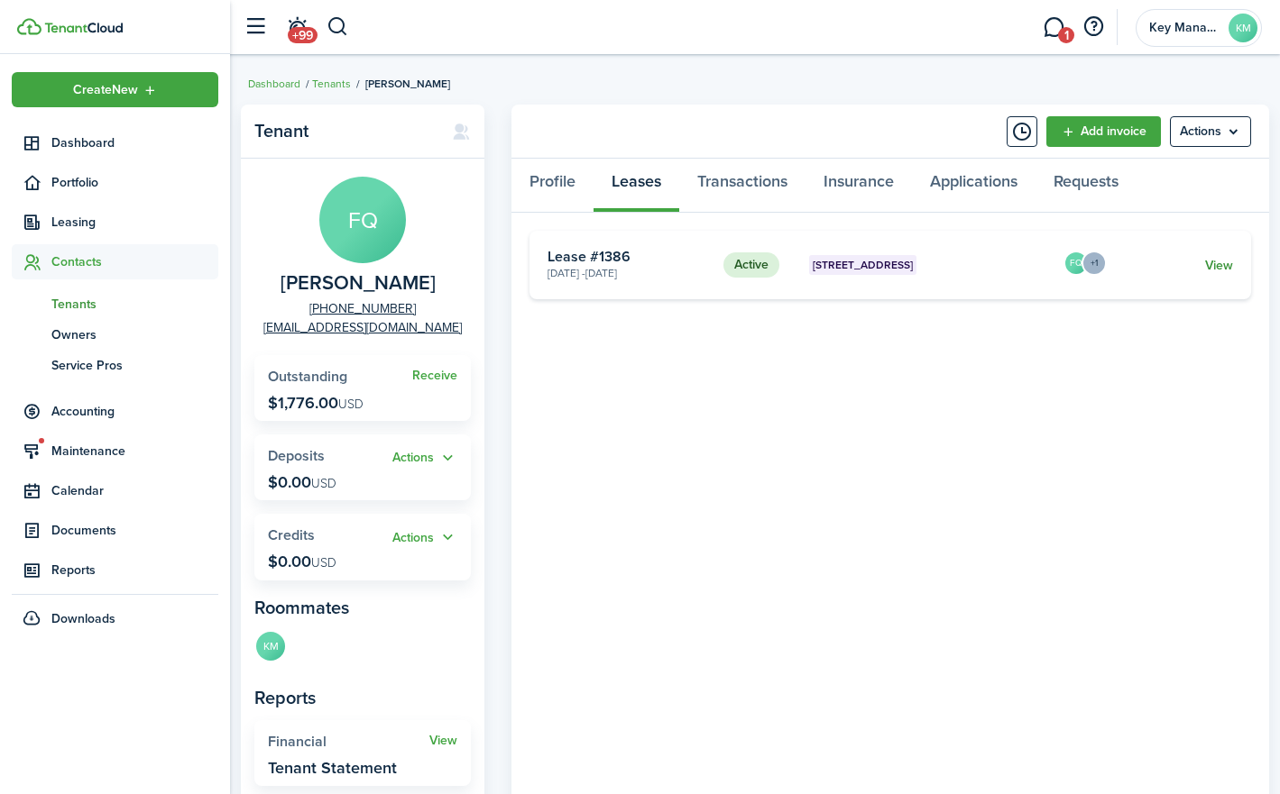
click at [1231, 266] on link "View" at bounding box center [1219, 265] width 28 height 19
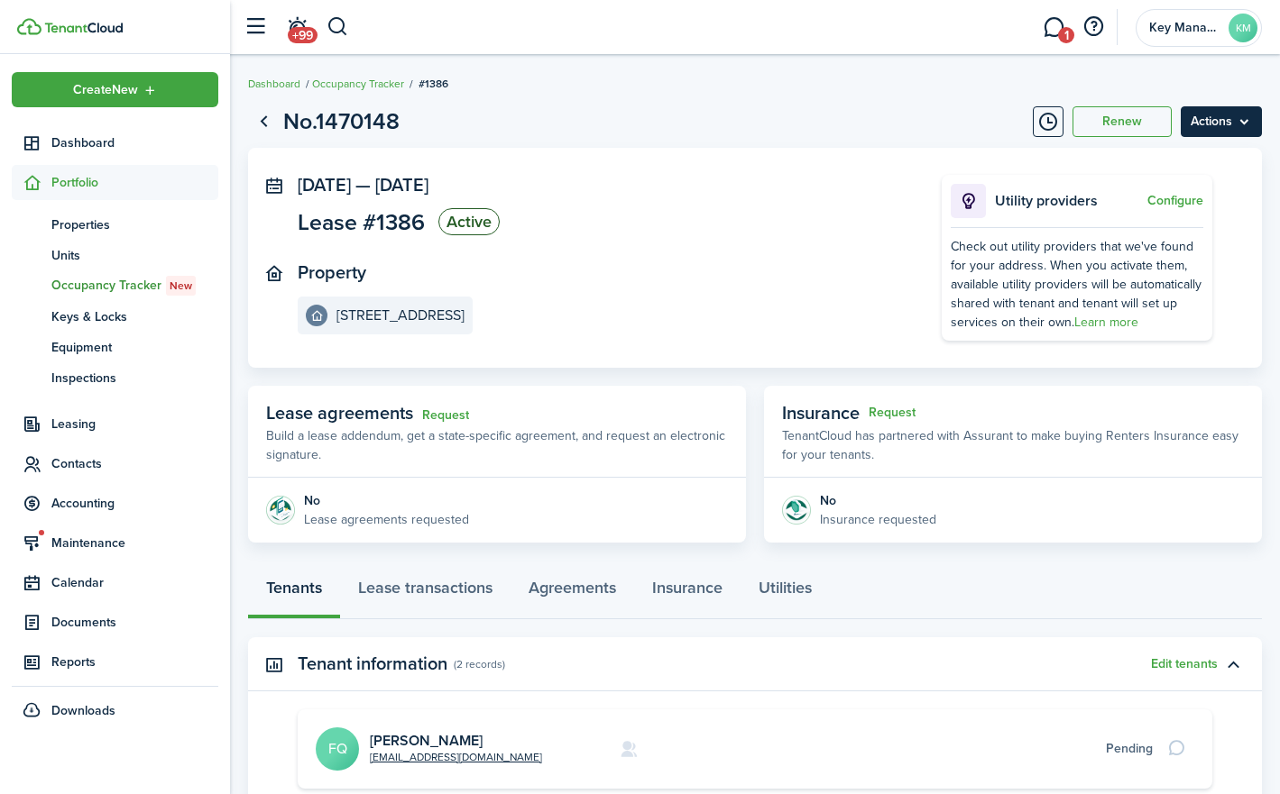
click at [1213, 120] on menu-btn "Actions" at bounding box center [1220, 121] width 81 height 31
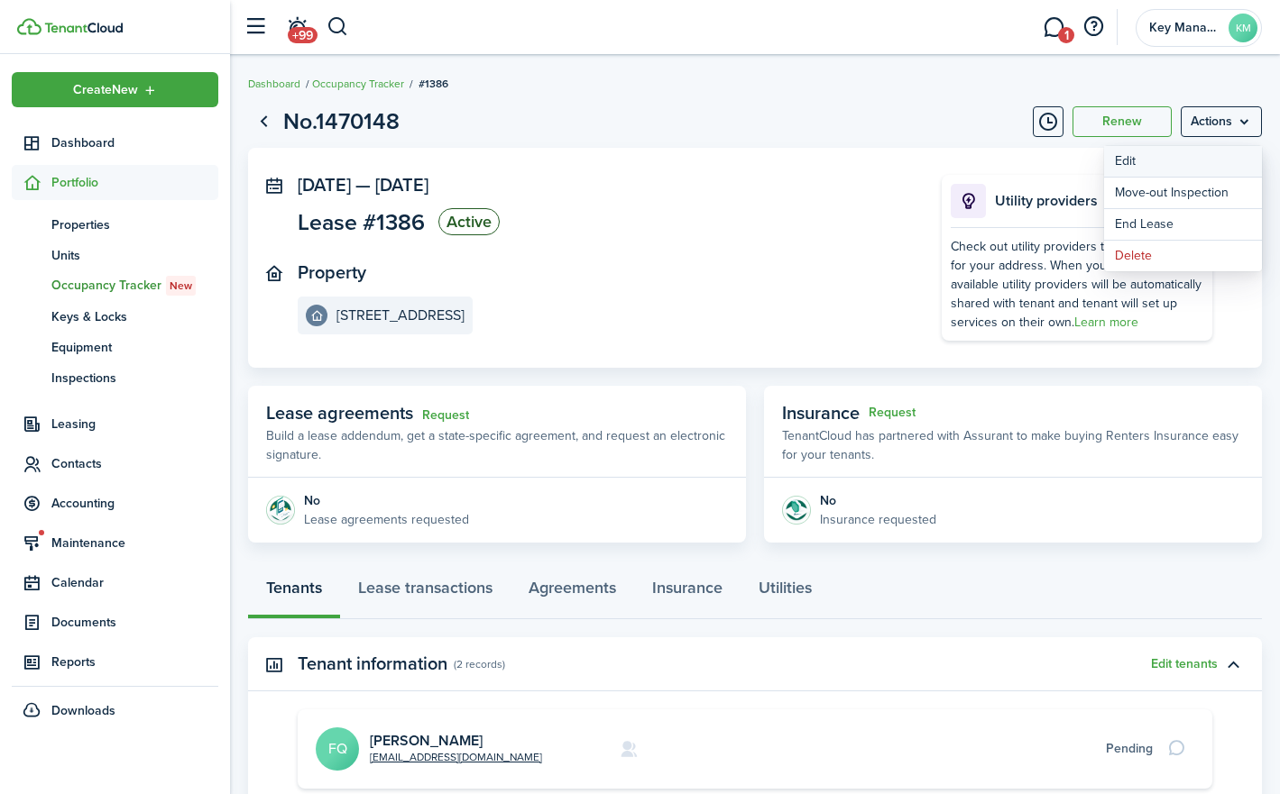
click at [1169, 161] on button "Edit" at bounding box center [1183, 161] width 158 height 31
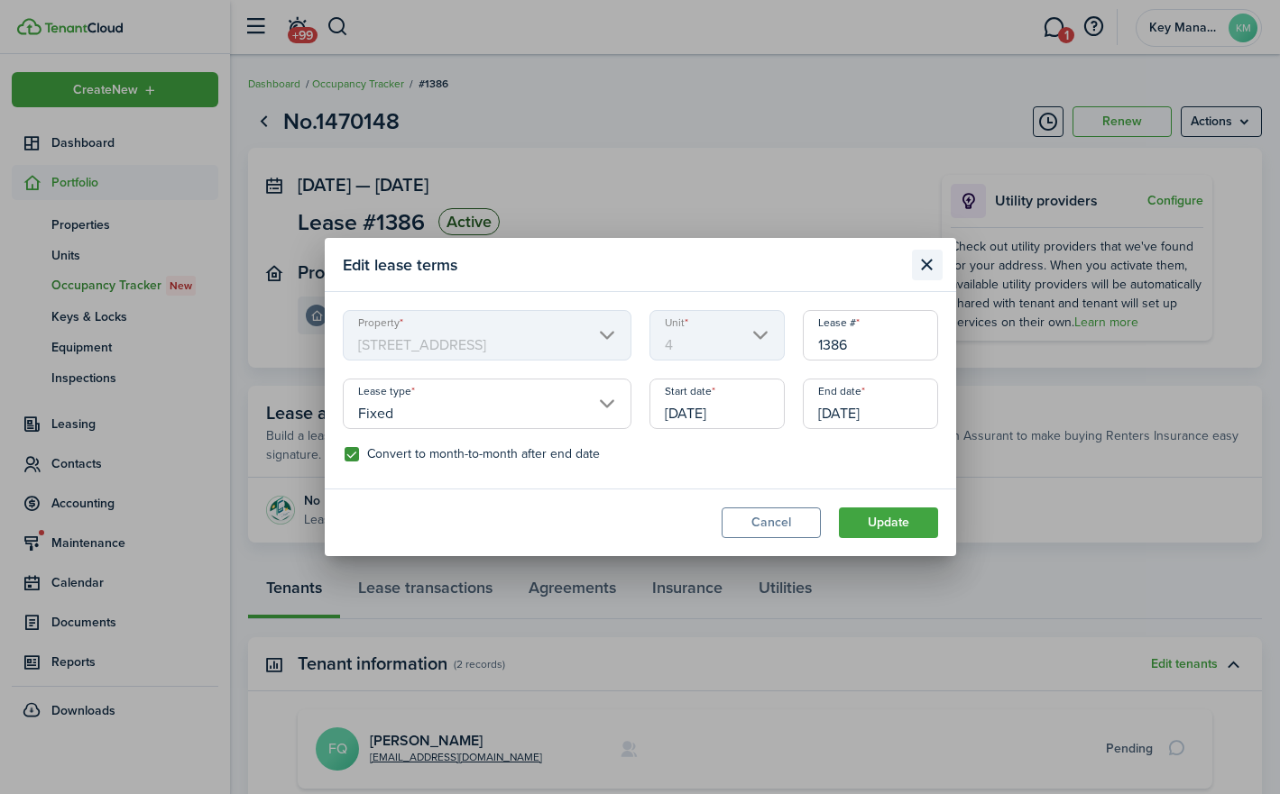
click at [931, 271] on button "Close modal" at bounding box center [927, 265] width 31 height 31
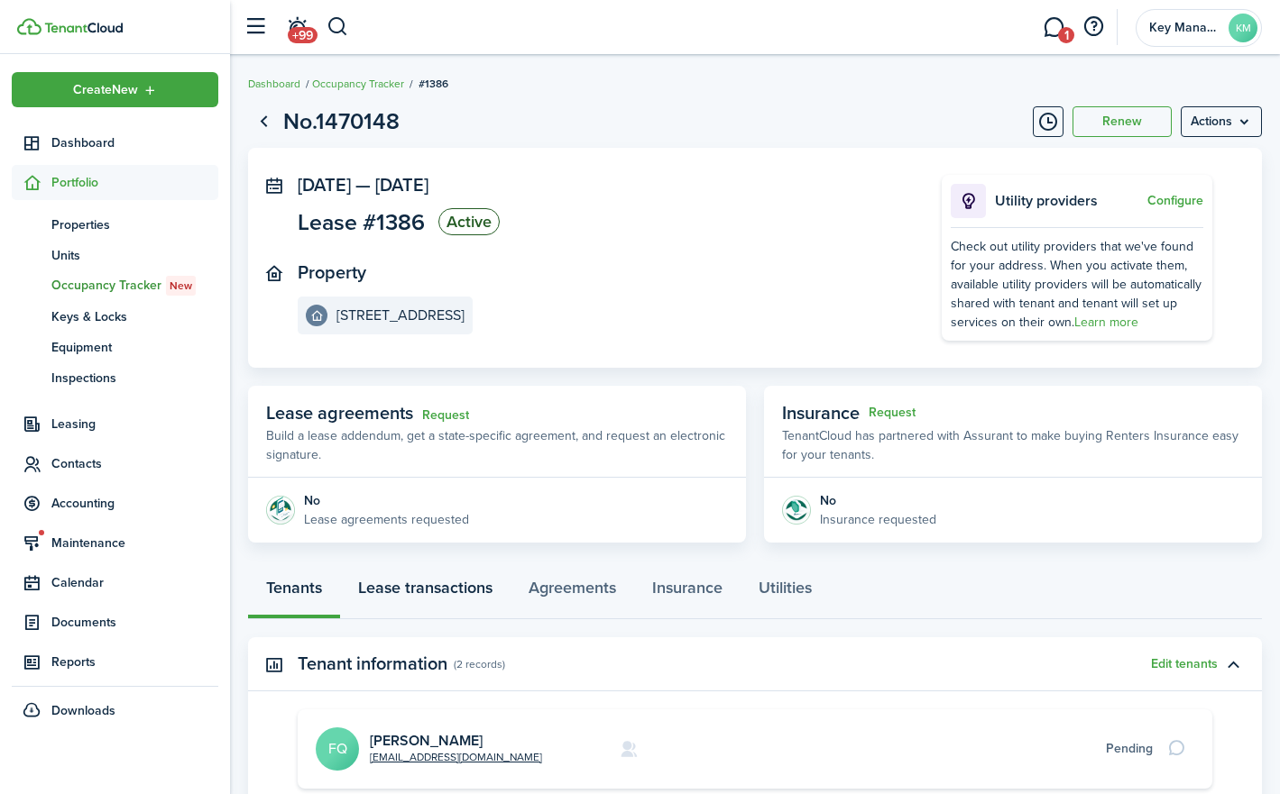
click at [408, 588] on link "Lease transactions" at bounding box center [425, 592] width 170 height 54
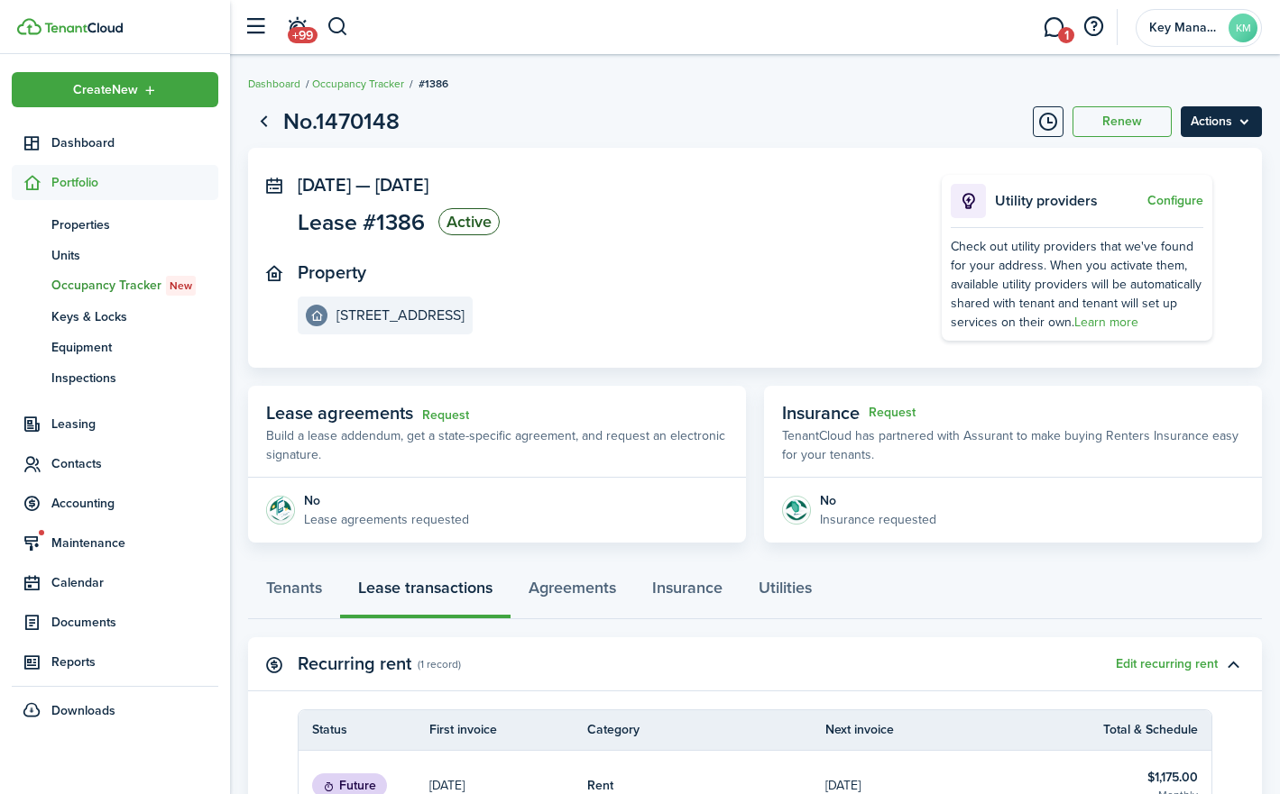
click at [1218, 115] on menu-btn "Actions" at bounding box center [1220, 121] width 81 height 31
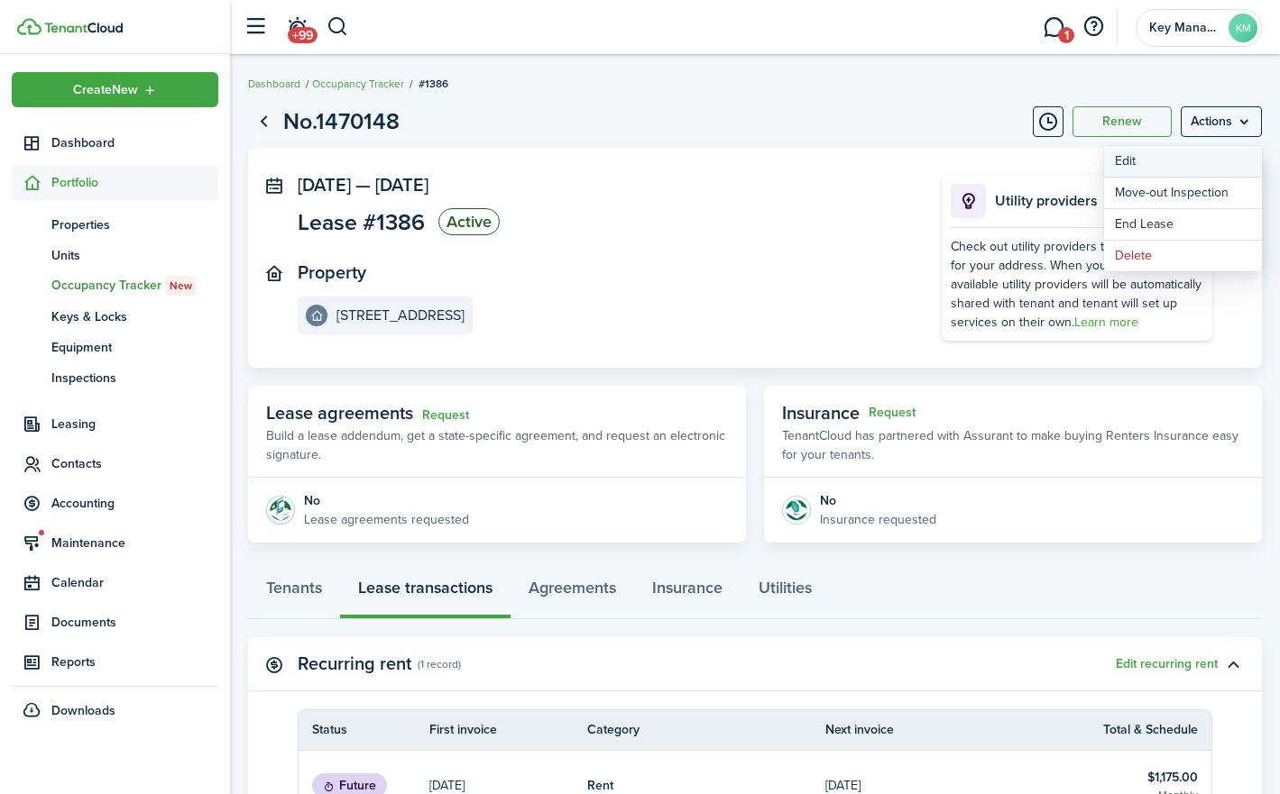
click at [1189, 165] on button "Edit" at bounding box center [1183, 161] width 158 height 31
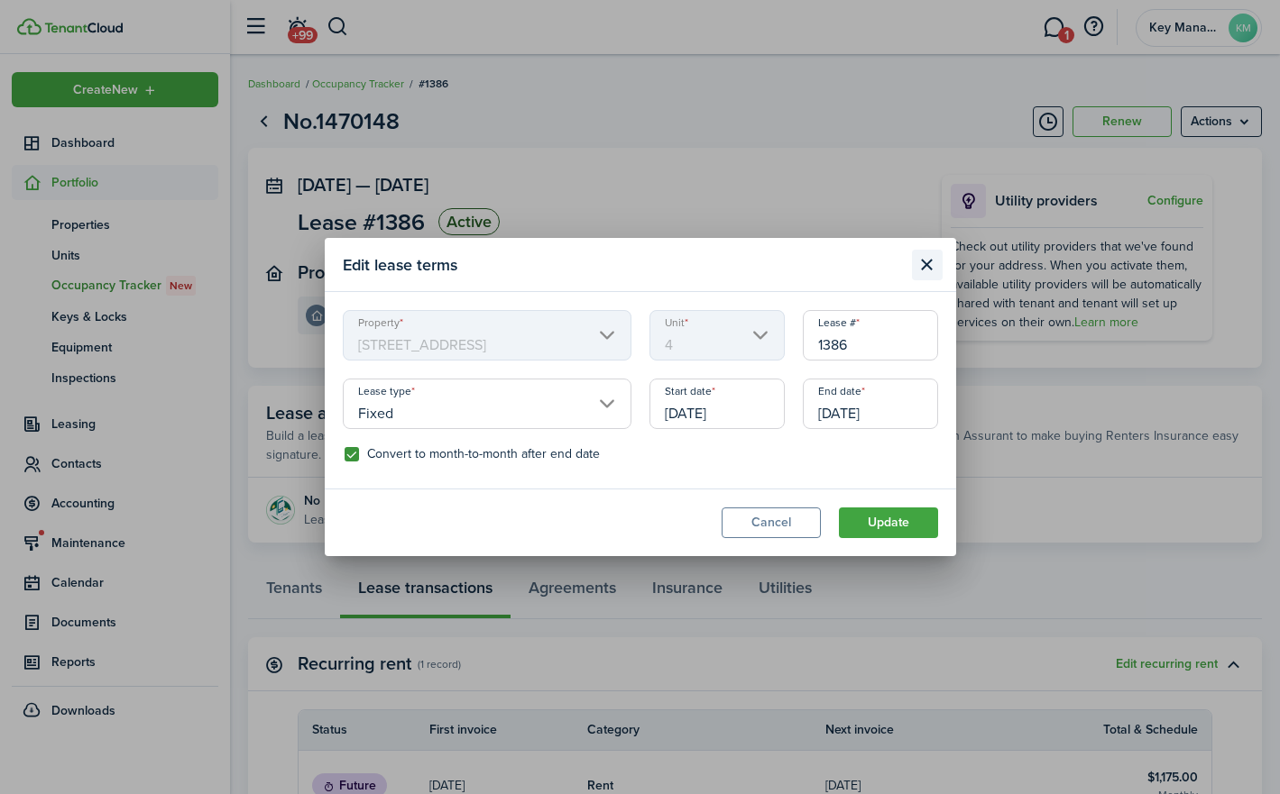
click at [931, 261] on button "Close modal" at bounding box center [927, 265] width 31 height 31
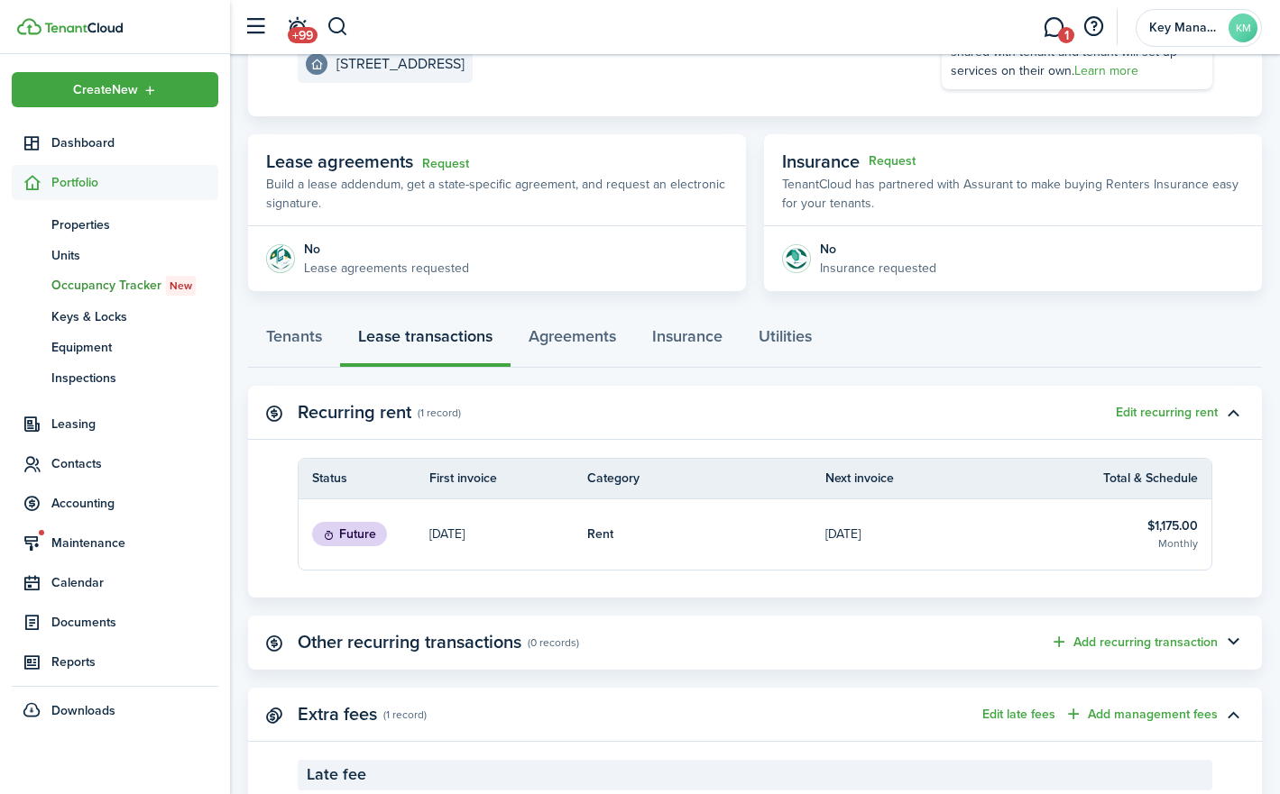
scroll to position [258, 0]
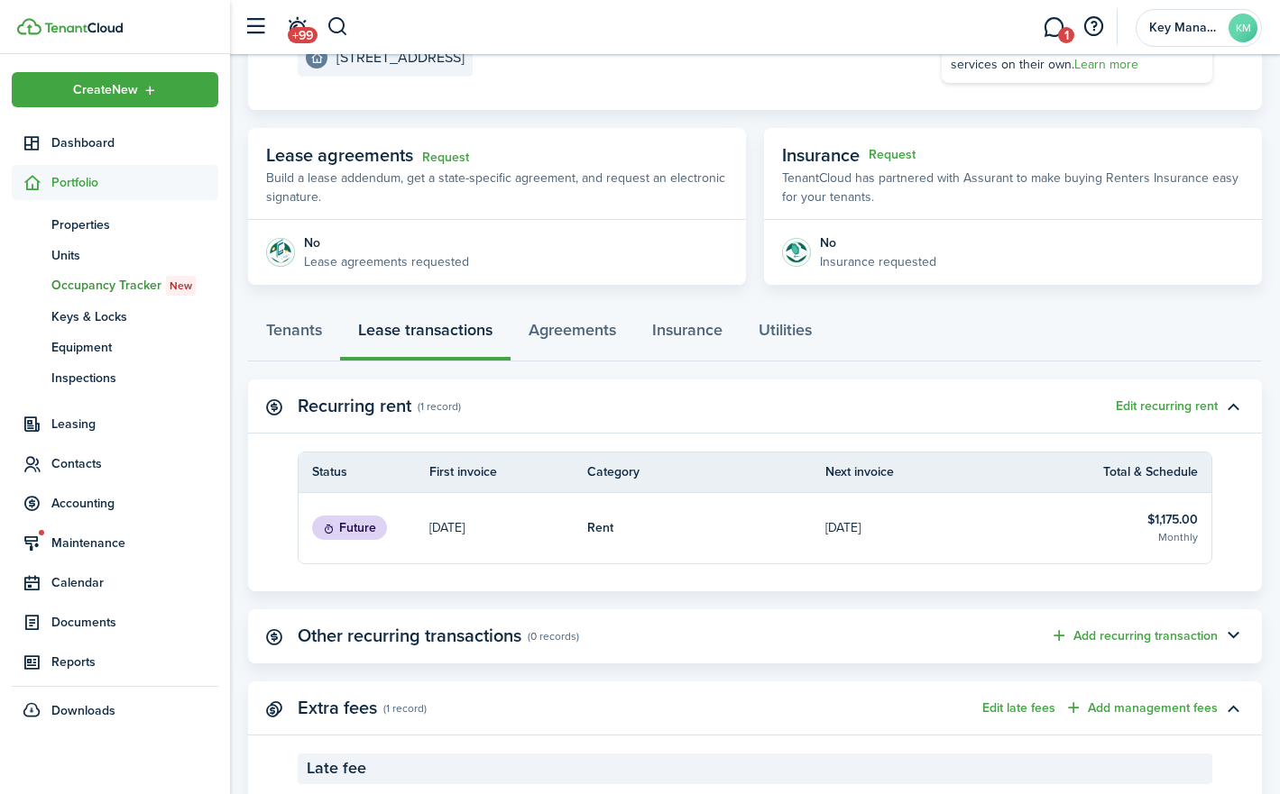
click at [741, 522] on link "Rent" at bounding box center [706, 528] width 238 height 70
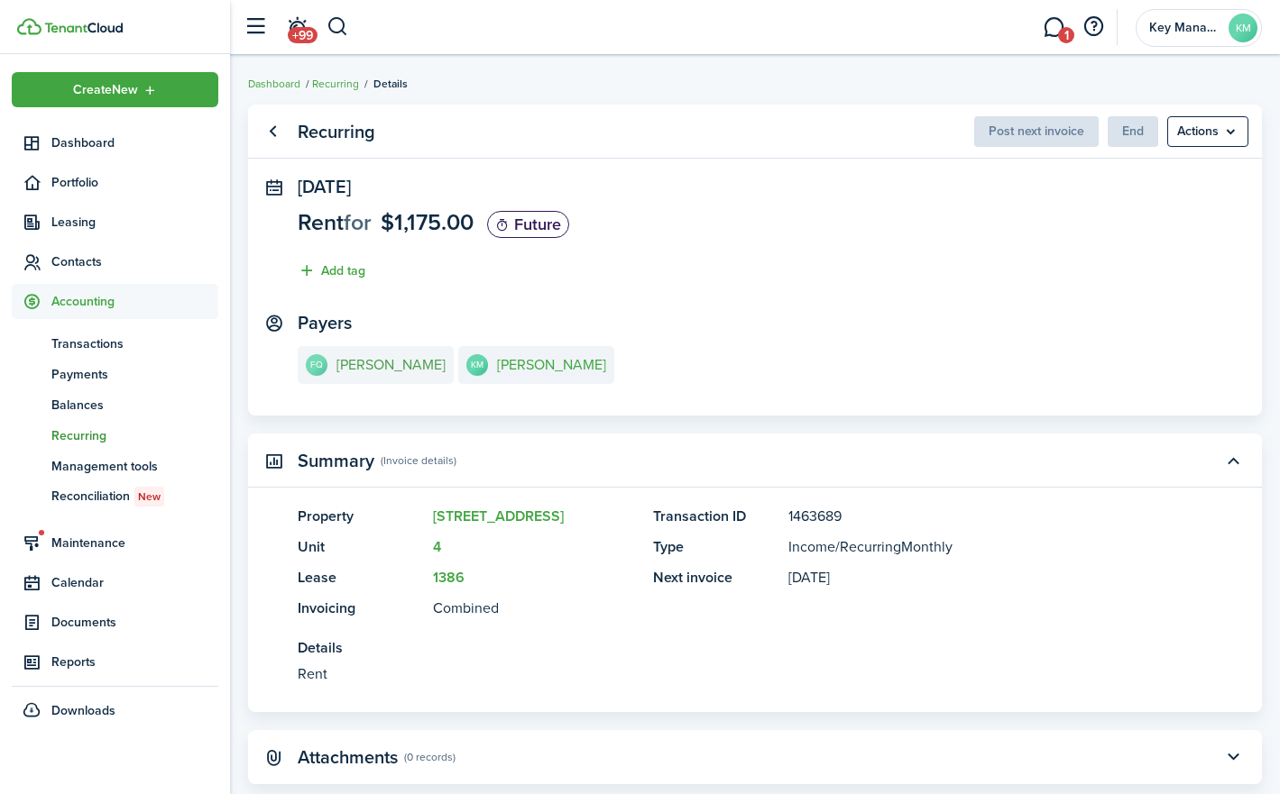
click at [386, 366] on e-details-info-title "[PERSON_NAME]" at bounding box center [390, 365] width 109 height 16
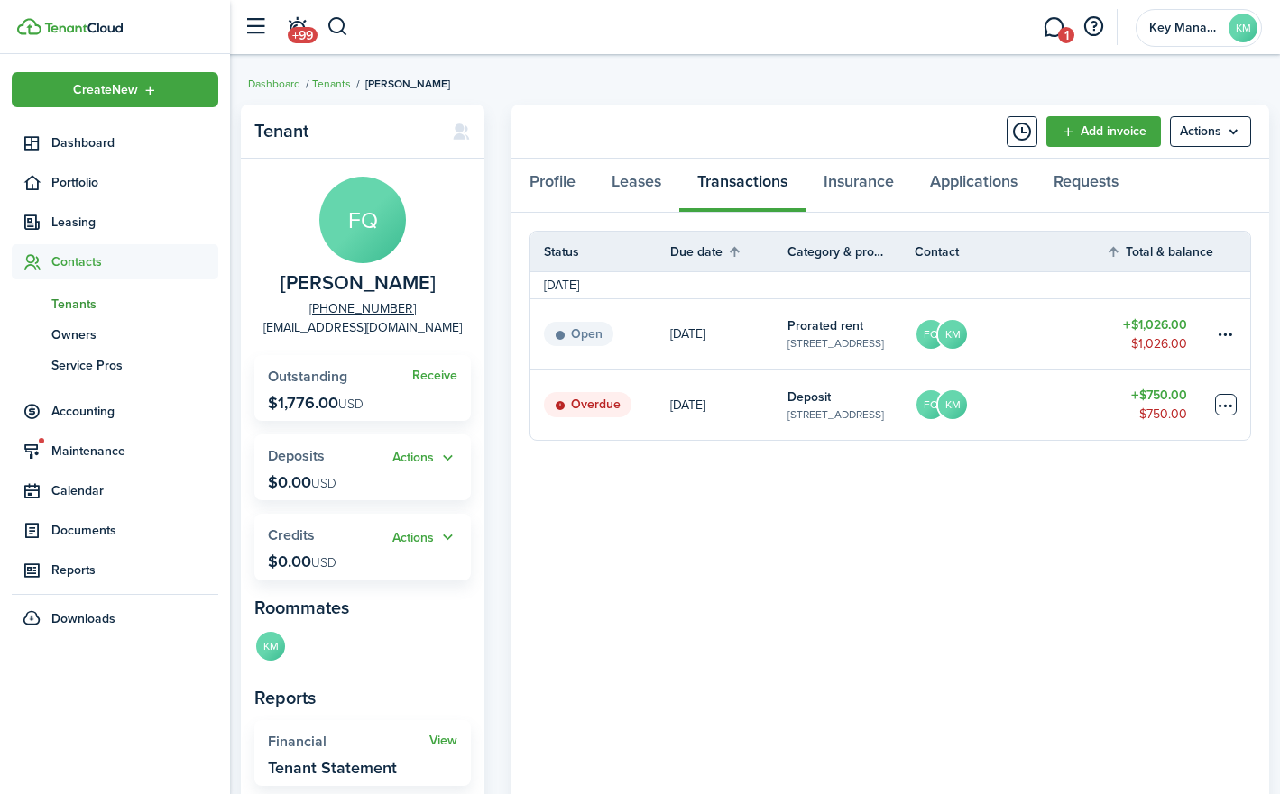
click at [1225, 406] on table-menu-btn-icon at bounding box center [1226, 405] width 22 height 22
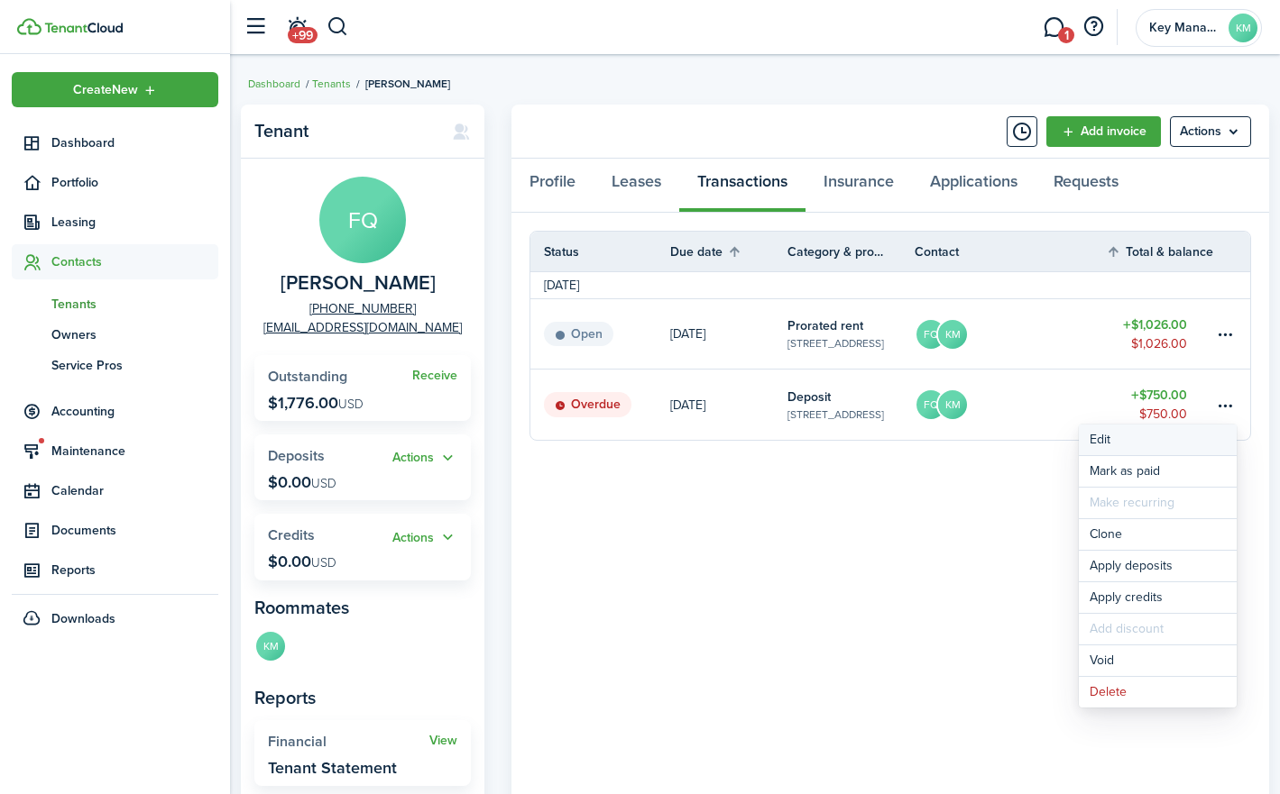
click at [1121, 436] on button "Edit" at bounding box center [1157, 440] width 158 height 31
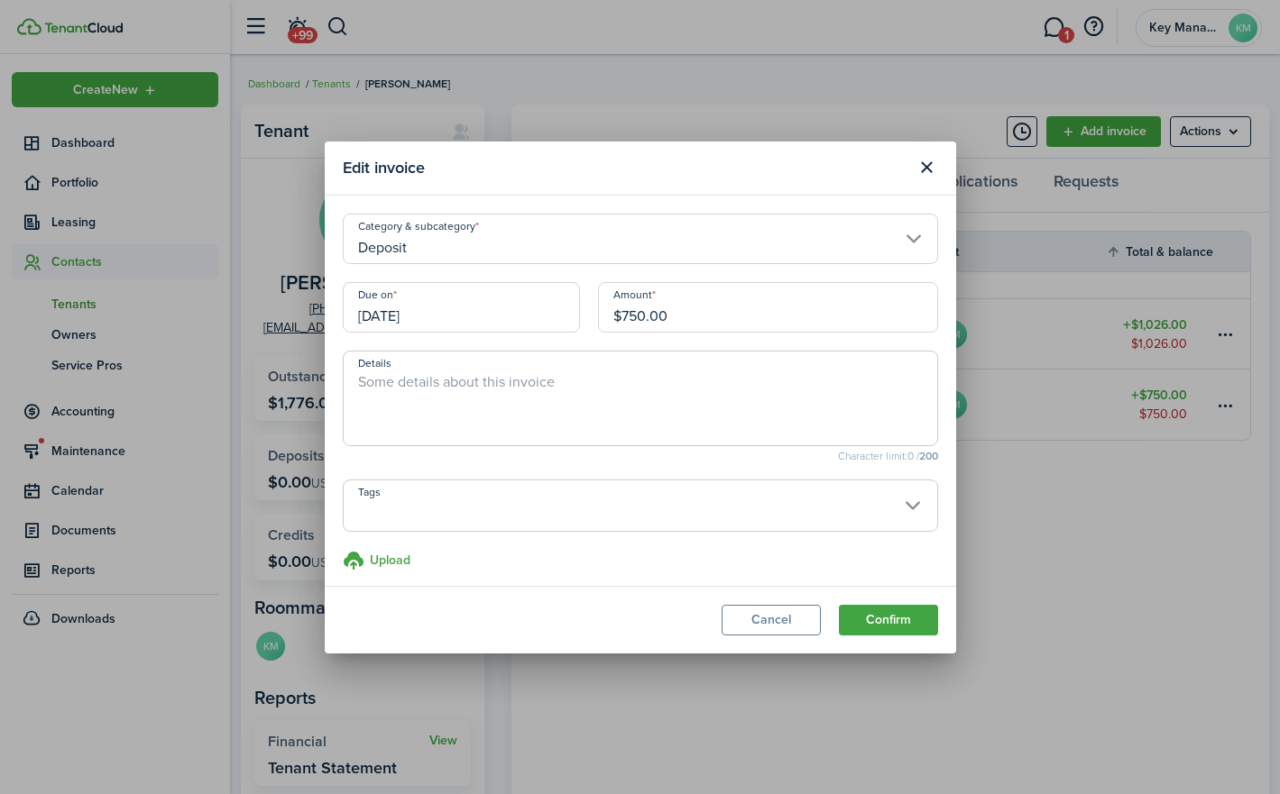
click at [628, 321] on input "$750.00" at bounding box center [768, 307] width 340 height 50
type input "$650.00"
click at [871, 620] on button "Confirm" at bounding box center [888, 620] width 99 height 31
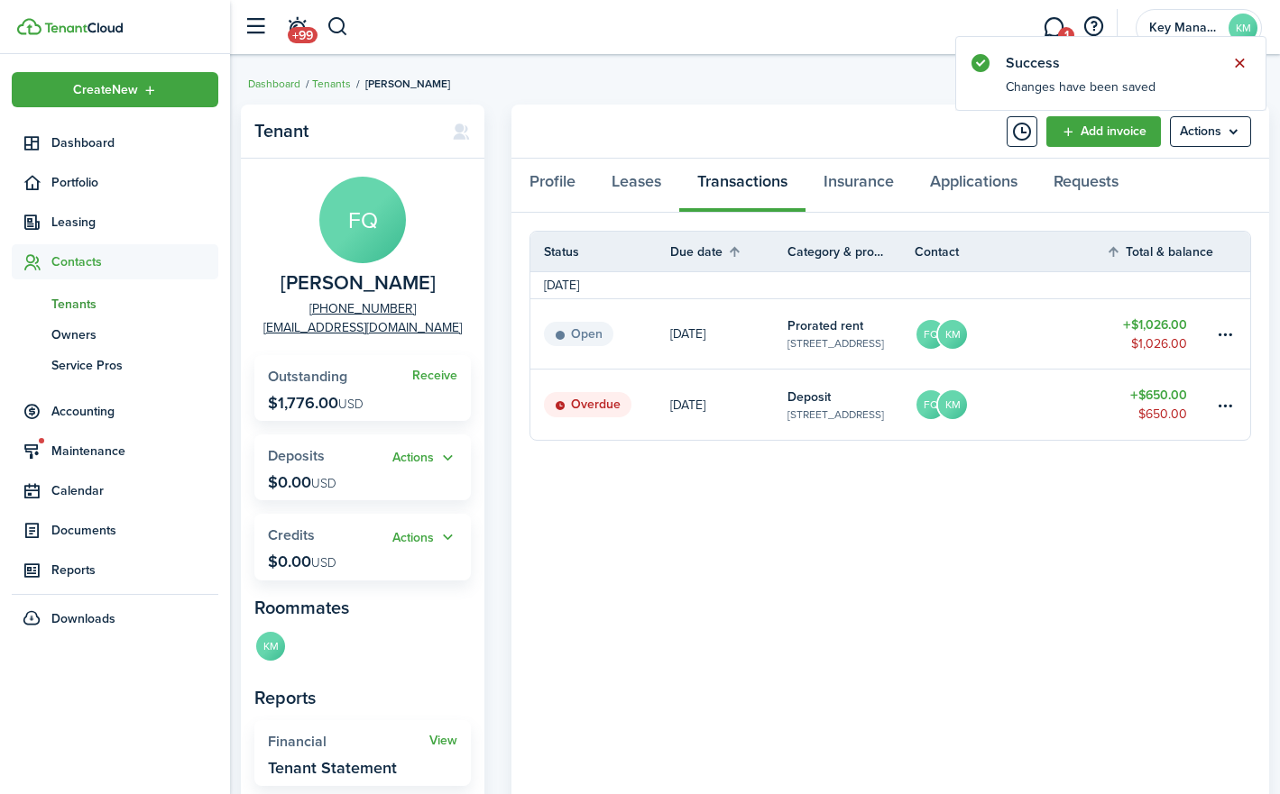
click at [1243, 66] on button "Close notify" at bounding box center [1238, 62] width 25 height 25
